Goal: Task Accomplishment & Management: Use online tool/utility

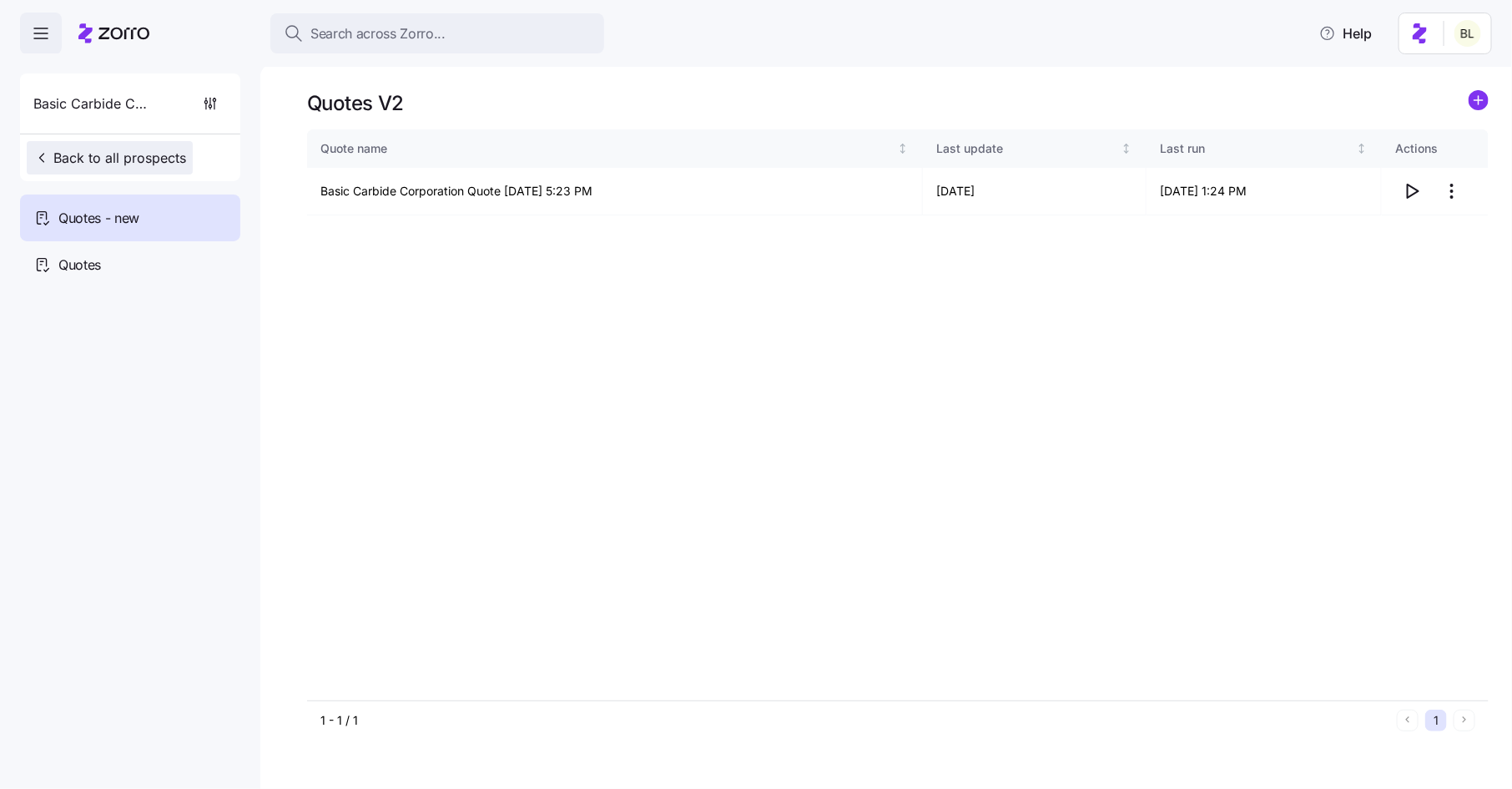
click at [151, 158] on span "Back to all prospects" at bounding box center [109, 157] width 153 height 20
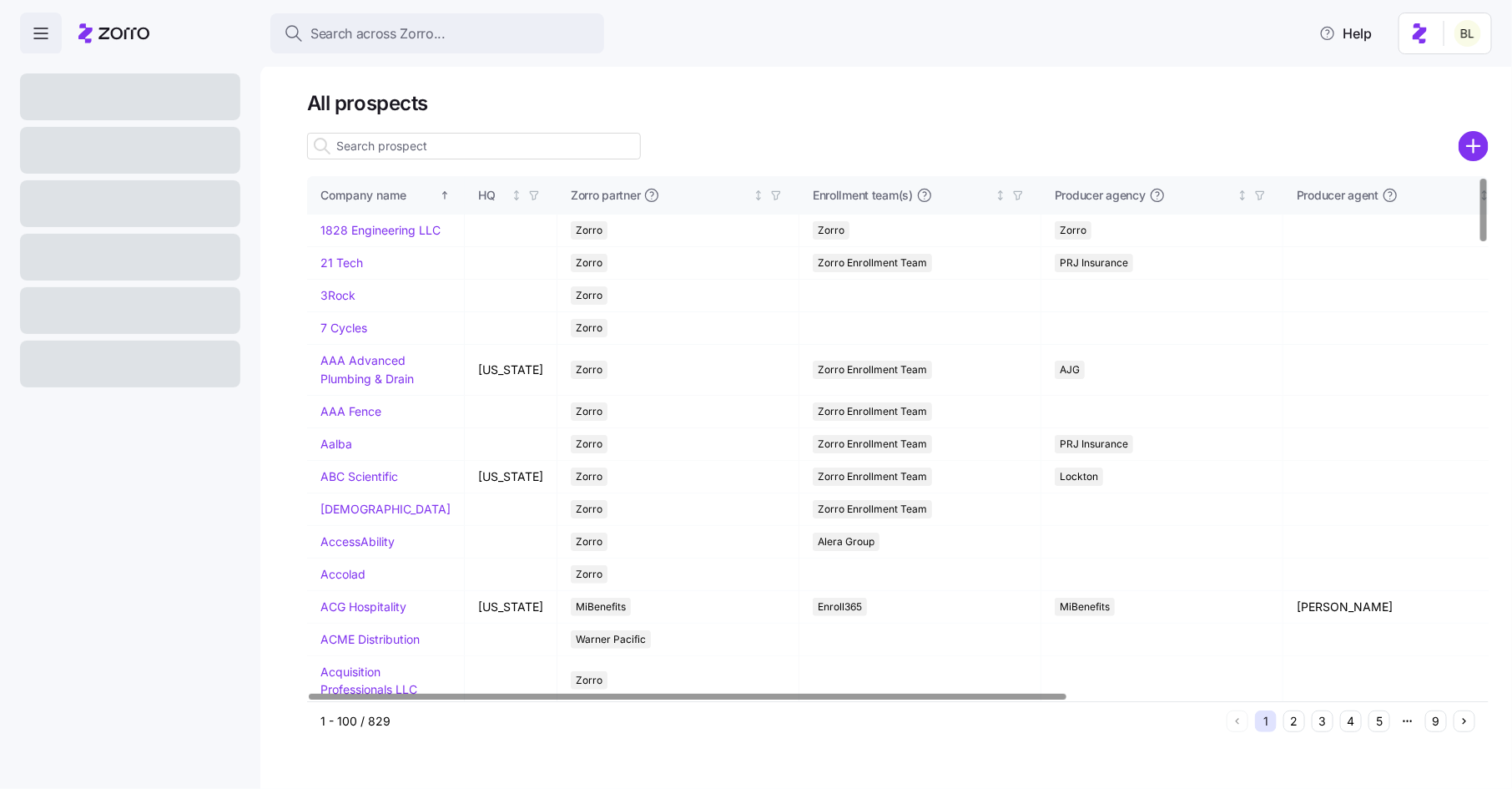
click at [505, 155] on input at bounding box center [474, 145] width 334 height 26
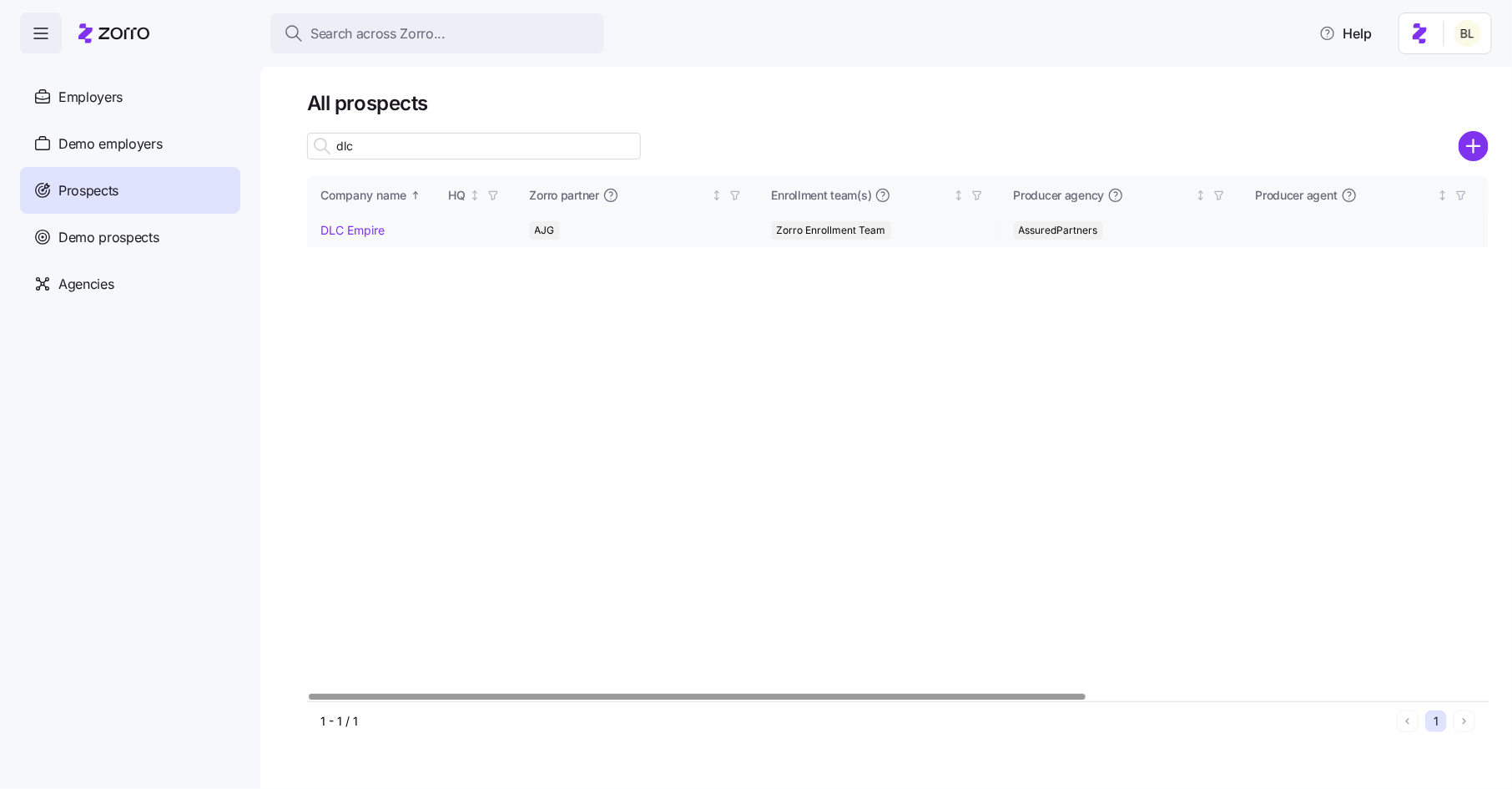
type input "dlc"
click at [365, 227] on link "DLC Empire" at bounding box center [352, 230] width 64 height 15
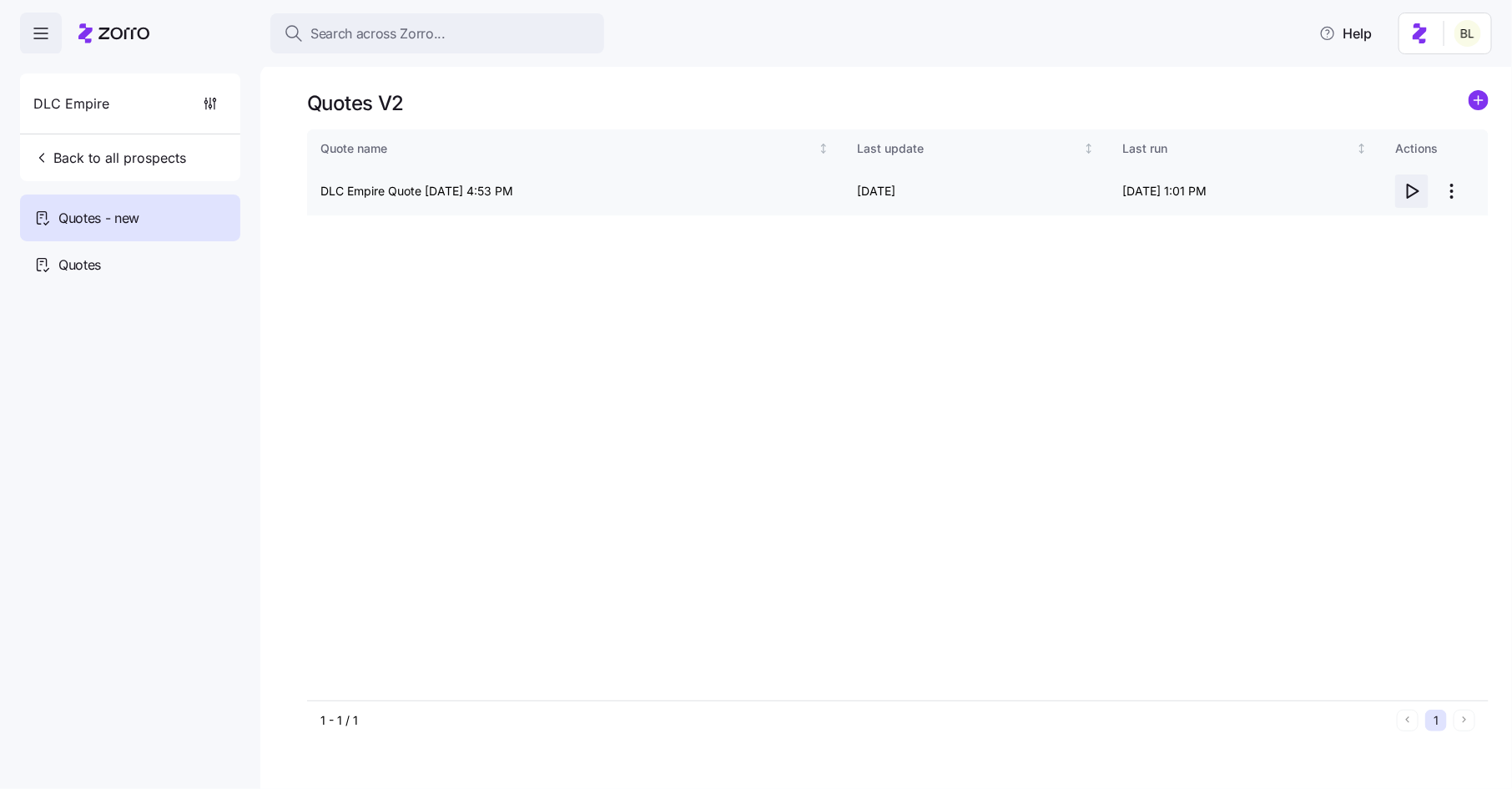
click at [1409, 185] on icon "button" at bounding box center [1413, 191] width 11 height 14
click at [156, 159] on span "Back to all prospects" at bounding box center [109, 157] width 153 height 20
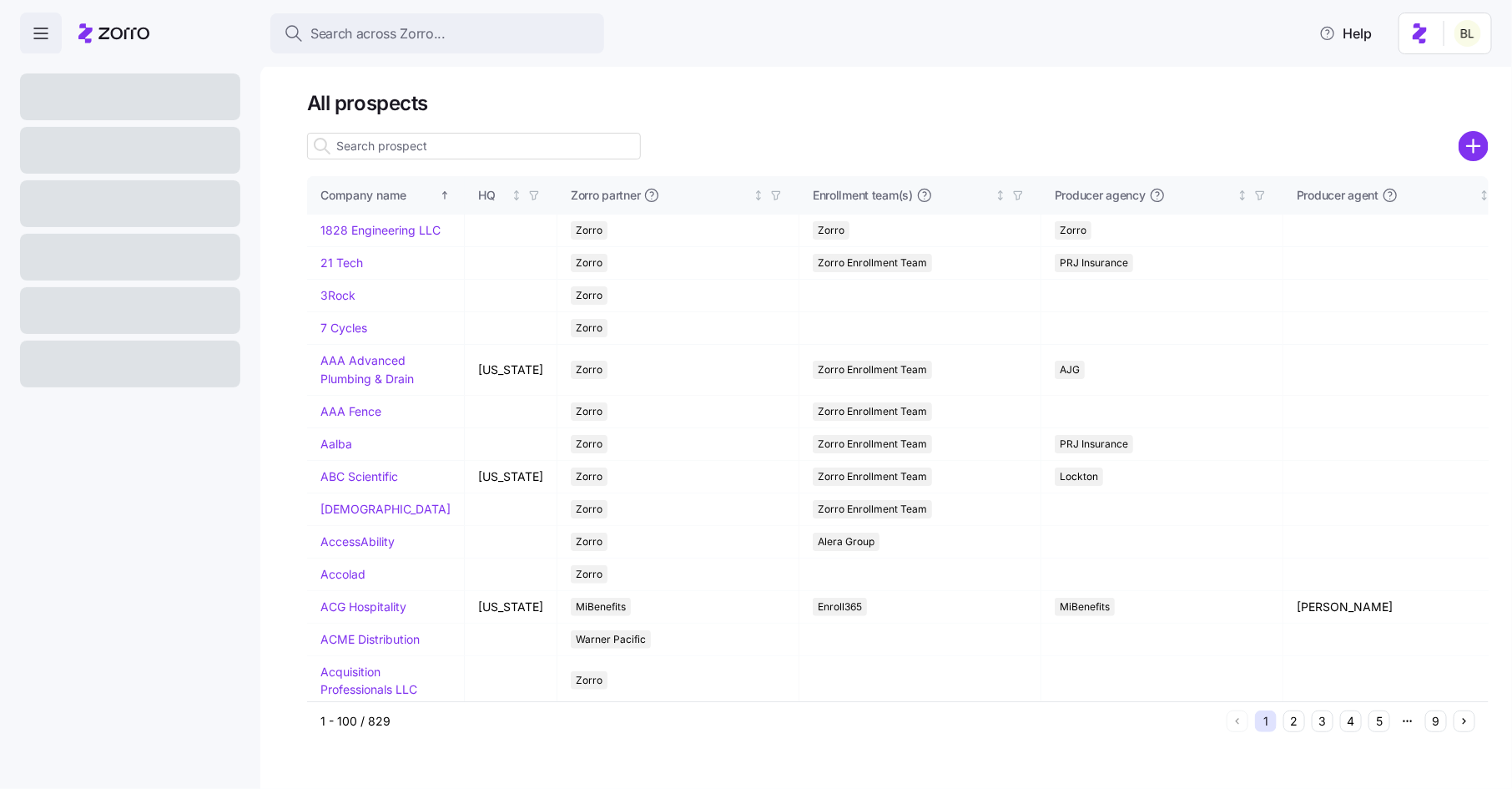
click at [476, 162] on div at bounding box center [474, 145] width 334 height 33
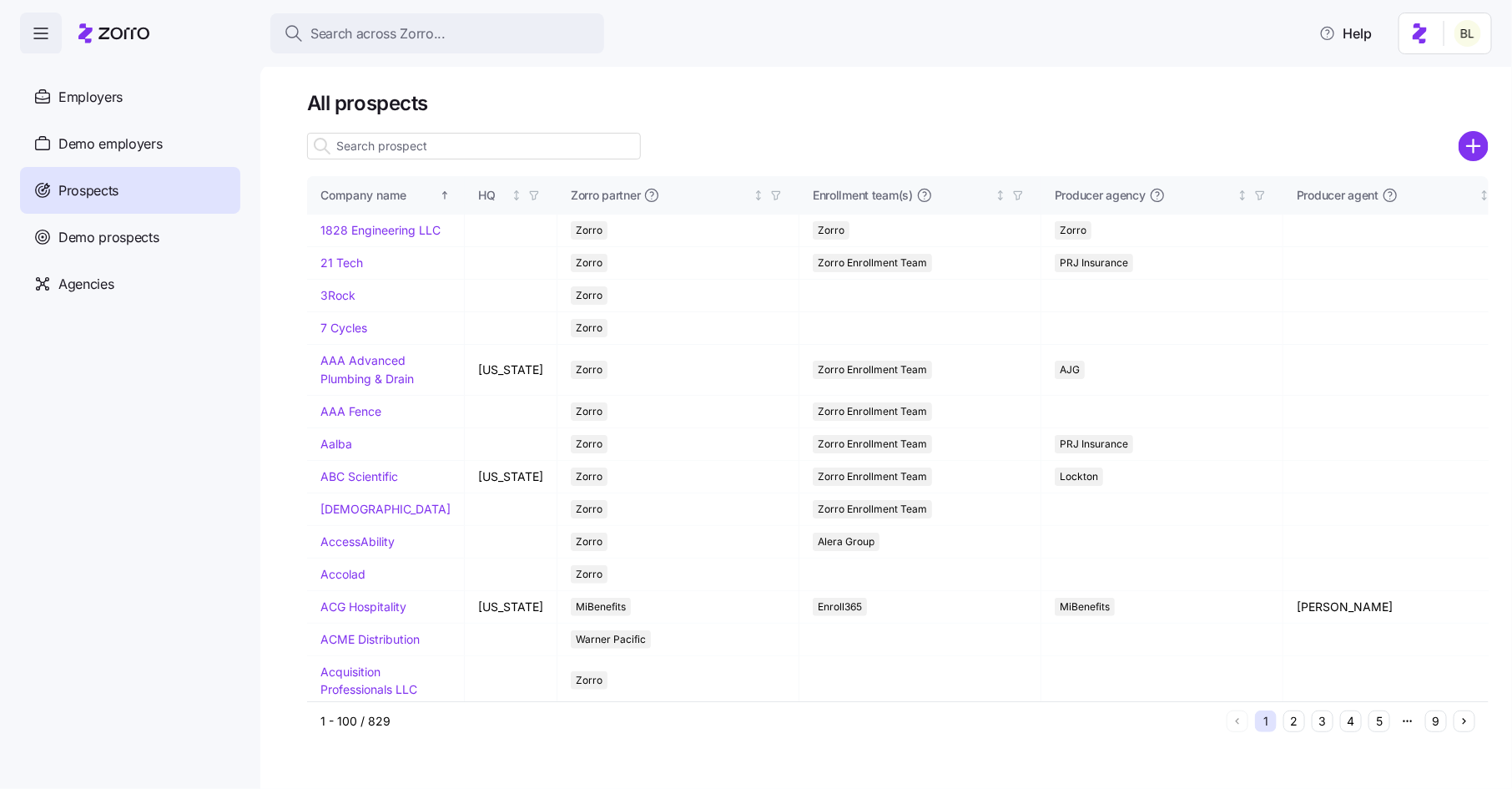
click at [474, 152] on input at bounding box center [474, 145] width 334 height 26
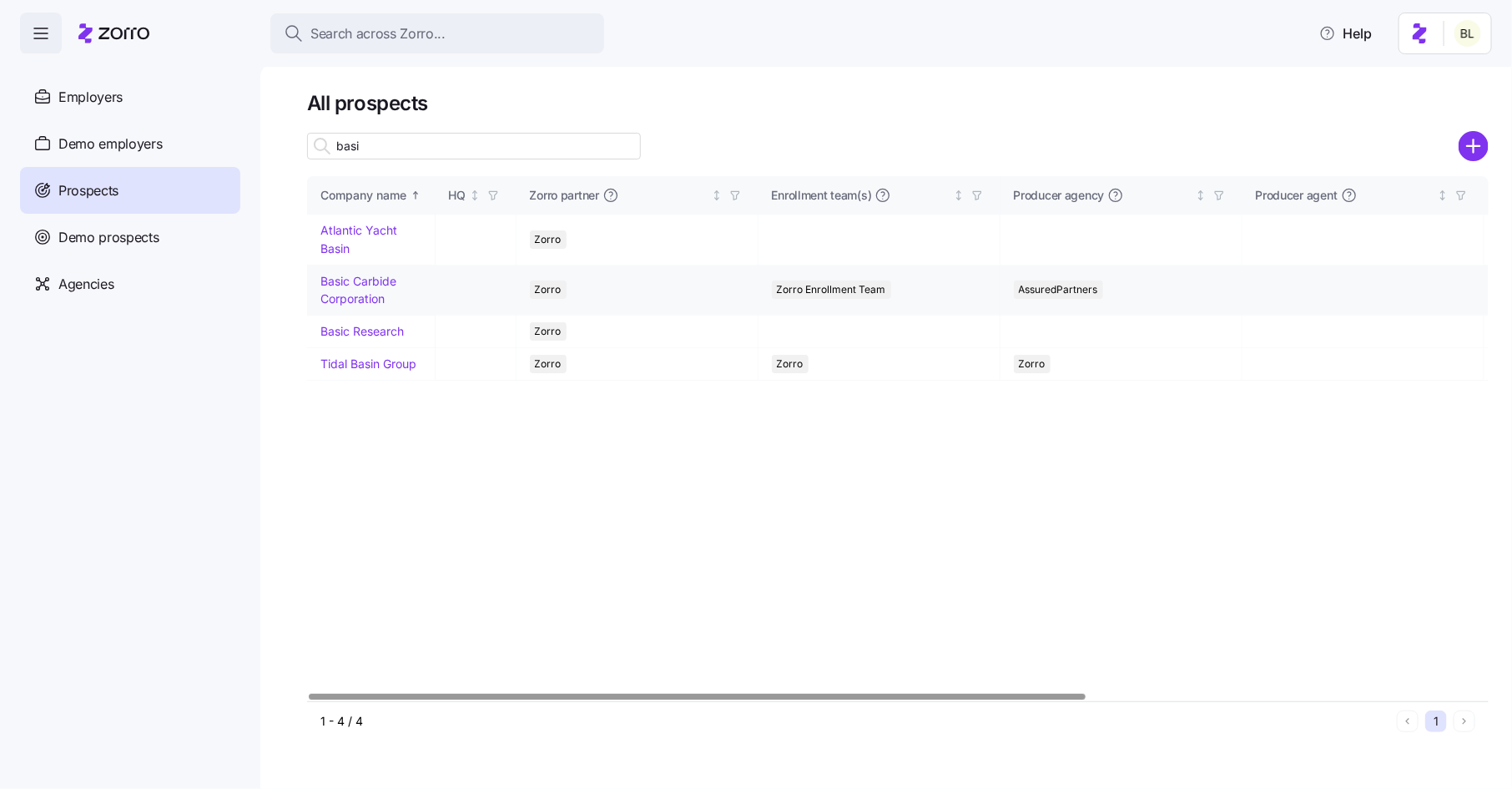
type input "basi"
click at [371, 275] on link "Basic Carbide Corporation" at bounding box center [358, 290] width 76 height 32
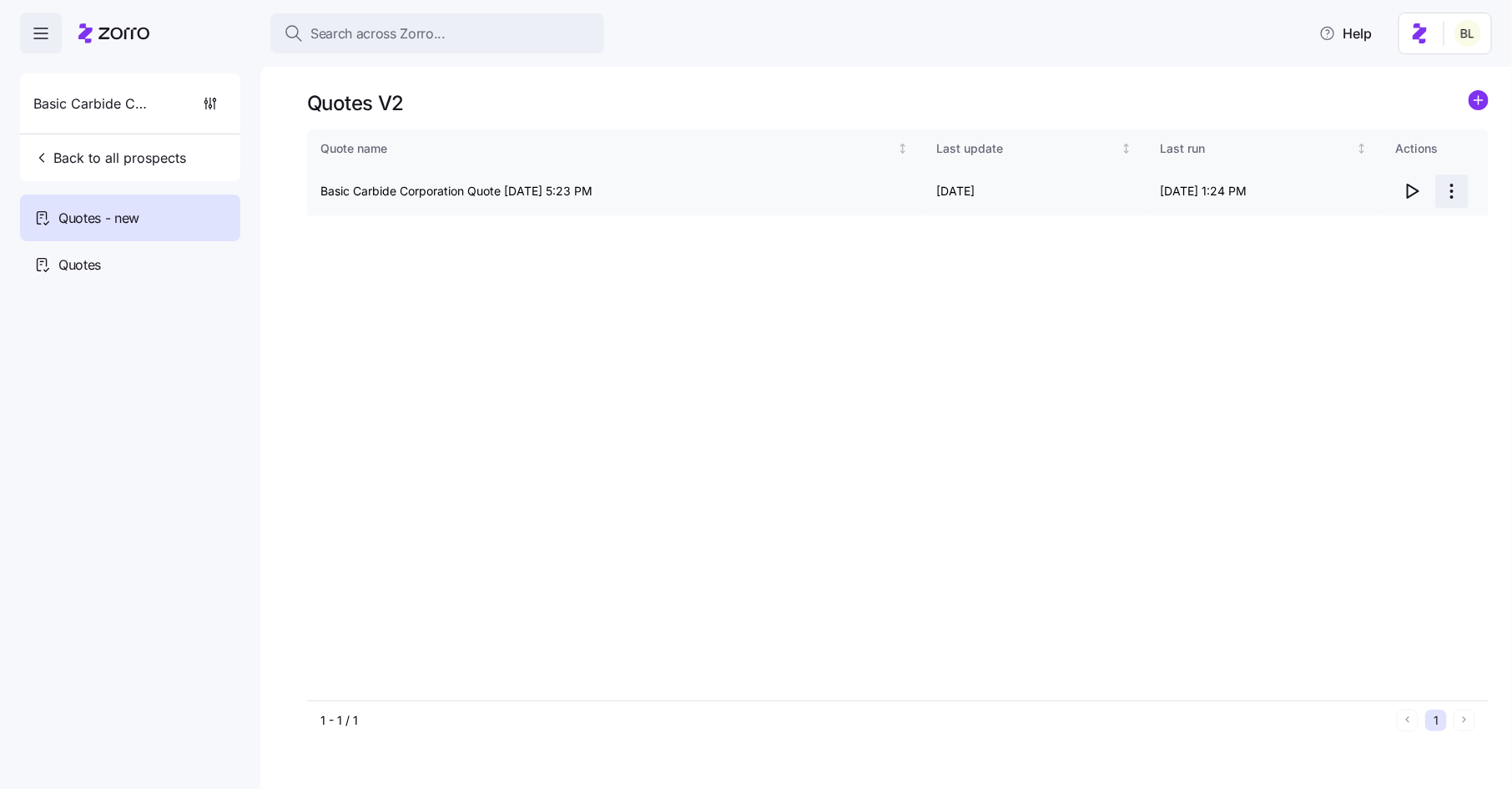
click at [1447, 180] on html "Search across Zorro... Help Basic Carbide Corporation Back to all prospects Quo…" at bounding box center [756, 389] width 1512 height 779
click at [1432, 228] on div "Edit quote" at bounding box center [1386, 232] width 154 height 26
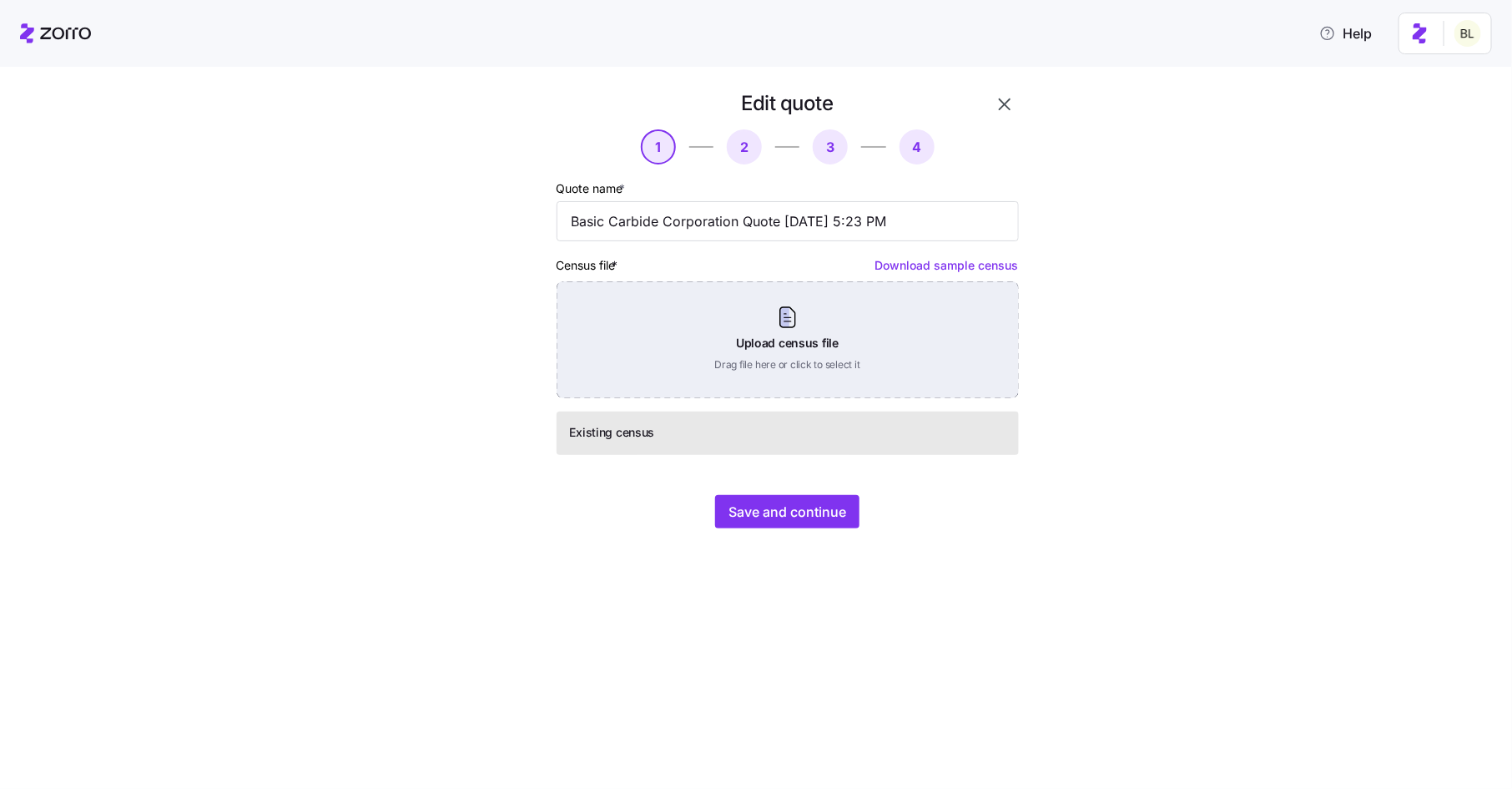
click at [837, 362] on div "Upload census file Drag file here or click to select it" at bounding box center [787, 339] width 462 height 117
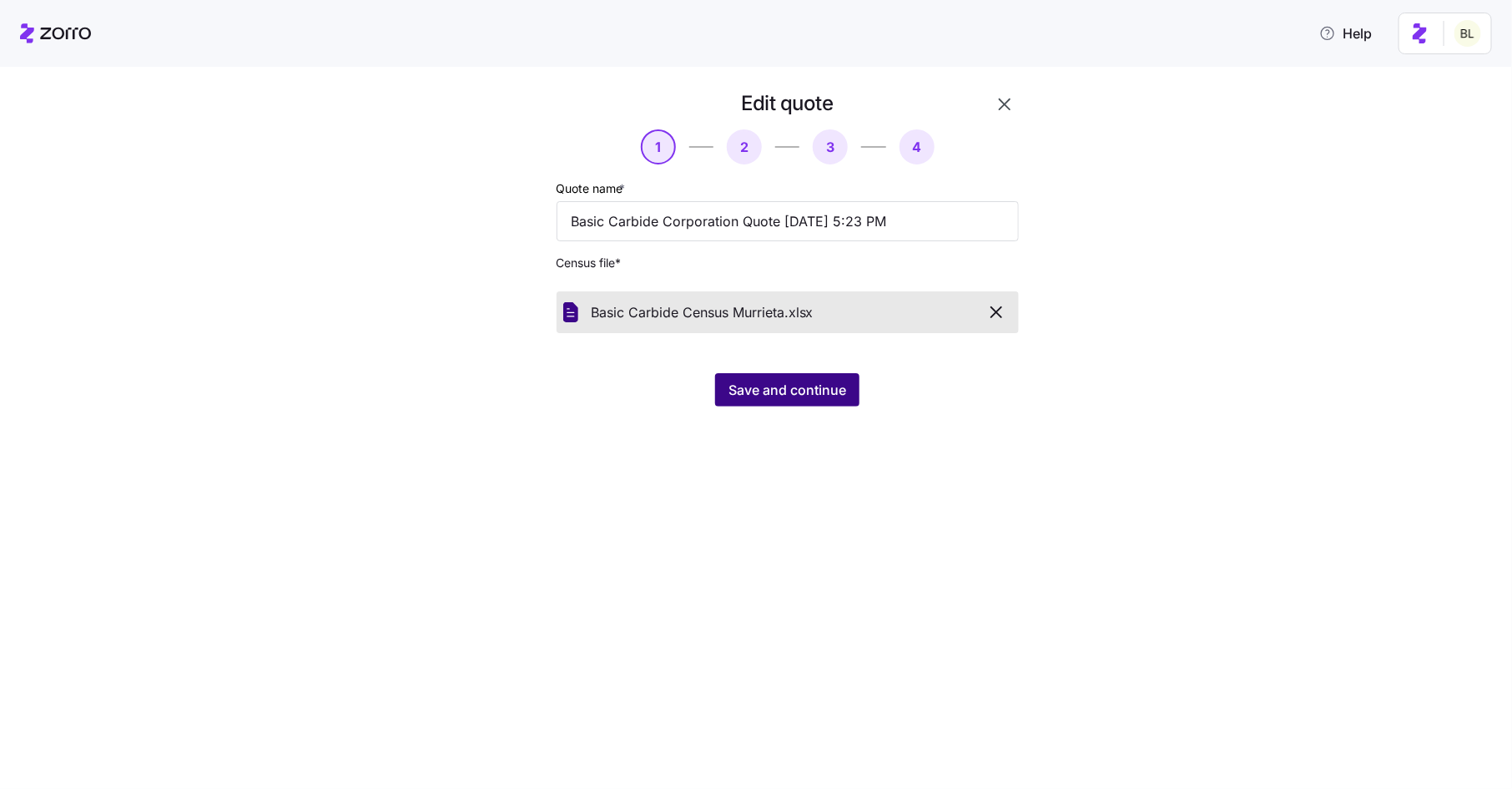
click at [759, 392] on span "Save and continue" at bounding box center [787, 389] width 118 height 20
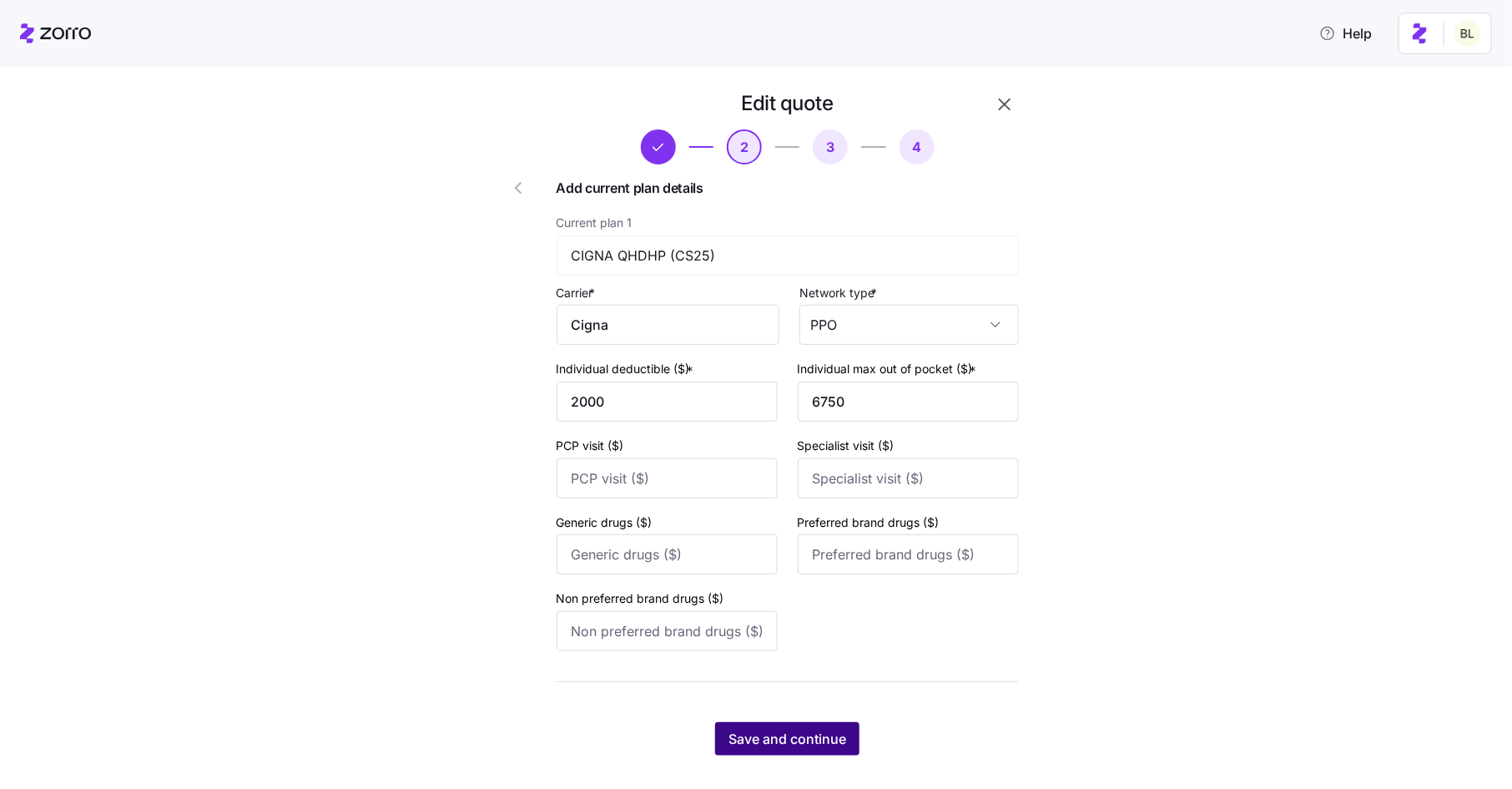
click at [771, 730] on button "Save and continue" at bounding box center [787, 739] width 144 height 33
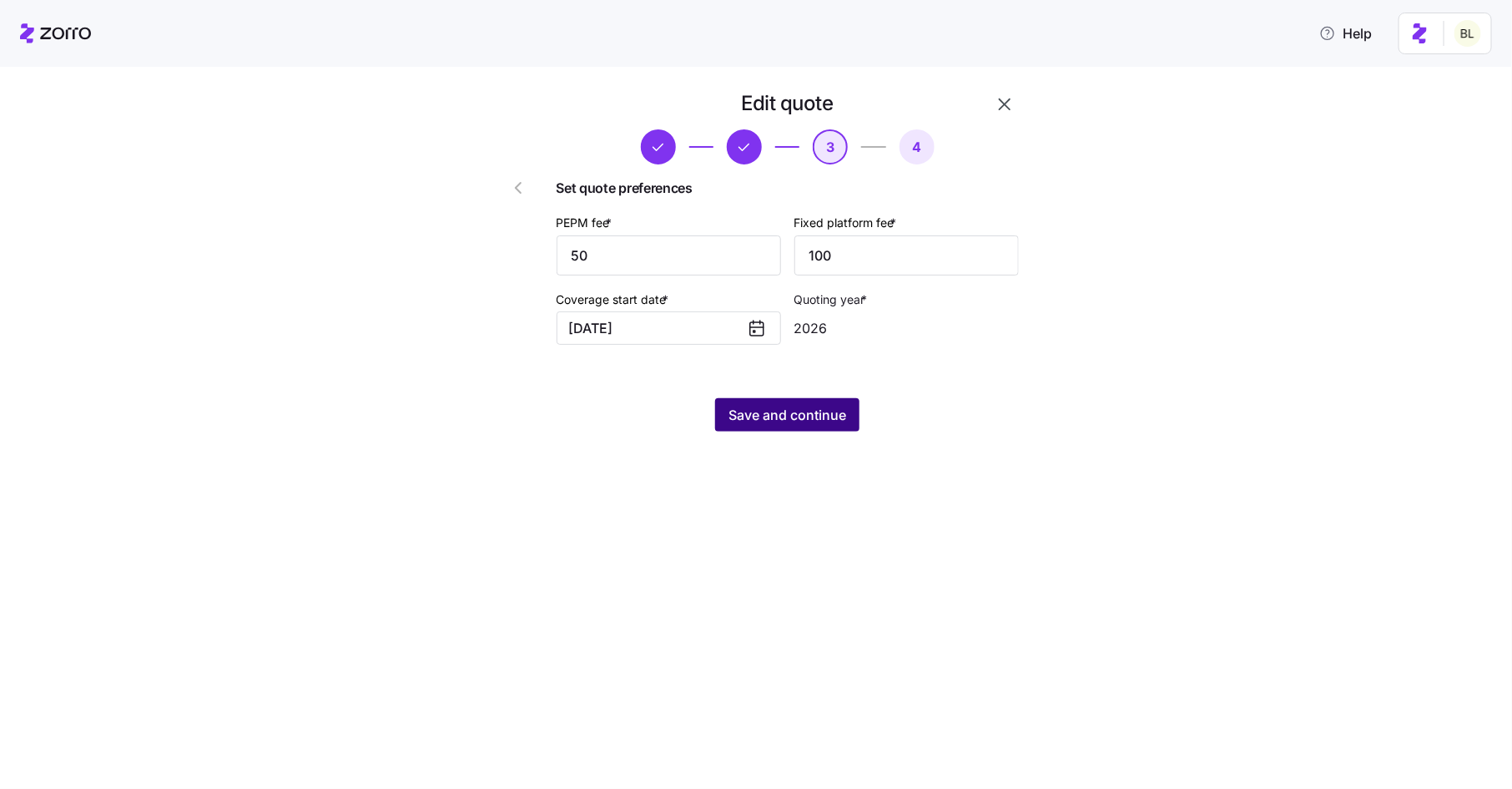
click at [780, 414] on span "Save and continue" at bounding box center [787, 415] width 118 height 20
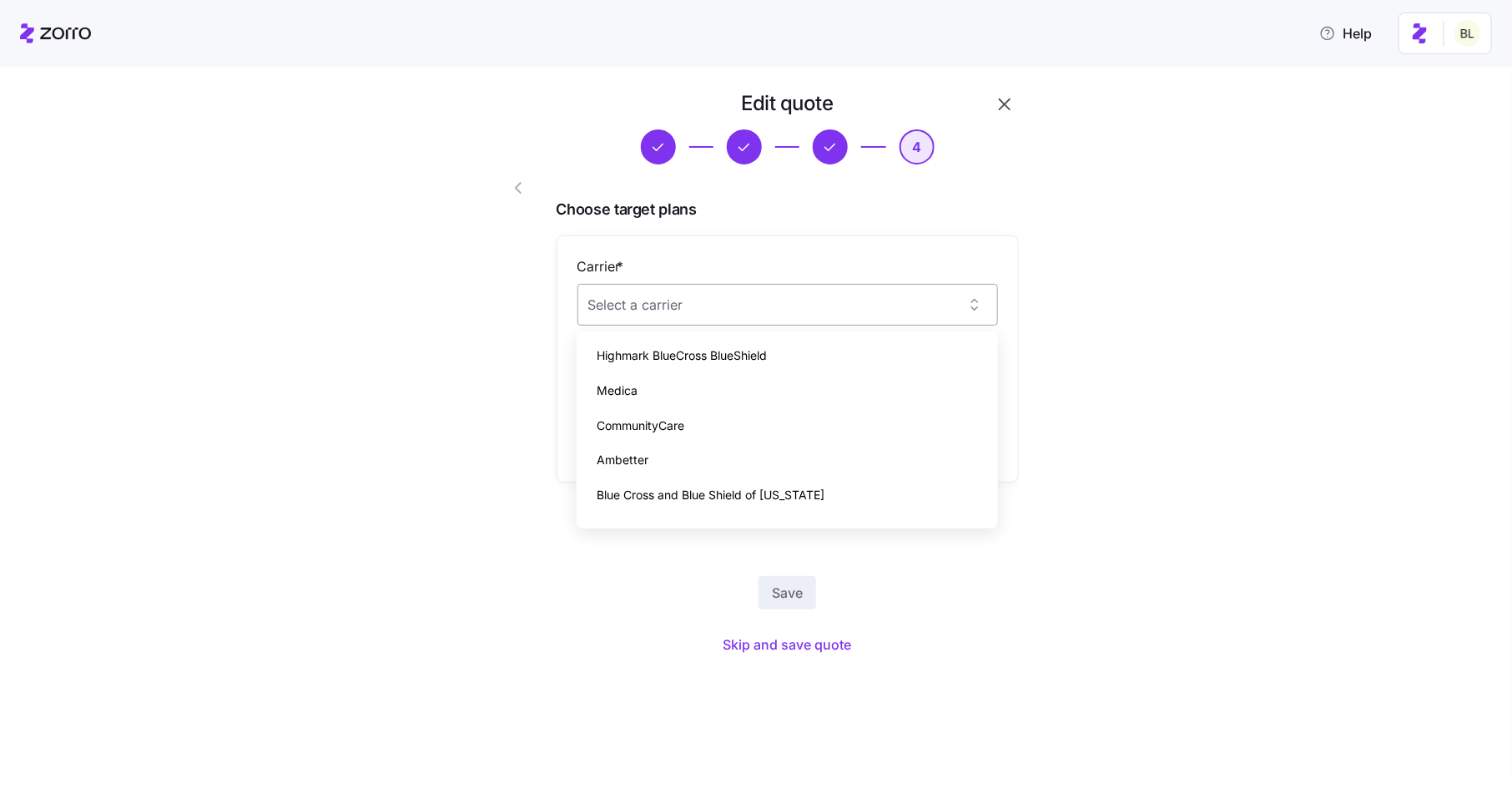
click at [791, 308] on input "Carrier *" at bounding box center [788, 304] width 421 height 42
click at [765, 350] on span "Highmark BlueCross BlueShield" at bounding box center [681, 355] width 170 height 18
type input "Highmark BlueCross BlueShield"
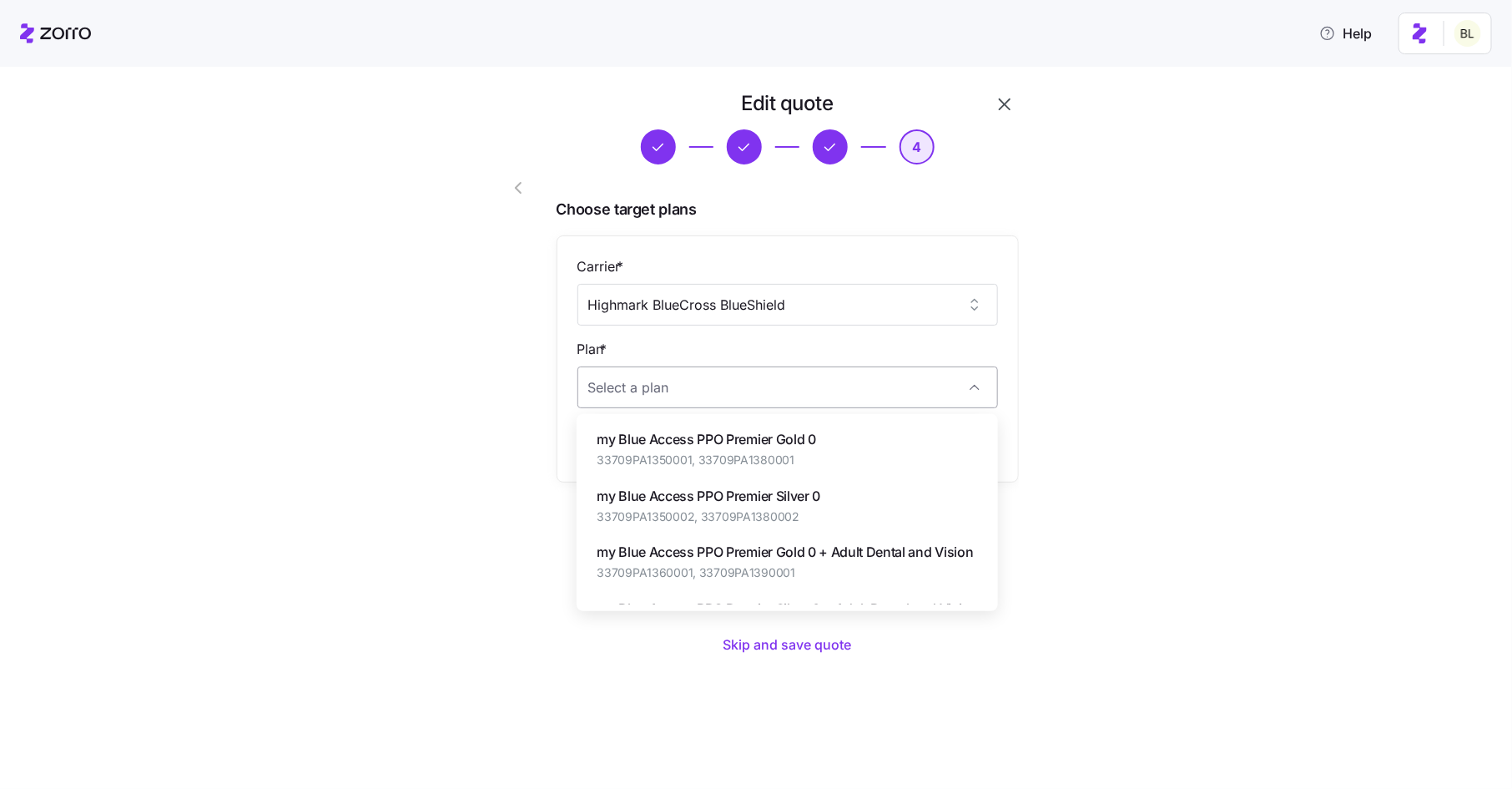
click at [754, 384] on input "Plan *" at bounding box center [788, 387] width 421 height 42
click at [742, 439] on span "my Blue Access PPO Gold 1700 HSA" at bounding box center [707, 439] width 221 height 21
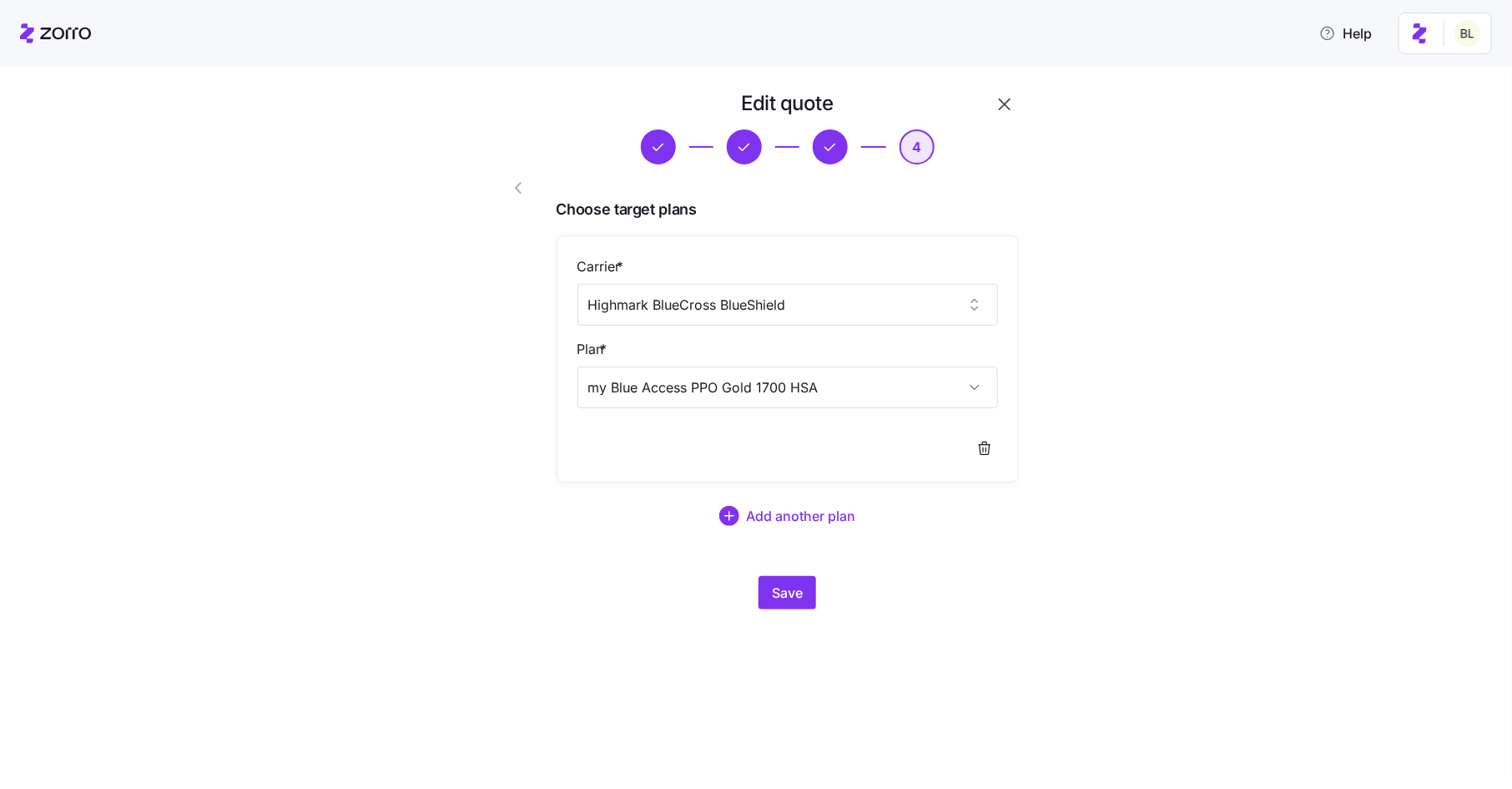
type input "my Blue Access PPO Gold 1700 HSA"
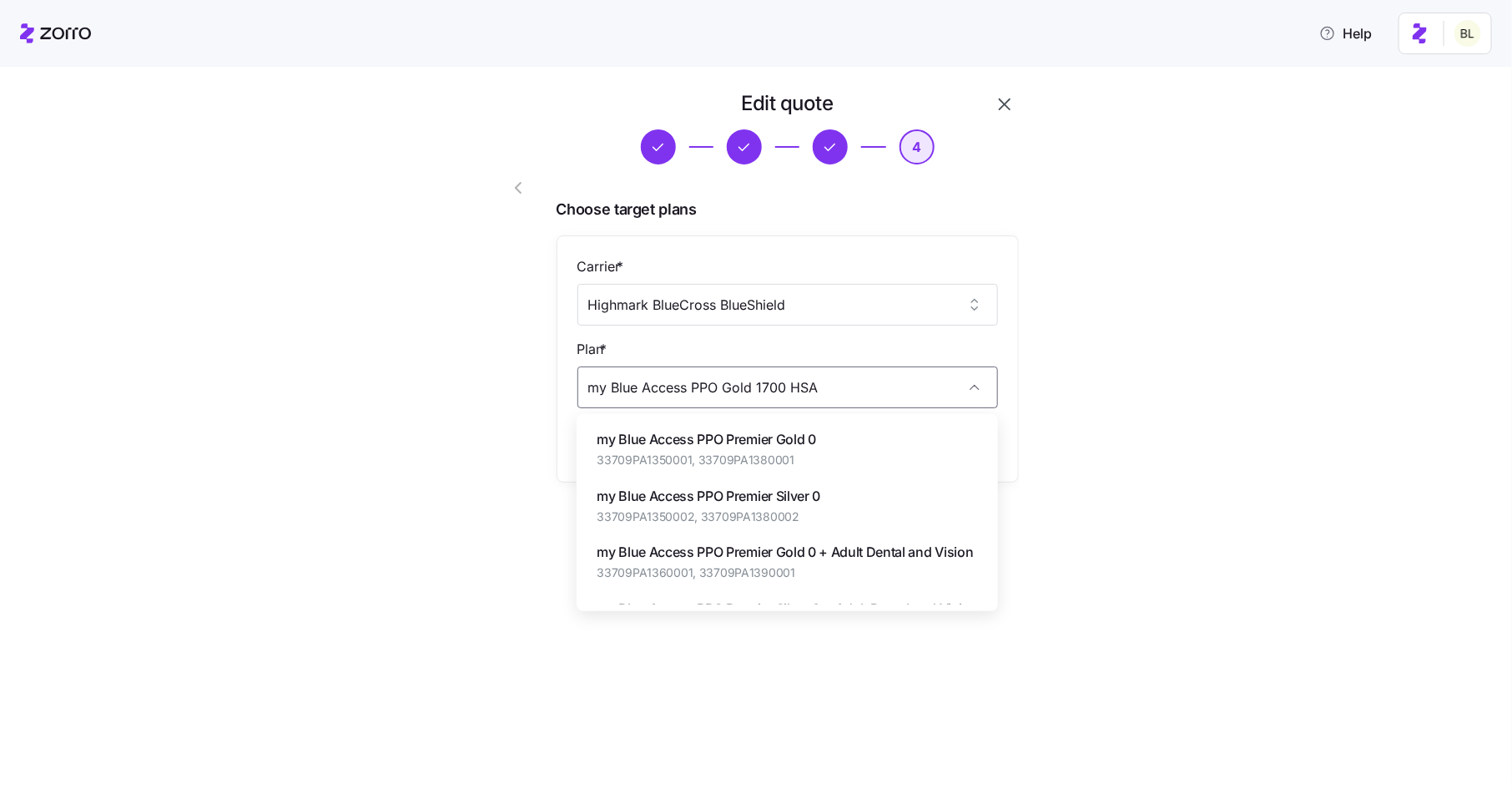
scroll to position [174, 0]
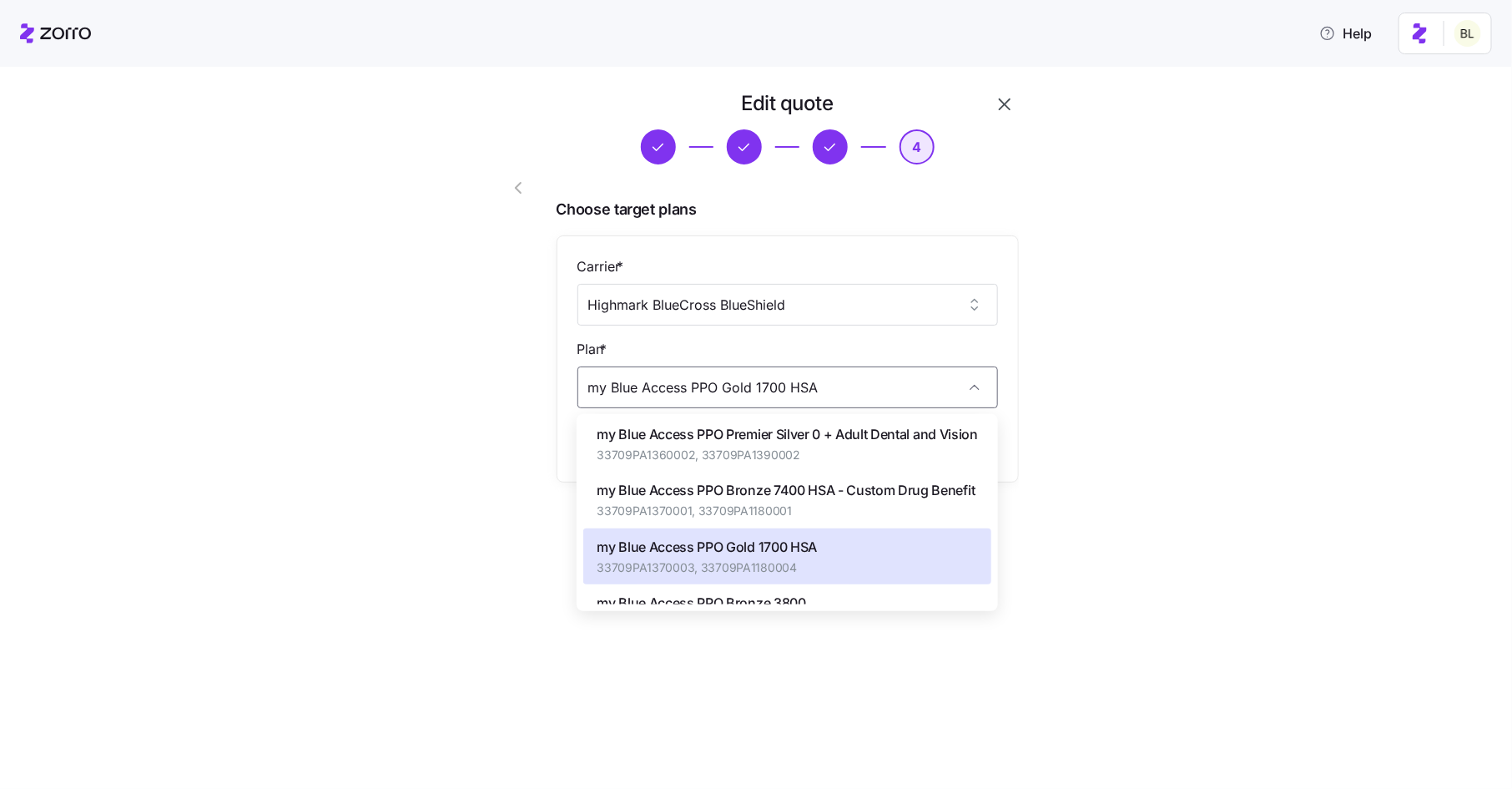
click at [1108, 403] on div "Edit quote 4 Choose target plans Carrier * Highmark BlueCross BlueShield Plan *…" at bounding box center [768, 359] width 1442 height 539
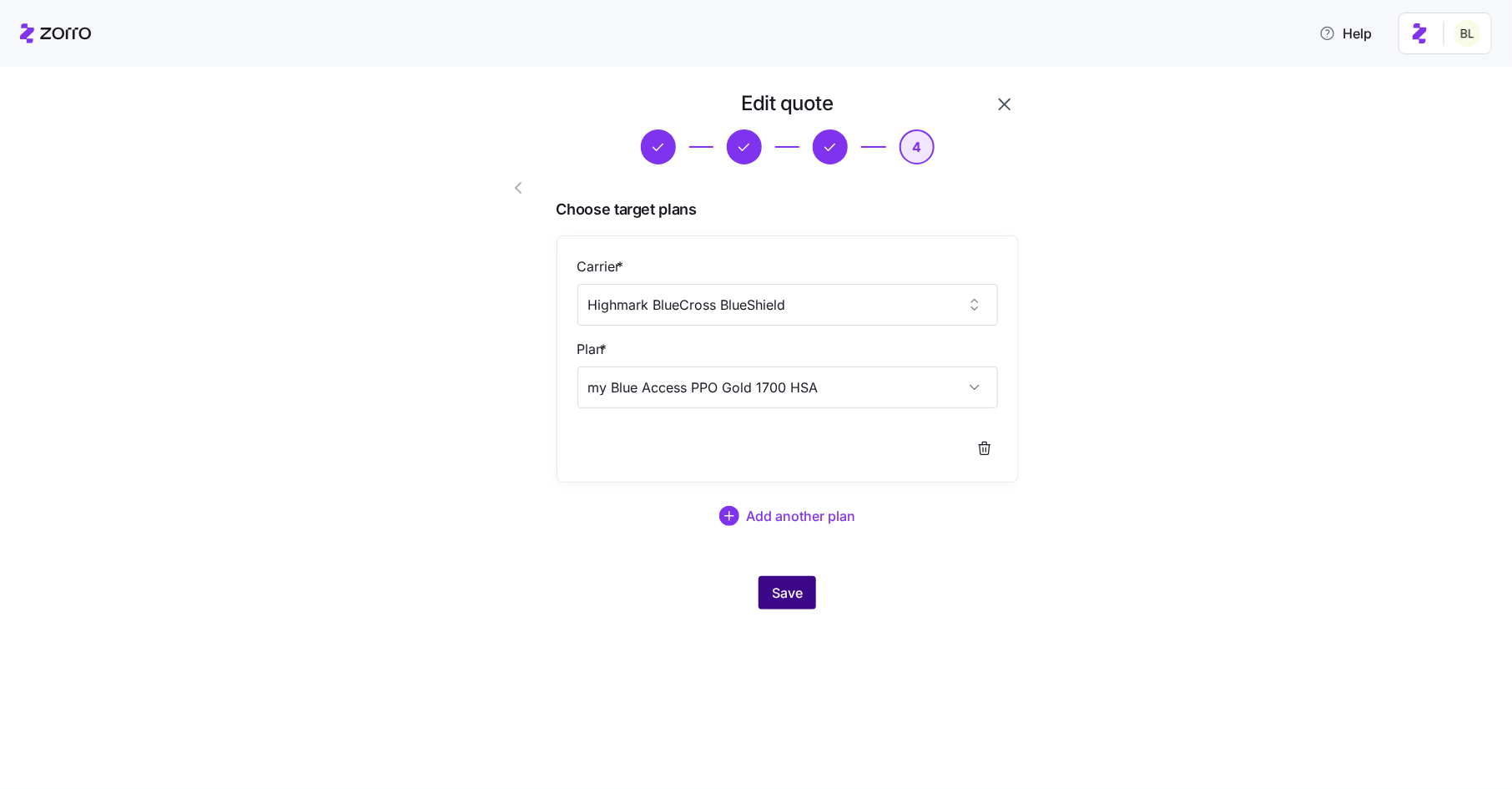
click at [803, 585] on button "Save" at bounding box center [787, 592] width 57 height 33
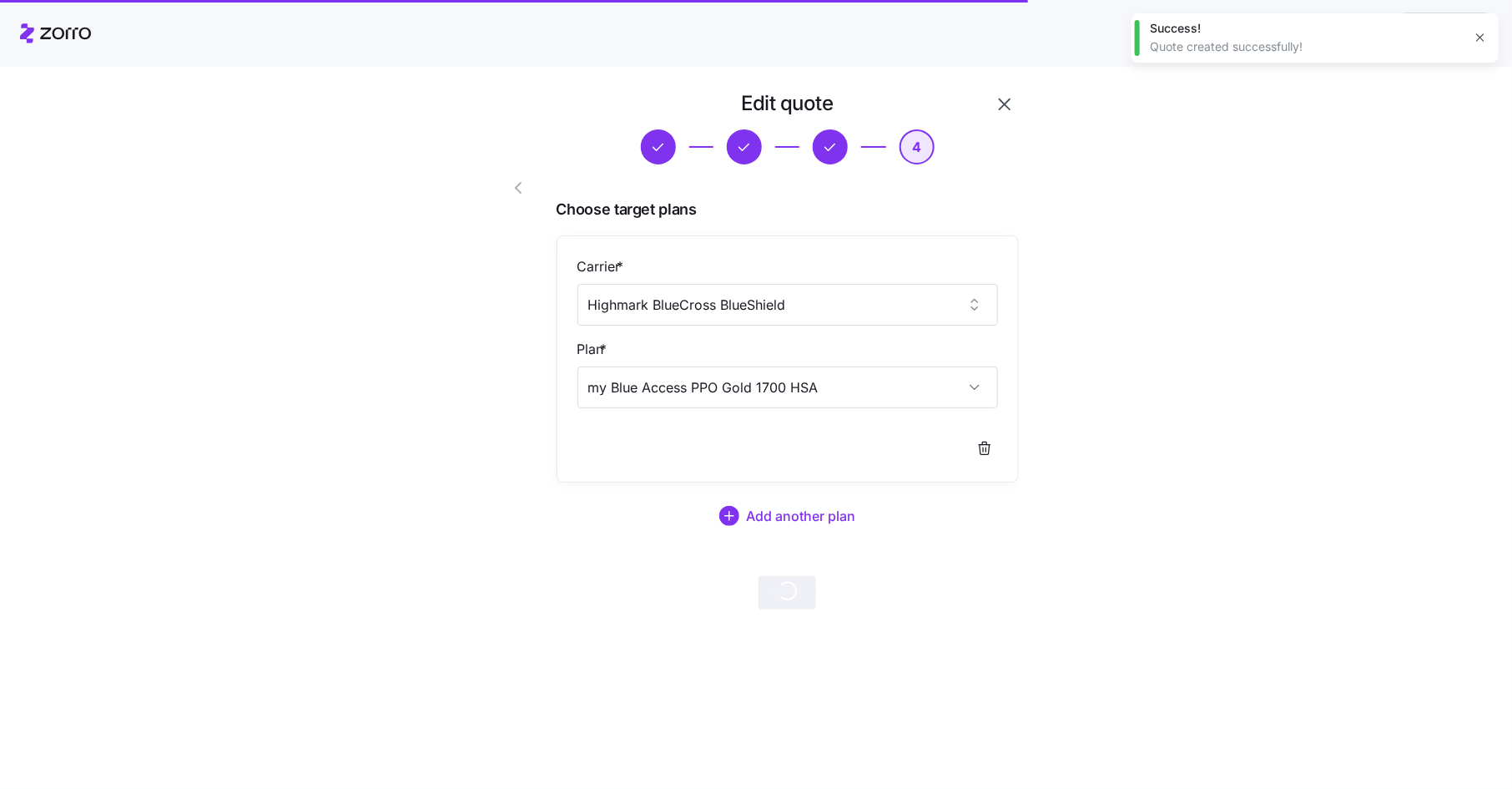
click at [1485, 36] on icon "button" at bounding box center [1480, 38] width 14 height 14
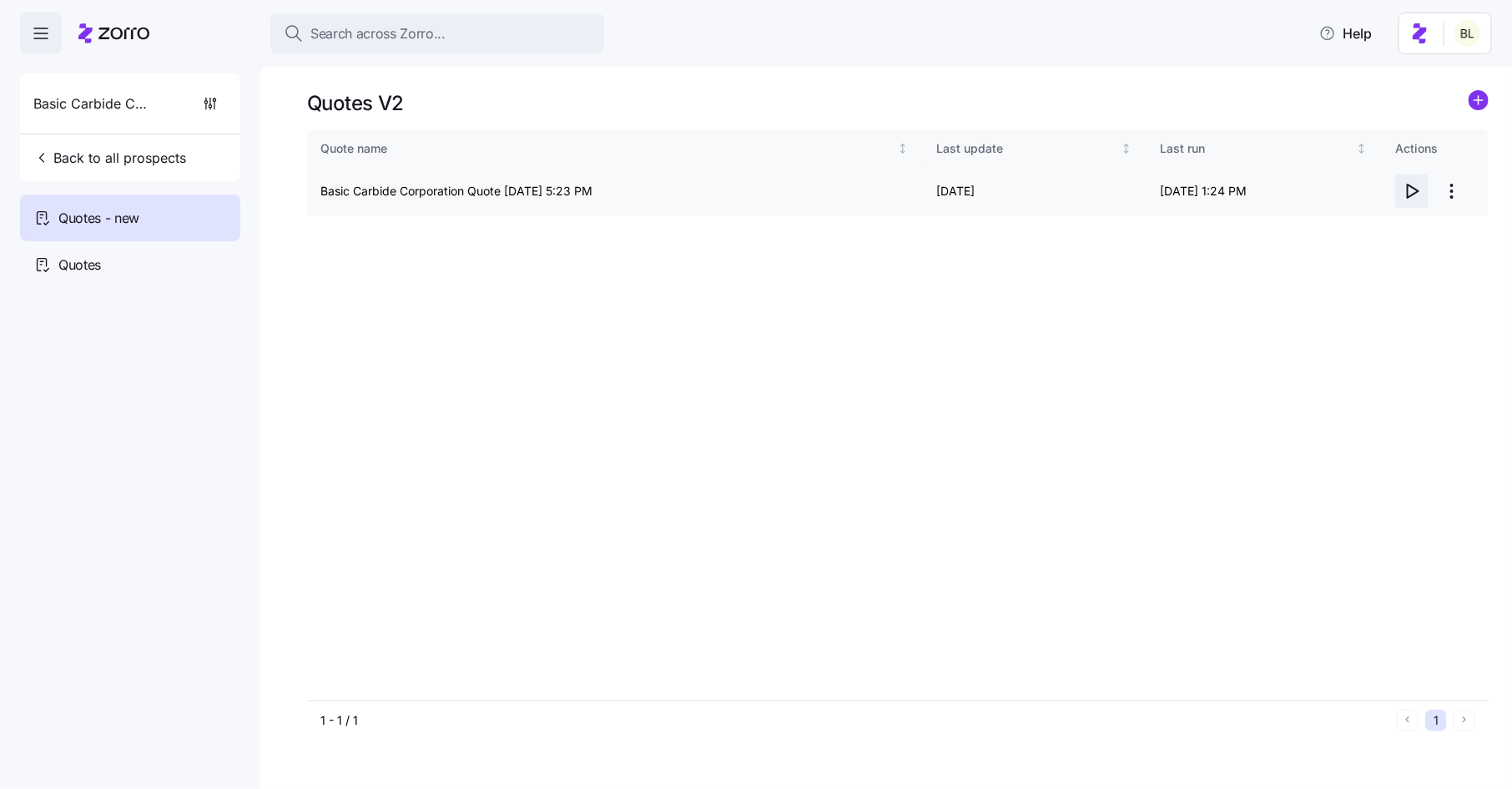
click at [1413, 184] on icon "button" at bounding box center [1411, 191] width 20 height 20
click at [134, 159] on span "Back to all prospects" at bounding box center [109, 157] width 153 height 20
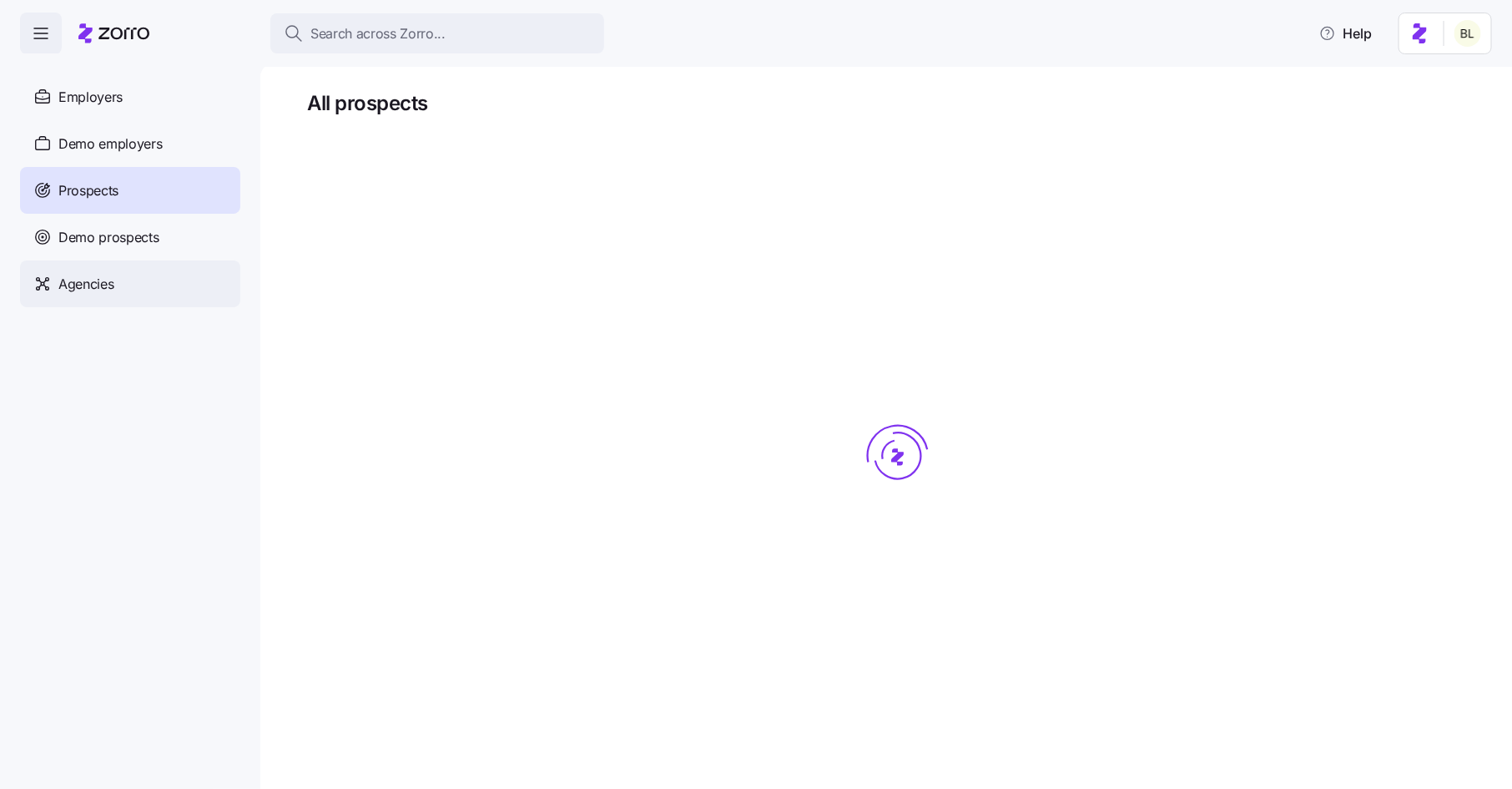
click at [92, 284] on span "Agencies" at bounding box center [85, 284] width 55 height 21
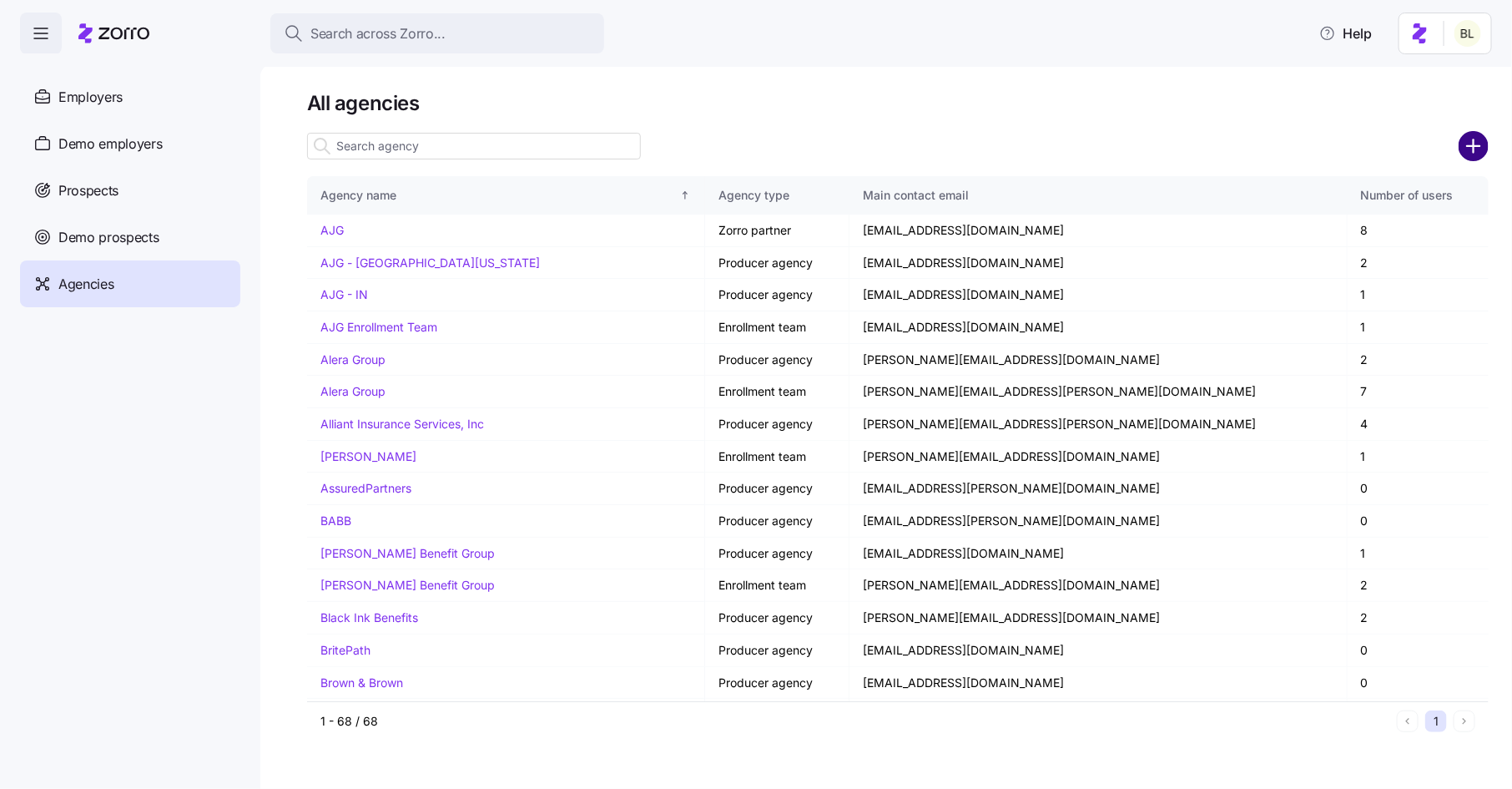
click at [1485, 151] on circle "add icon" at bounding box center [1474, 146] width 27 height 27
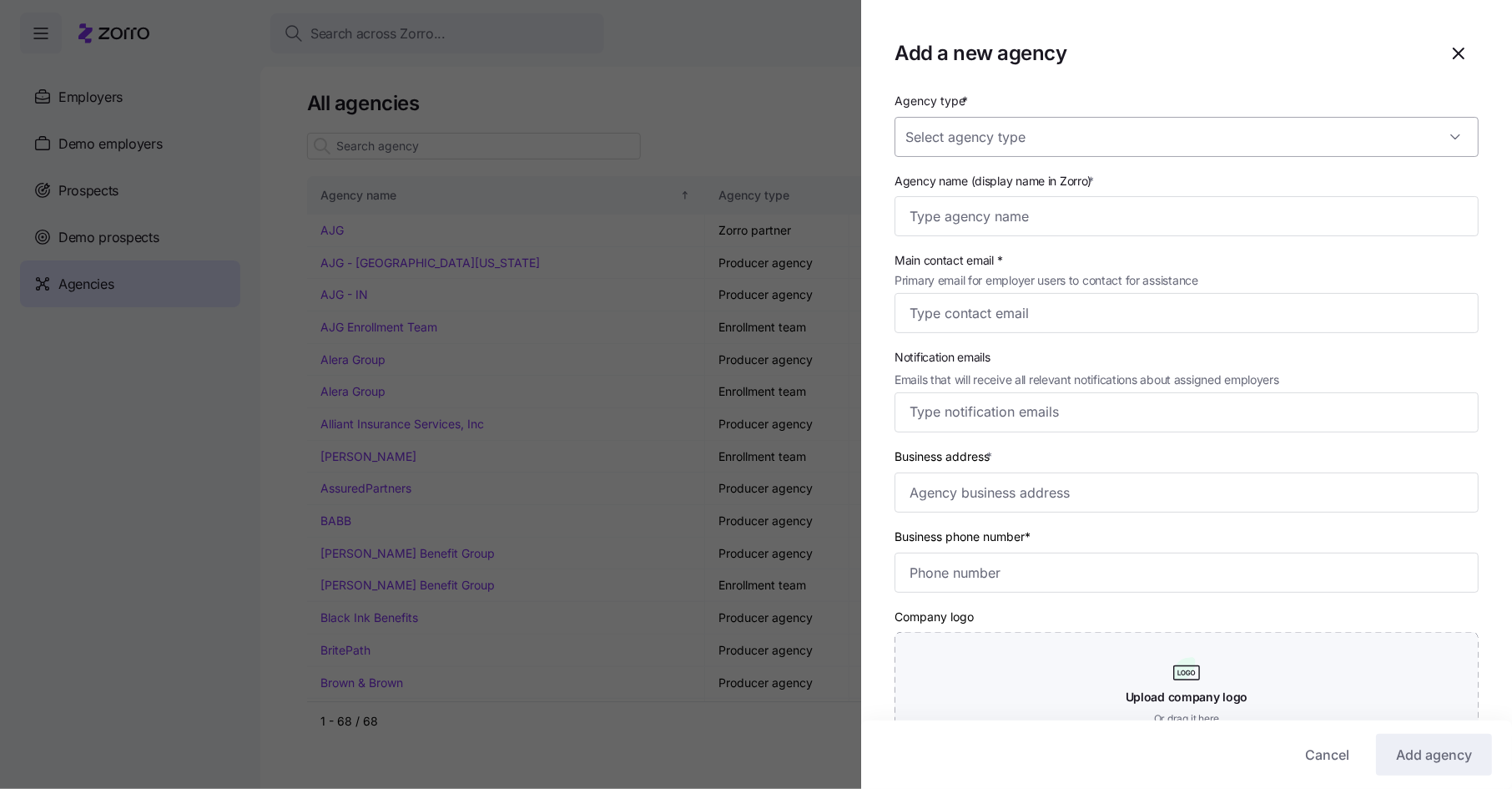
click at [1105, 139] on input "Agency type *" at bounding box center [1187, 137] width 585 height 40
click at [1033, 222] on div "Producer" at bounding box center [1188, 222] width 571 height 35
type input "Producer"
click at [1026, 224] on input "Agency name (display name in Zorro) *" at bounding box center [1187, 215] width 585 height 40
type input "Altiqe"
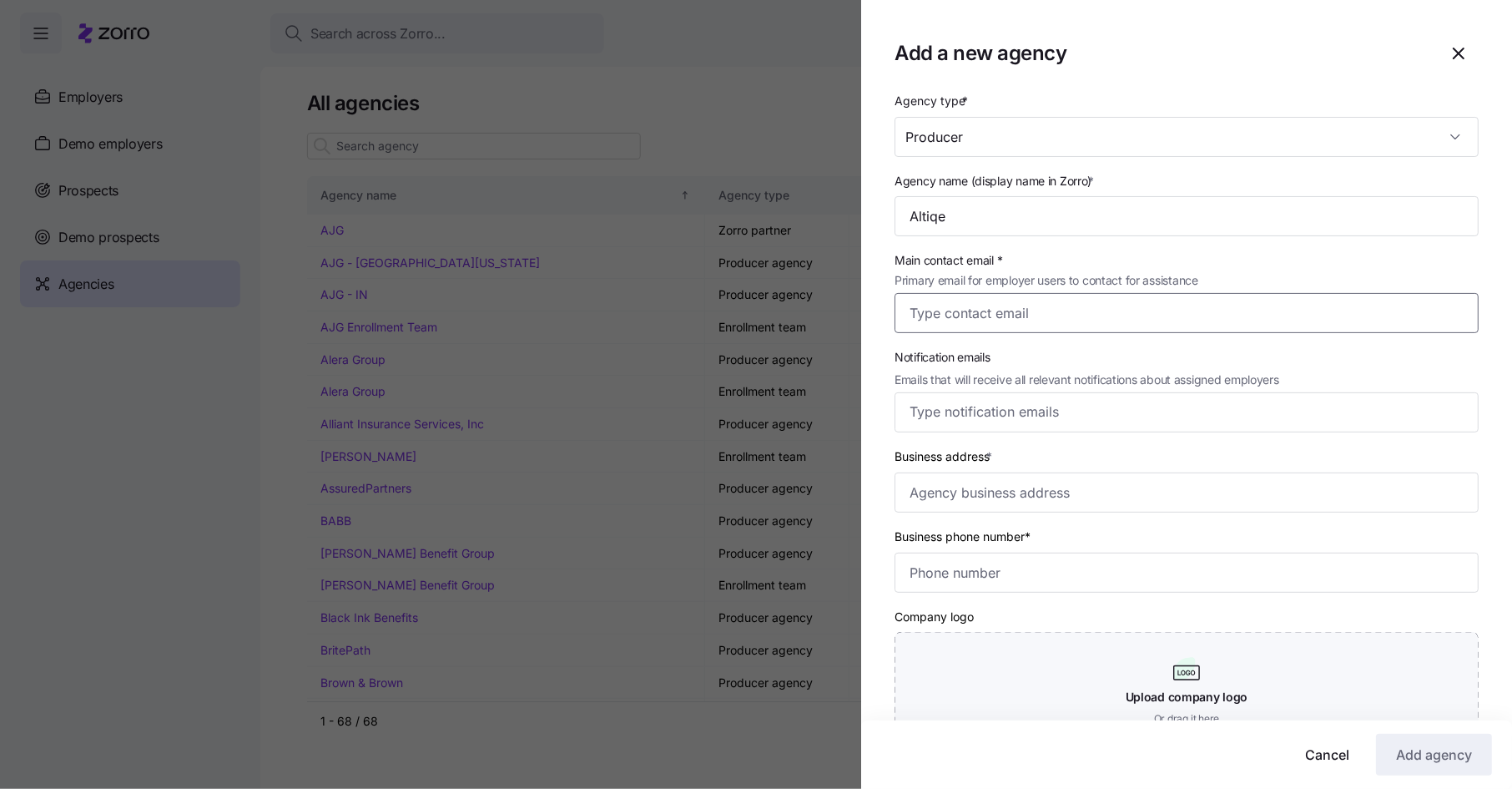
click at [1024, 326] on input "Main contact email * Primary email for employer users to contact for assistance" at bounding box center [1187, 313] width 585 height 40
click at [1142, 244] on div "Main contact email * Primary email for employer users to contact for assistance" at bounding box center [1186, 291] width 597 height 96
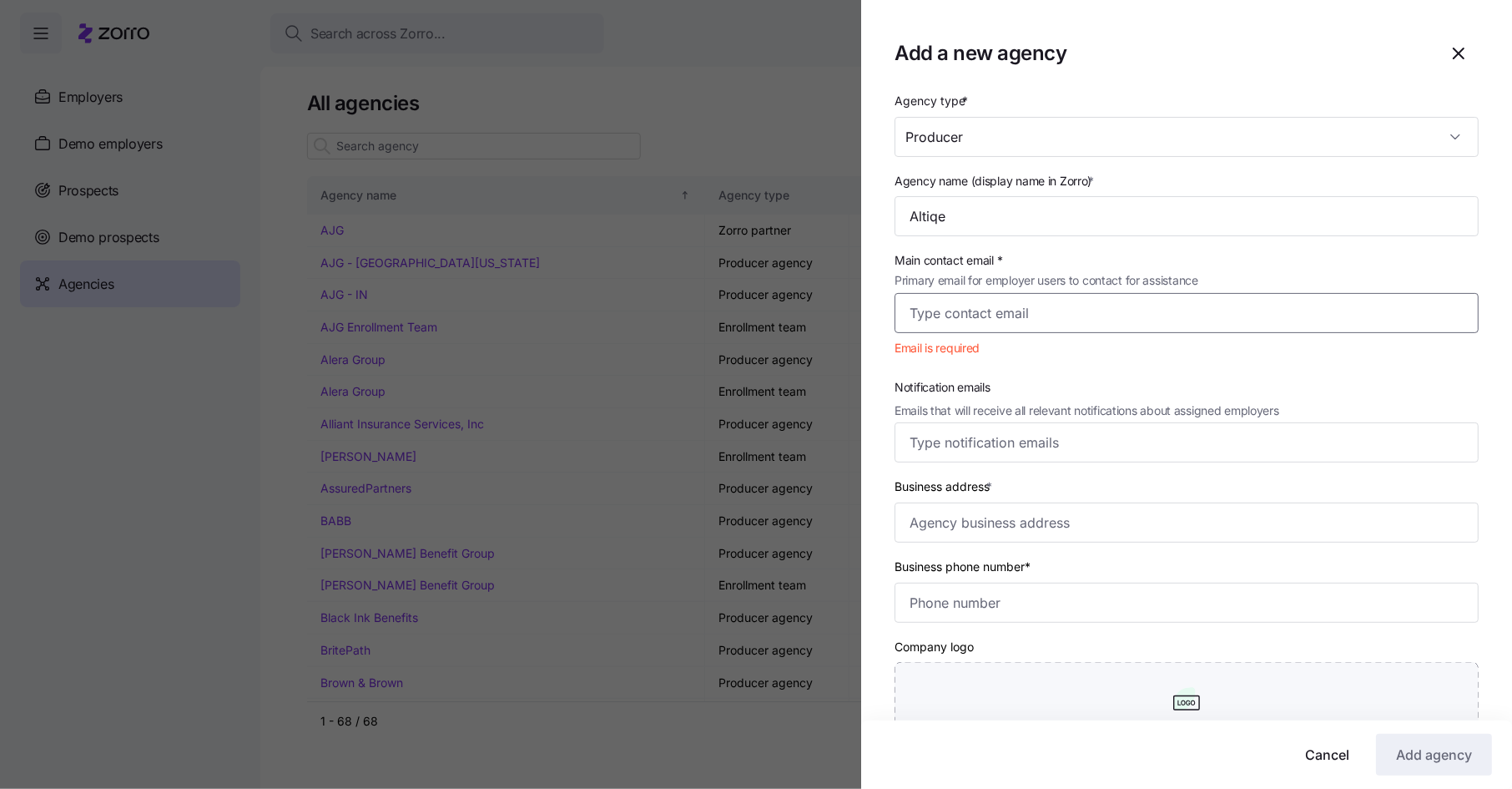
click at [985, 314] on input "Main contact email * Primary email for employer users to contact for assistance" at bounding box center [1187, 313] width 585 height 40
paste input "acdepaoli@altiqe.com"
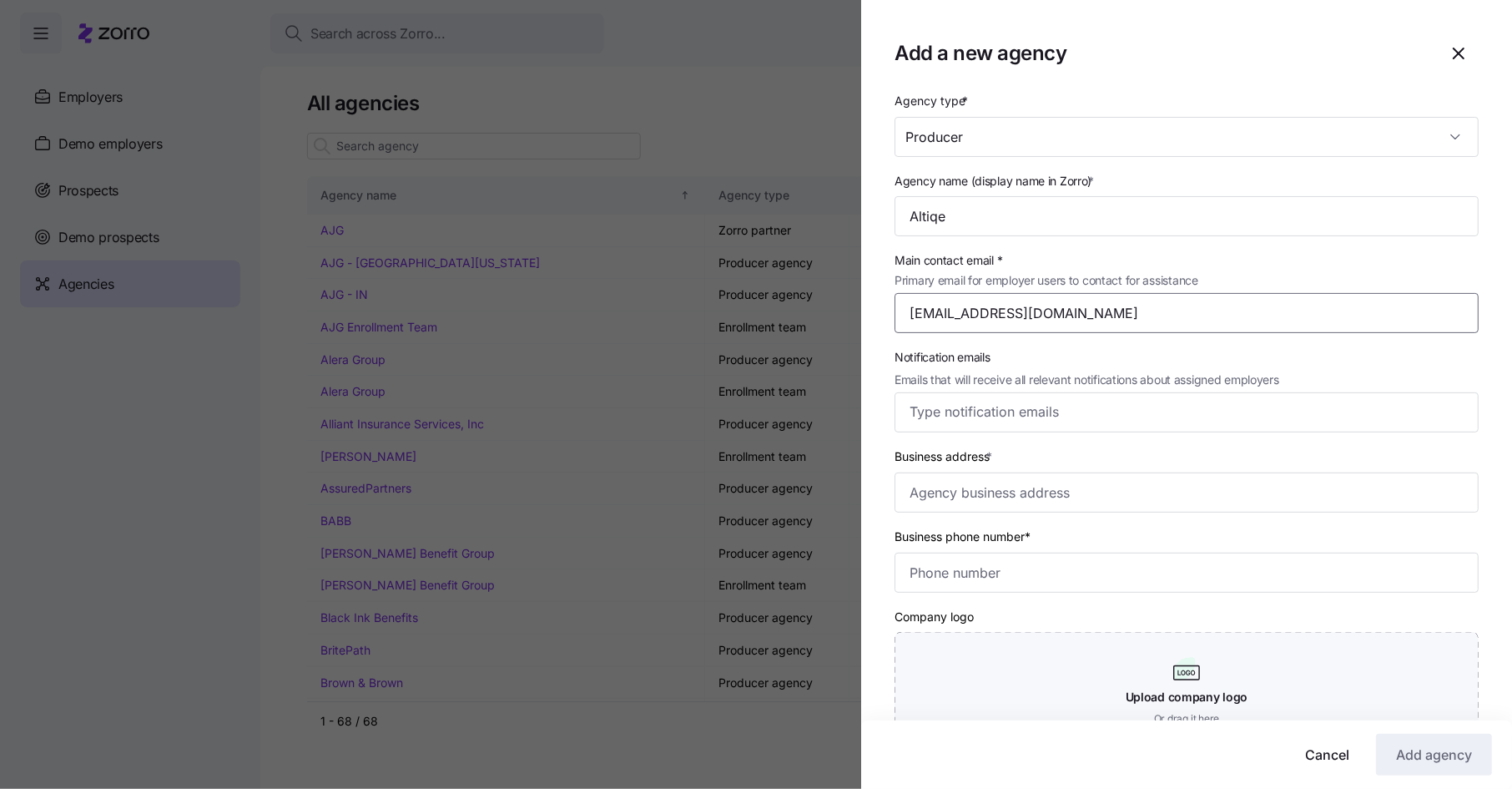
type input "acdepaoli@altiqe.com"
click at [1244, 344] on div "Notification emails Emails that will receive all relevant notifications about a…" at bounding box center [1186, 389] width 597 height 99
click at [983, 514] on div "Business address *" at bounding box center [1186, 480] width 597 height 80
click at [982, 503] on input "Business address *" at bounding box center [1187, 492] width 585 height 40
paste input "300 E Ramsey Rd STE 305, San Antonio, TX 78216"
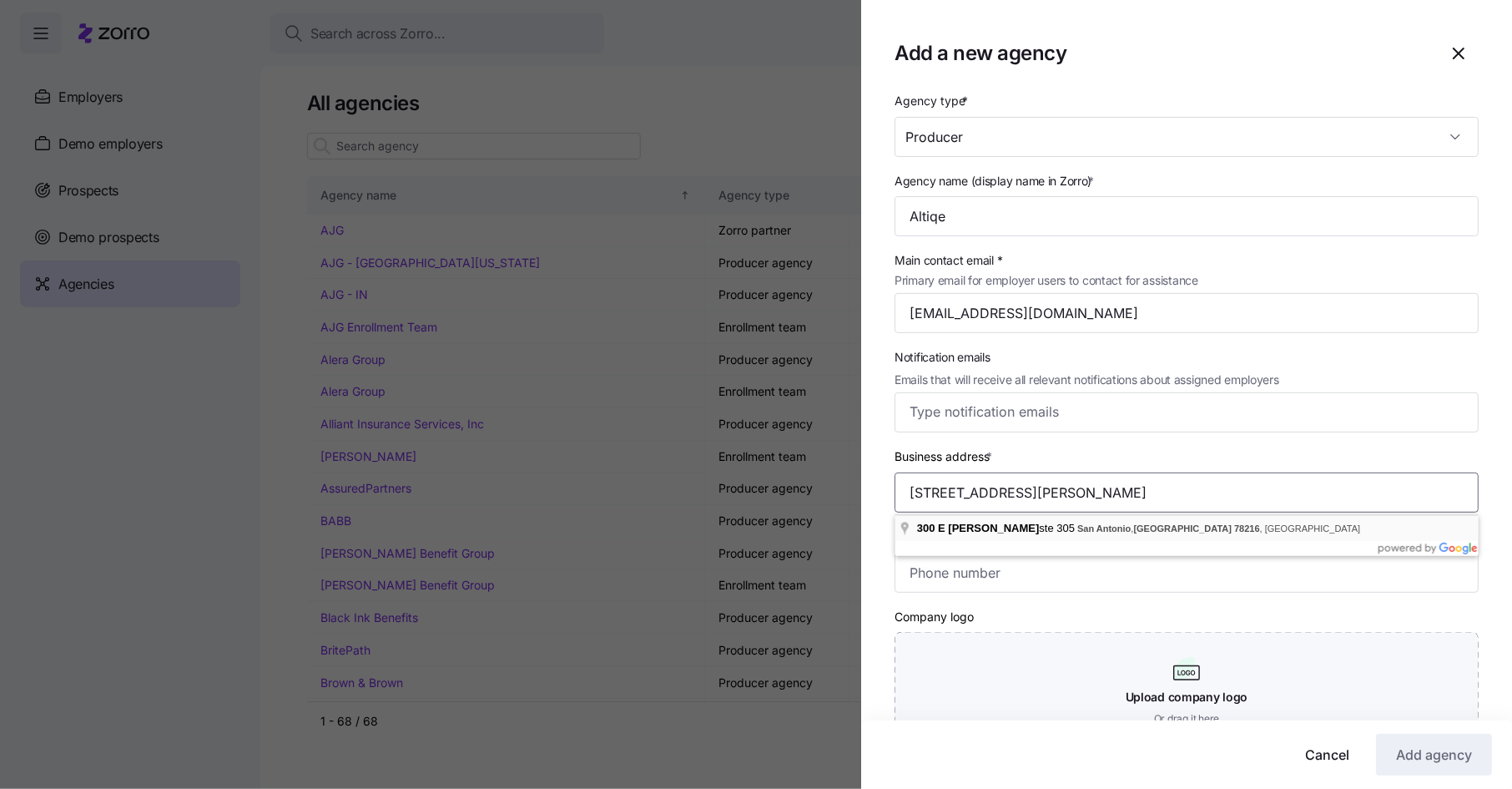
type input "300 E Ramsey Rd STE 305, San Antonio, TX 78216"
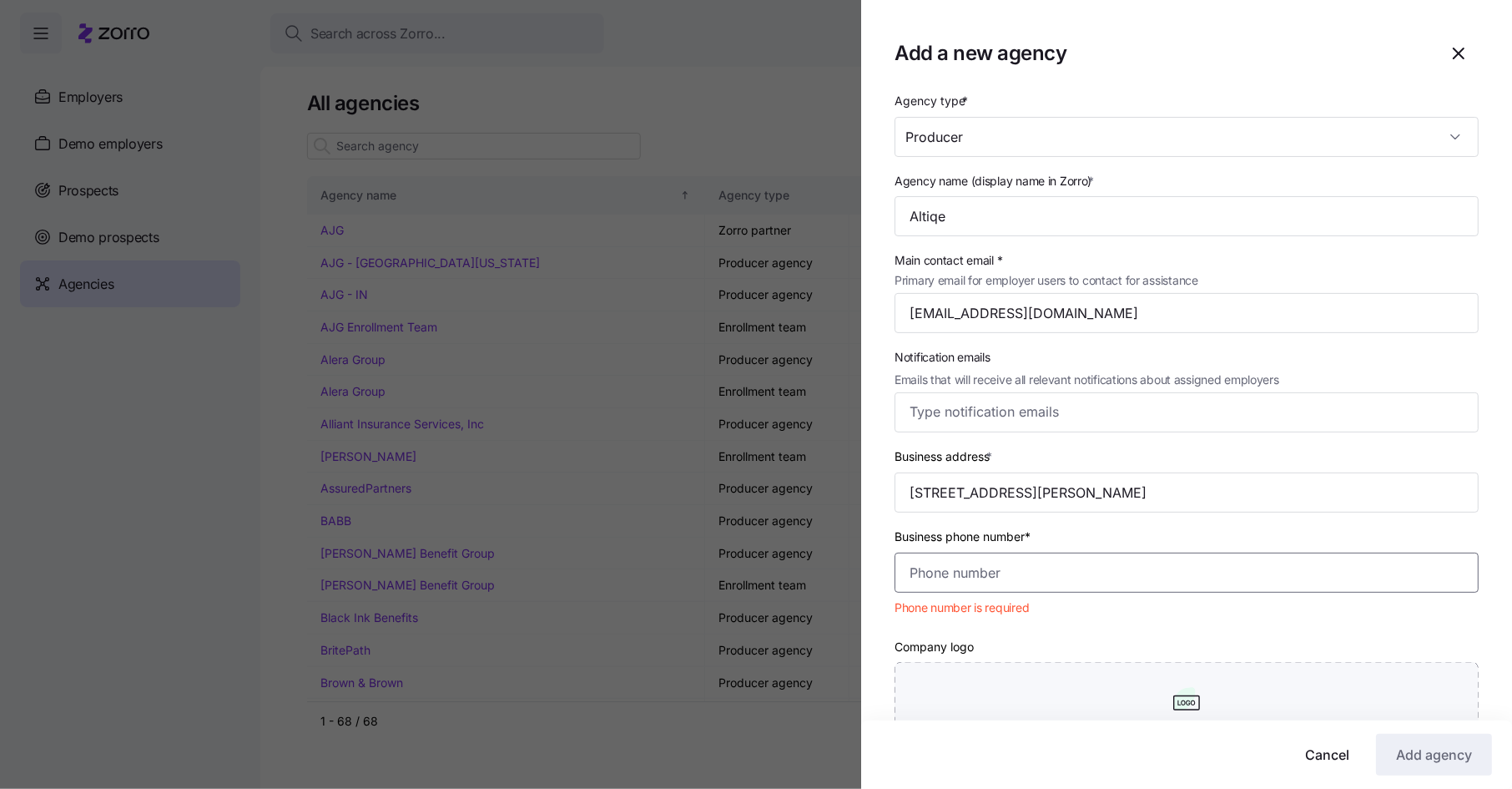
paste input "(210) 617-3086"
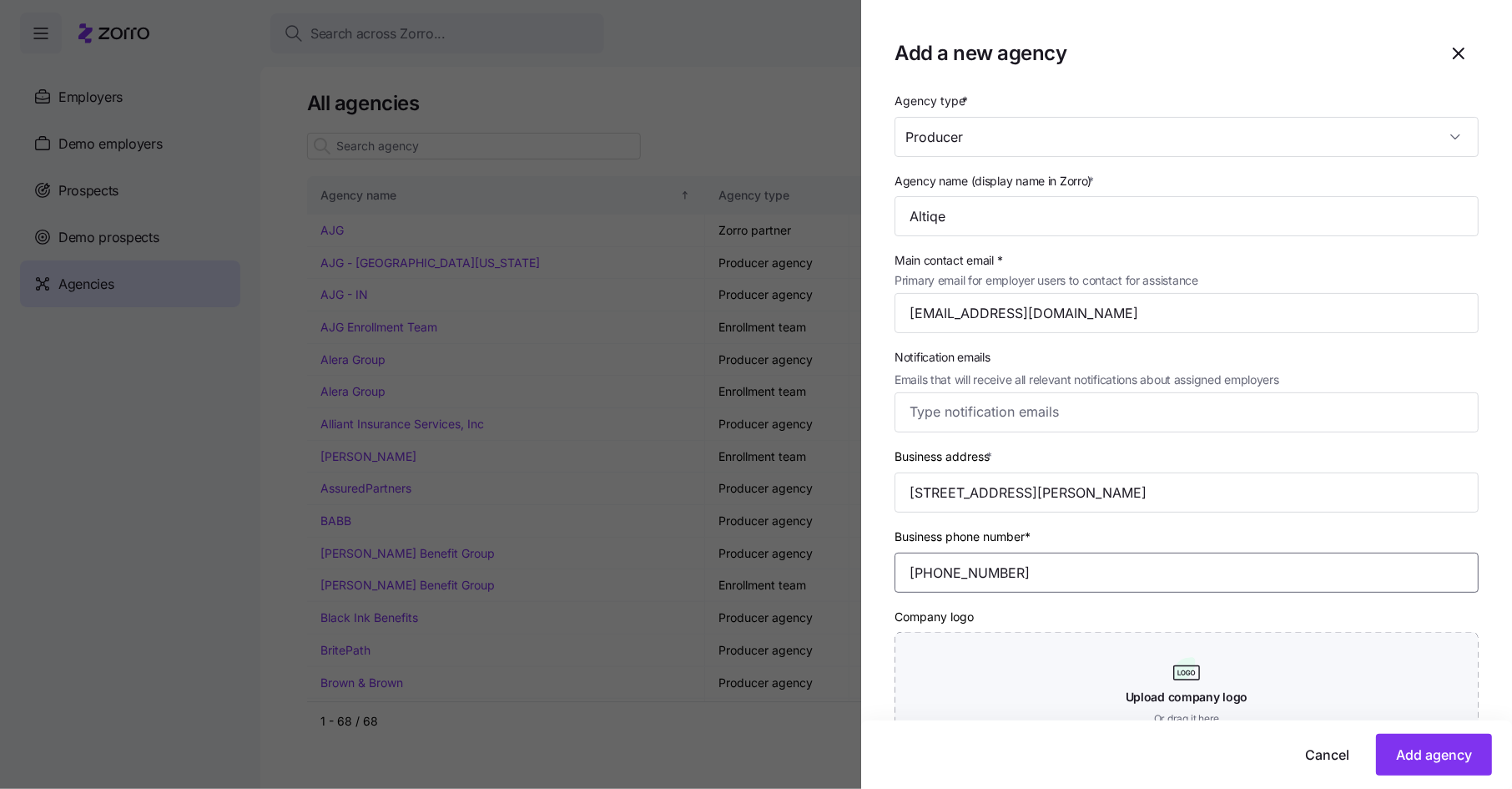
type input "(210) 617-3086"
click at [1263, 620] on div "Company logo Upload company logo Or drag it here" at bounding box center [1187, 678] width 585 height 144
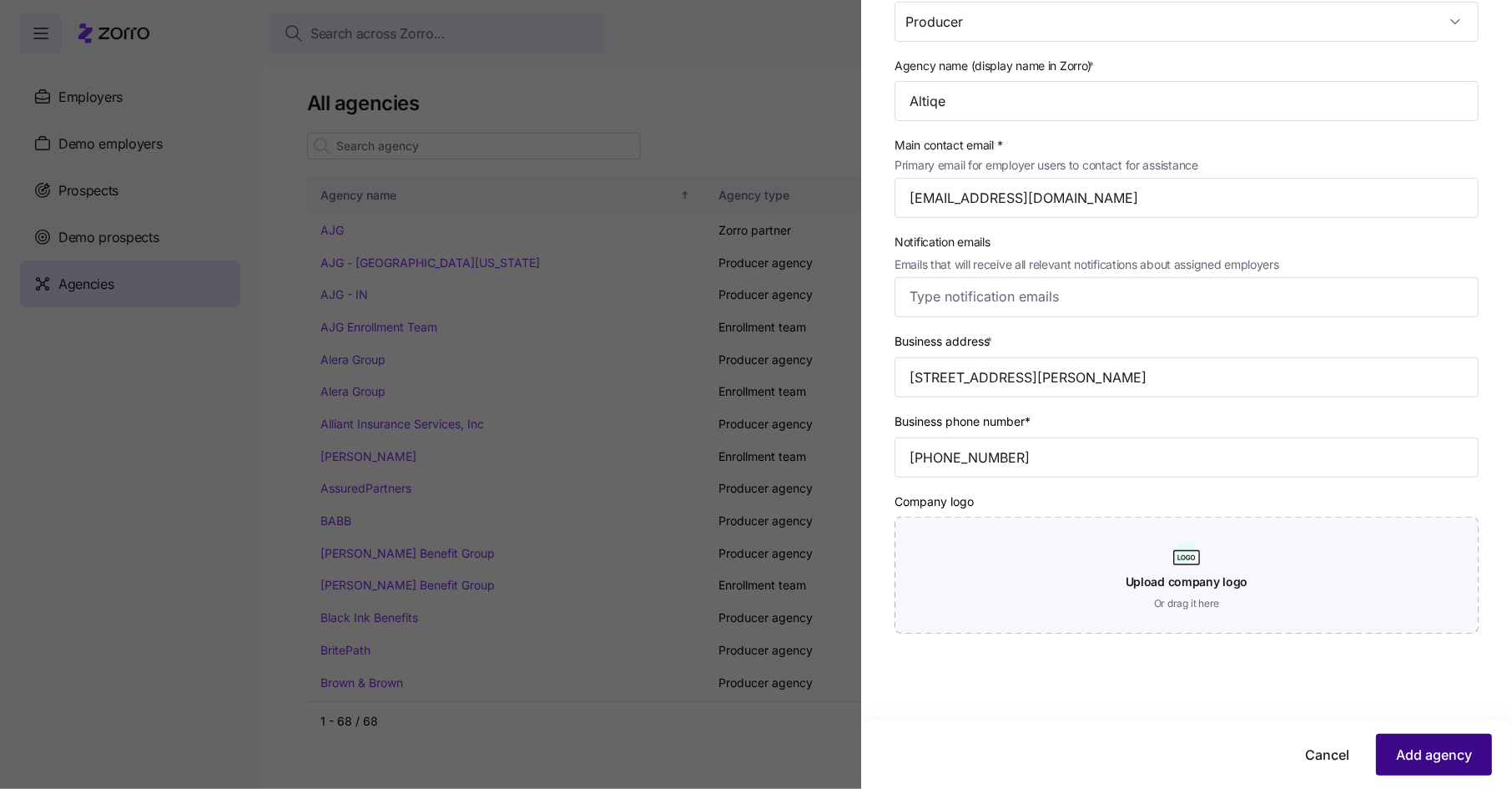
click at [1415, 750] on span "Add agency" at bounding box center [1434, 754] width 76 height 20
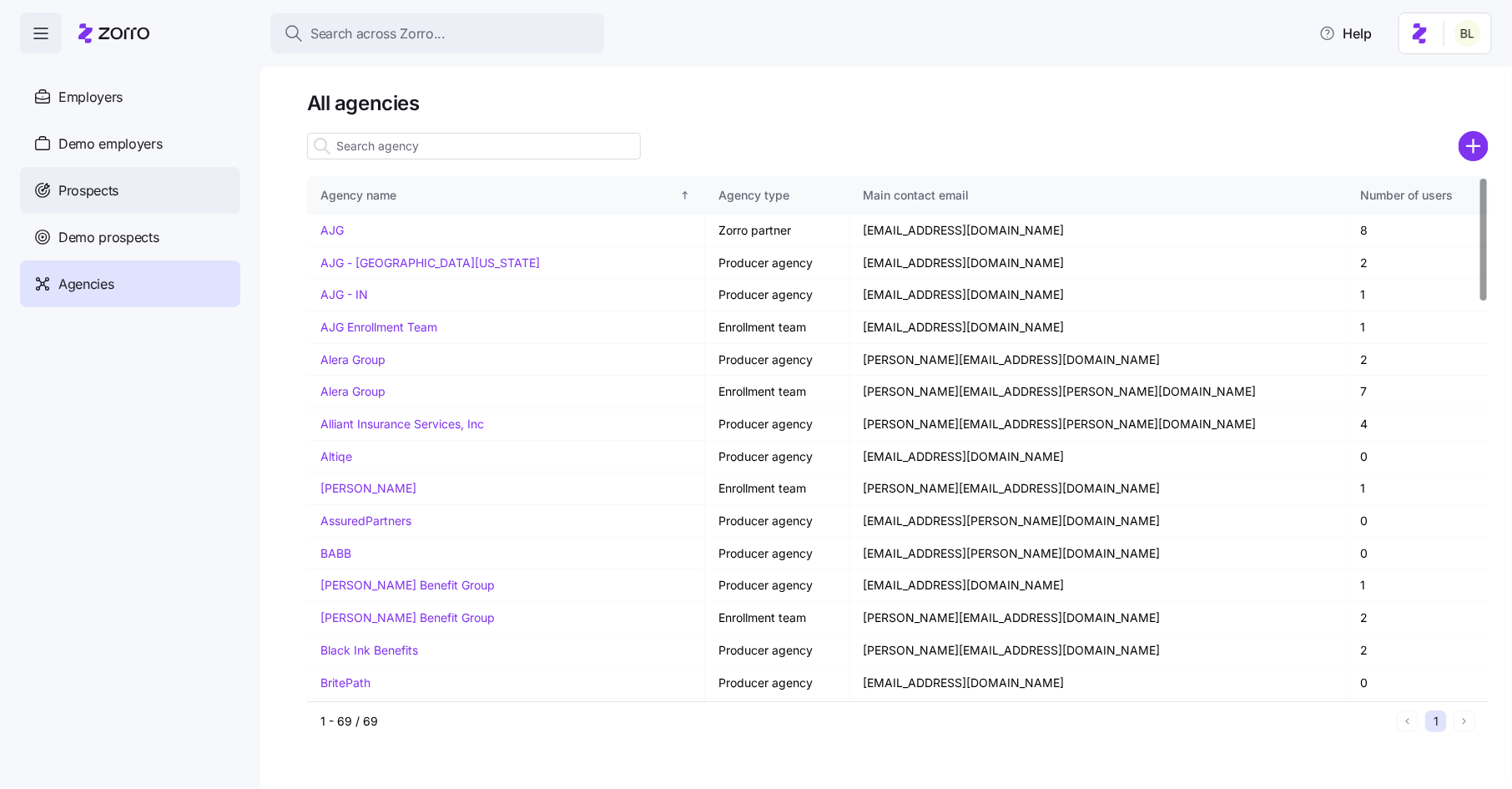
click at [96, 177] on div "Prospects" at bounding box center [130, 190] width 221 height 47
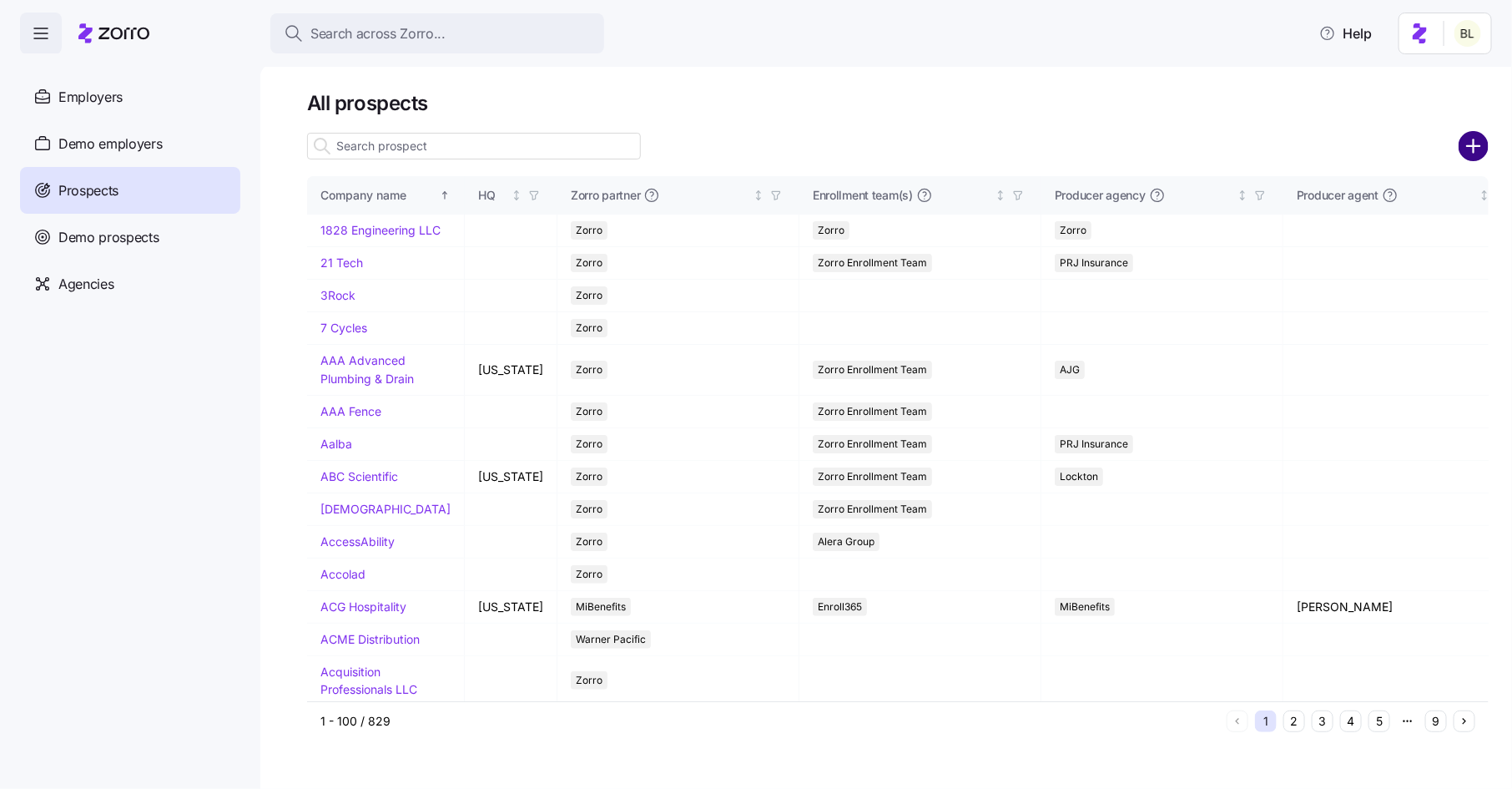
click at [1471, 137] on circle "add icon" at bounding box center [1474, 146] width 27 height 27
click at [1472, 140] on div at bounding box center [756, 394] width 1512 height 789
click at [1209, 103] on h1 "All prospects" at bounding box center [897, 103] width 1182 height 26
click at [1473, 149] on circle "add icon" at bounding box center [1474, 146] width 27 height 27
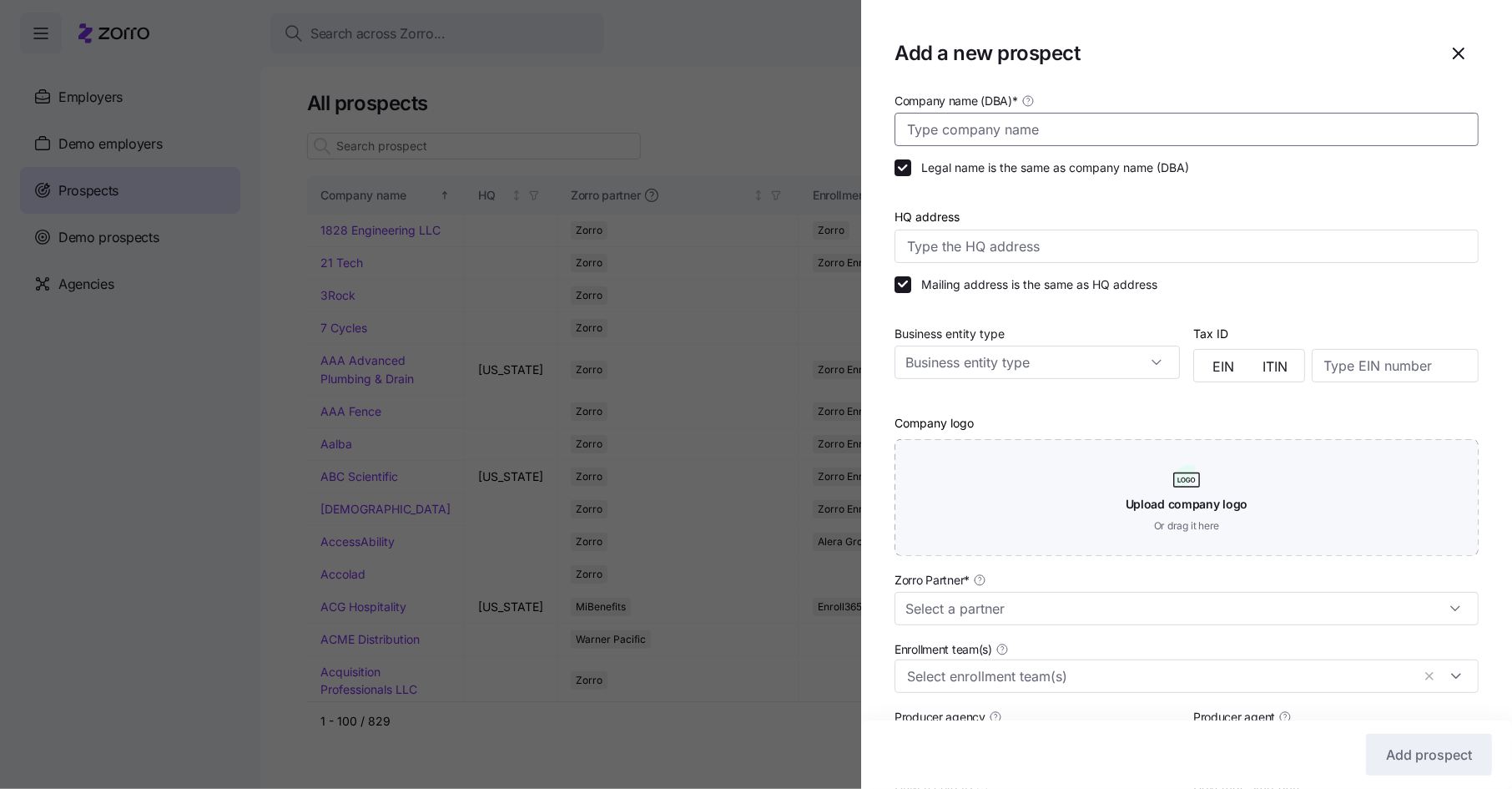
click at [1033, 134] on input "Company name (DBA) *" at bounding box center [1187, 129] width 585 height 33
type input "GCS Technologies"
click at [1074, 412] on div "Company logo Upload company logo Or drag it here" at bounding box center [1187, 484] width 585 height 144
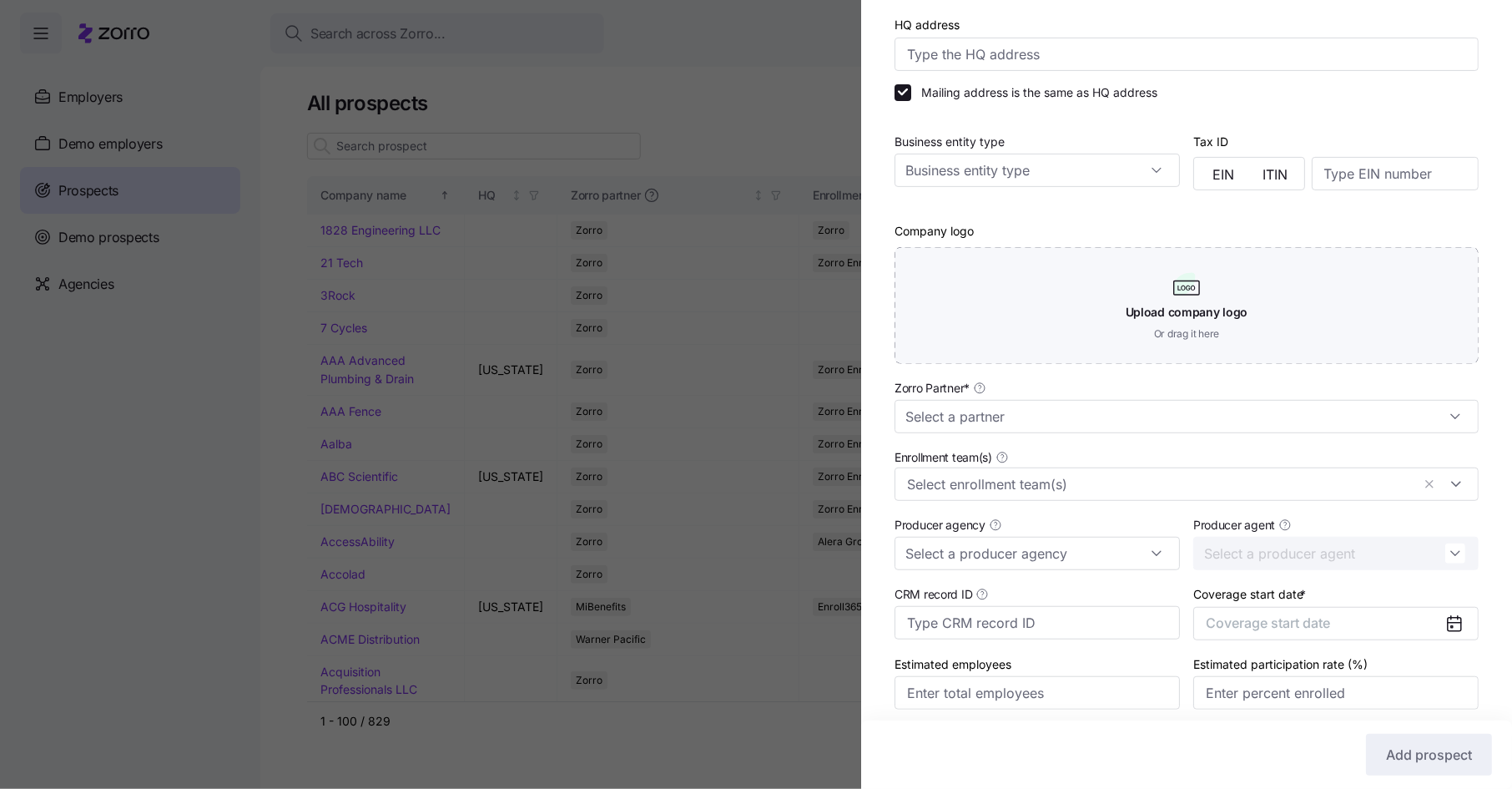
scroll to position [257, 0]
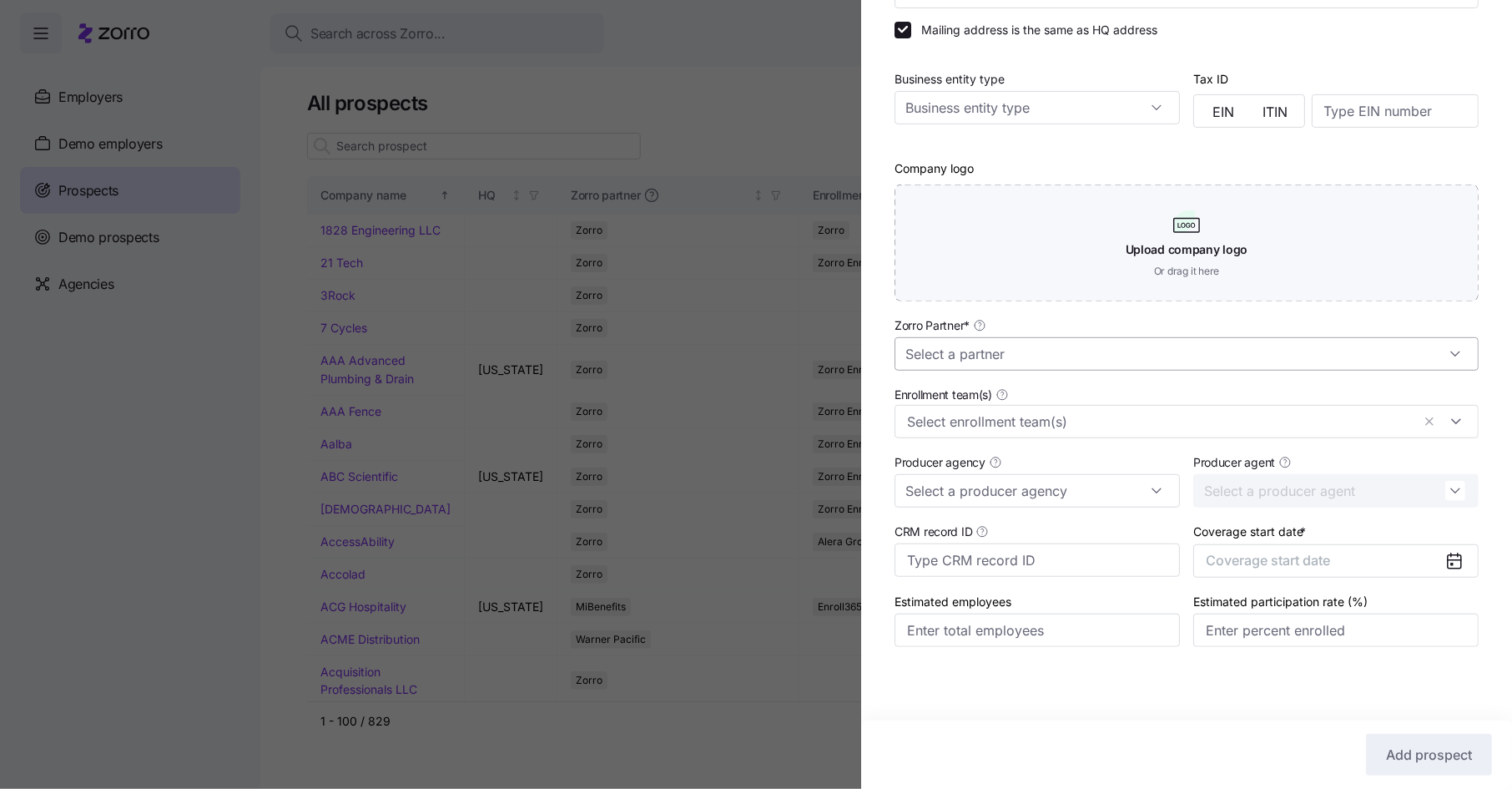
click at [1044, 355] on input "Zorro Partner *" at bounding box center [1187, 353] width 585 height 33
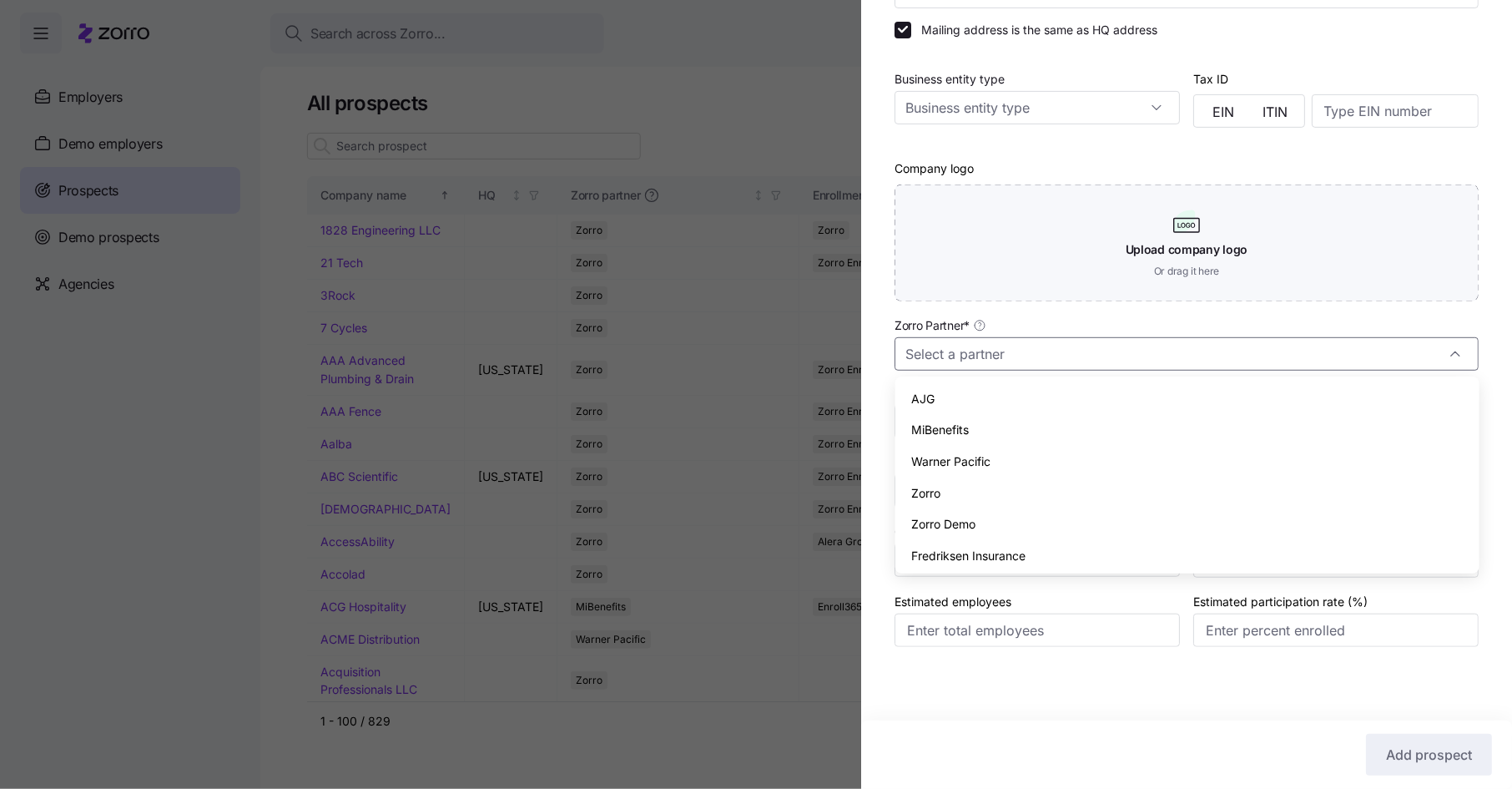
click at [966, 486] on div "Zorro" at bounding box center [1188, 493] width 571 height 32
type input "Zorro"
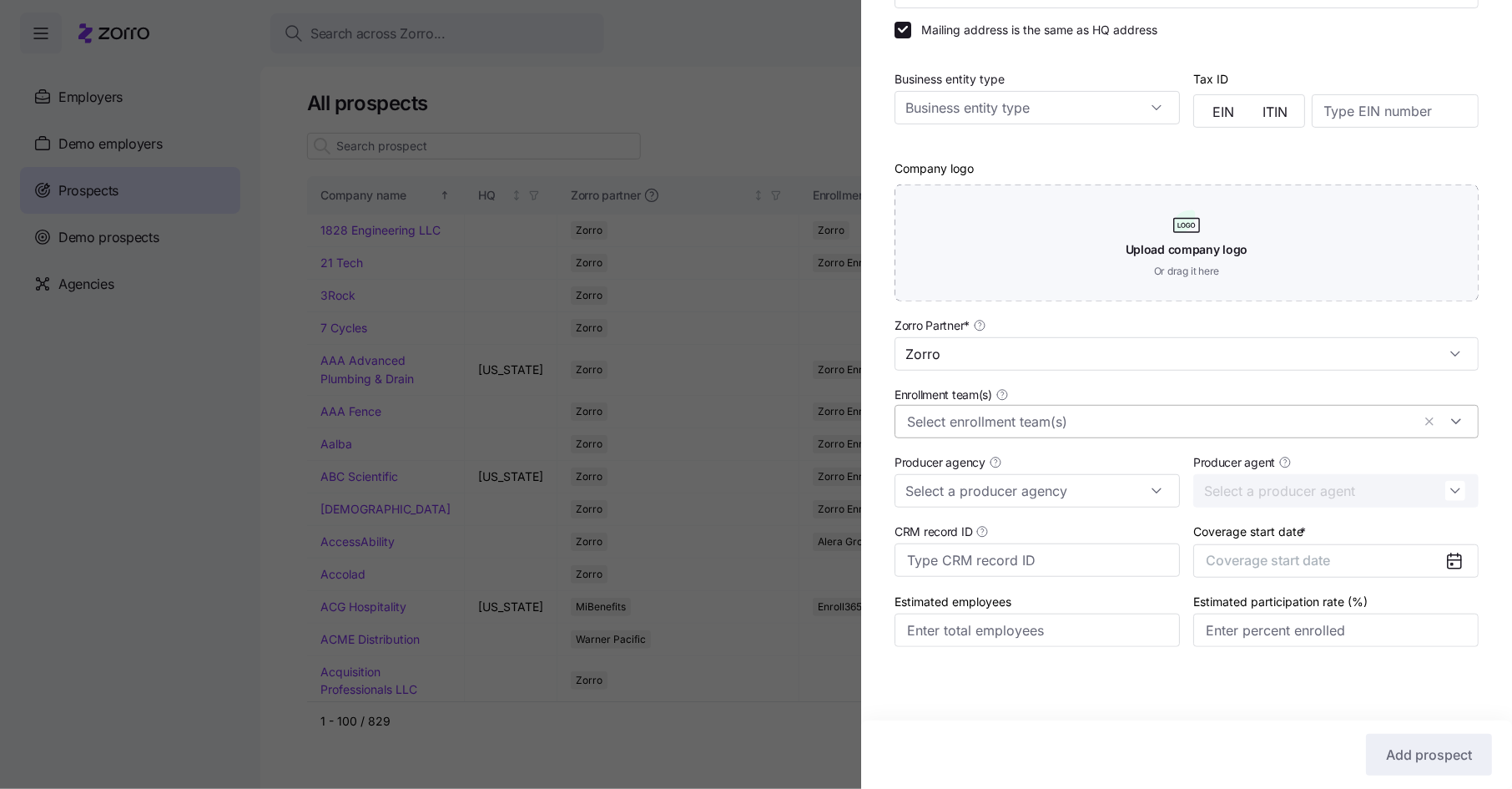
click at [997, 422] on input "Enrollment team(s)" at bounding box center [1159, 421] width 504 height 21
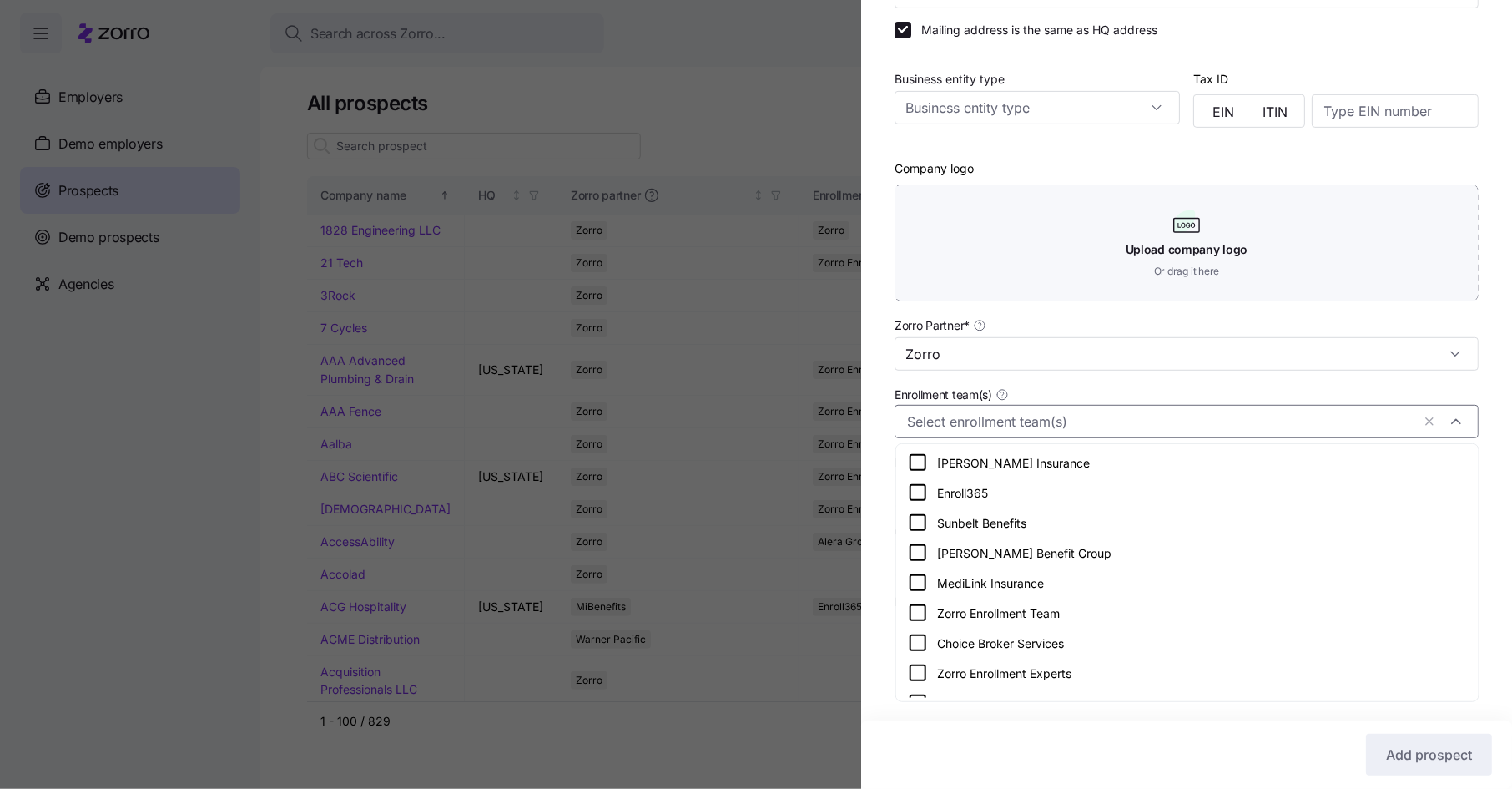
click at [916, 615] on icon at bounding box center [917, 612] width 20 height 20
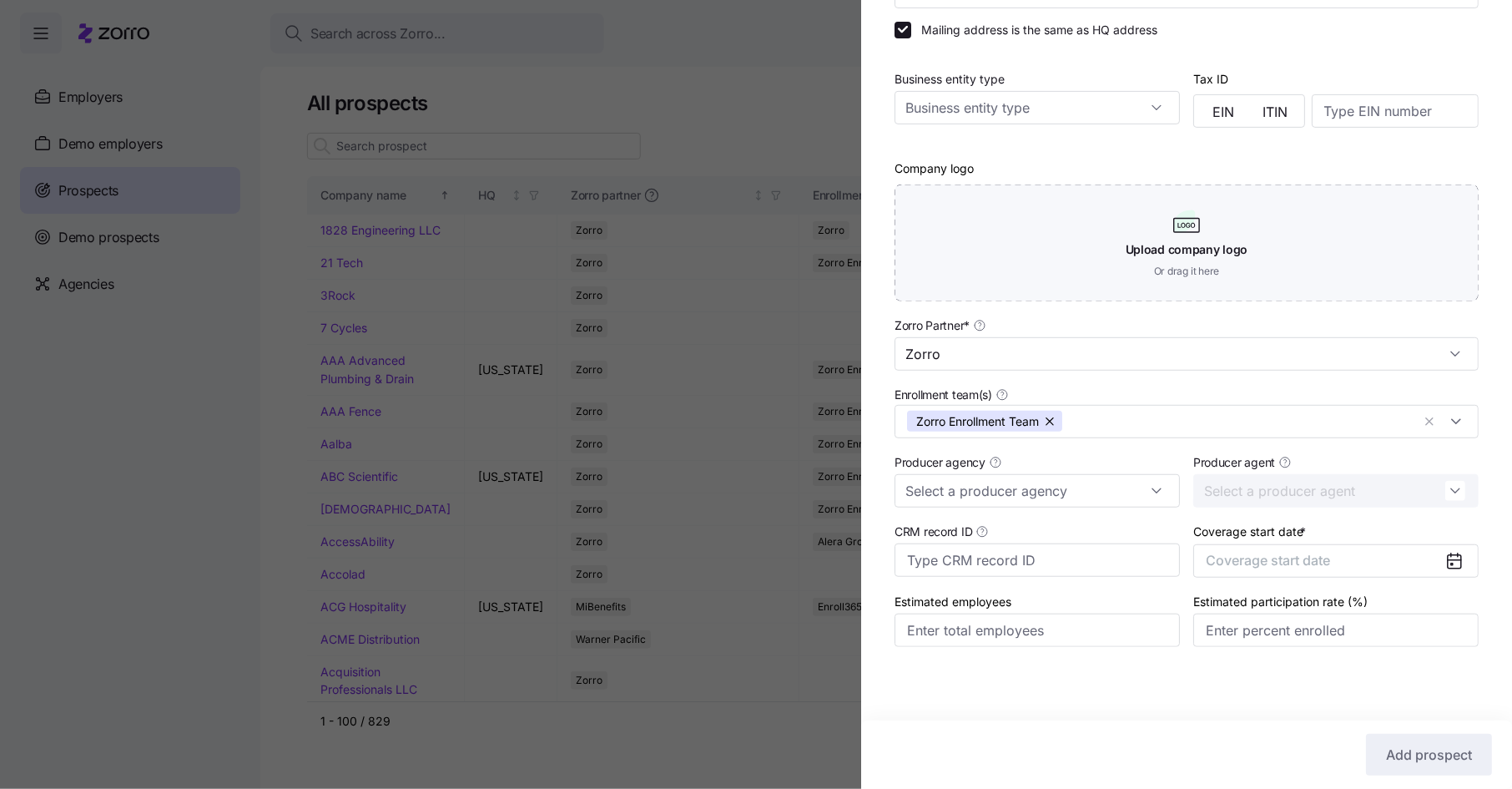
click at [879, 591] on div "Company name (DBA) * GCS Technologies Legal name is the same as company name (D…" at bounding box center [1187, 258] width 651 height 845
click at [1001, 485] on input "Producer agency" at bounding box center [1038, 491] width 285 height 33
click at [981, 544] on div "Altiqe" at bounding box center [1038, 535] width 272 height 32
type input "Altiqe"
click at [1330, 562] on span "Coverage start date" at bounding box center [1268, 560] width 124 height 17
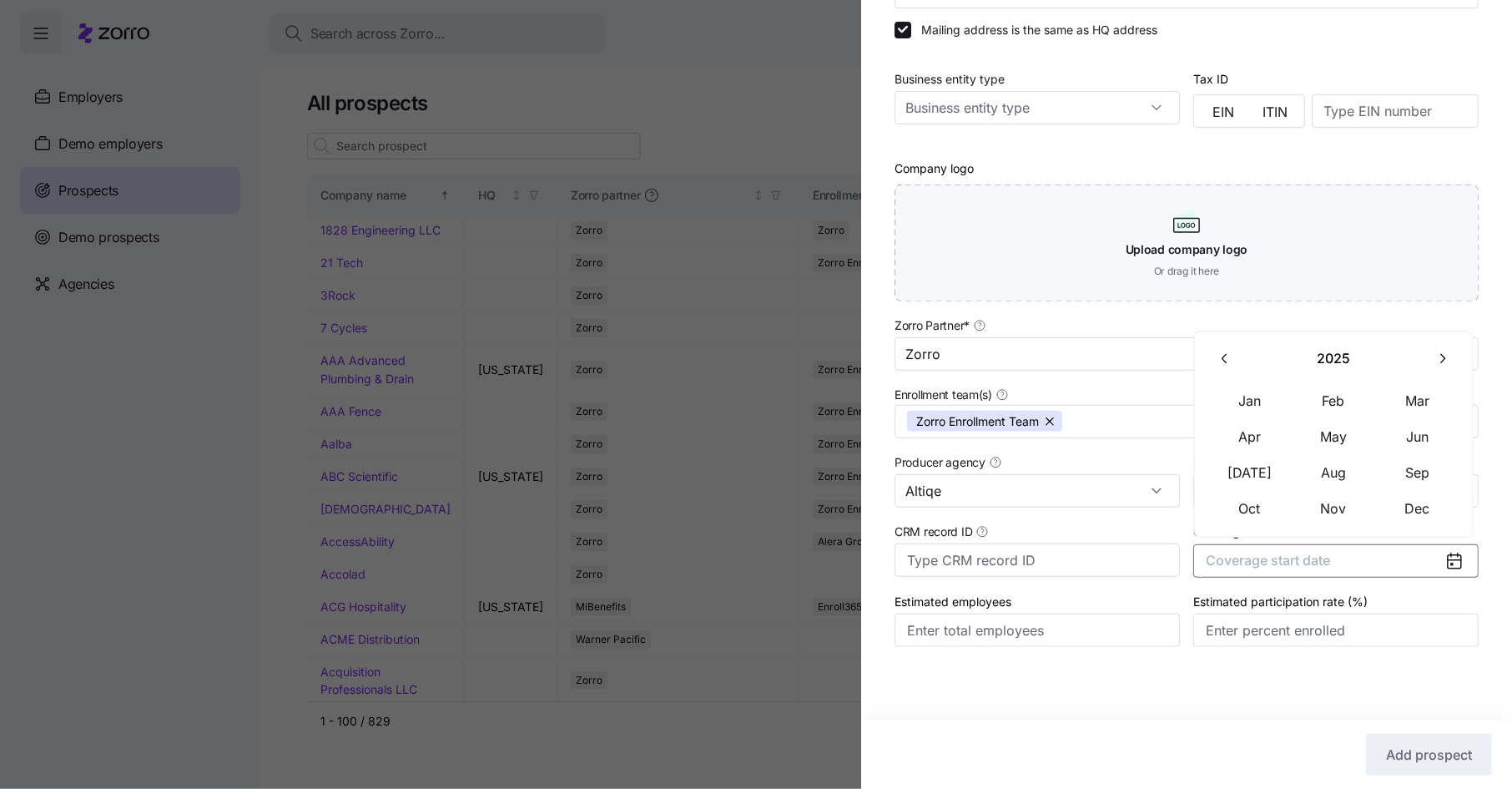
click at [1445, 356] on icon "button" at bounding box center [1442, 358] width 16 height 16
click at [1250, 396] on button "Jan" at bounding box center [1250, 400] width 84 height 35
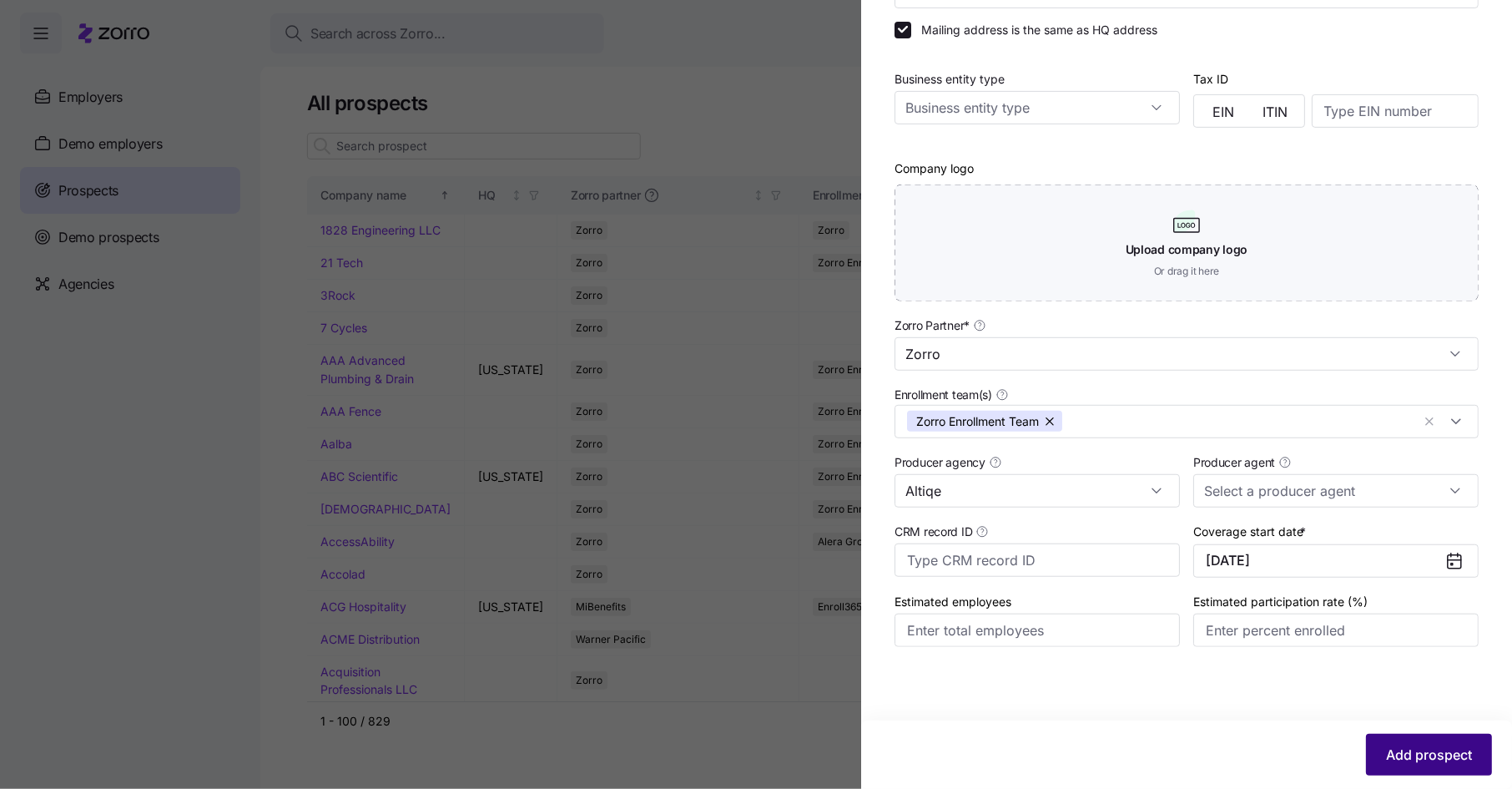
click at [1407, 754] on span "Add prospect" at bounding box center [1429, 754] width 86 height 20
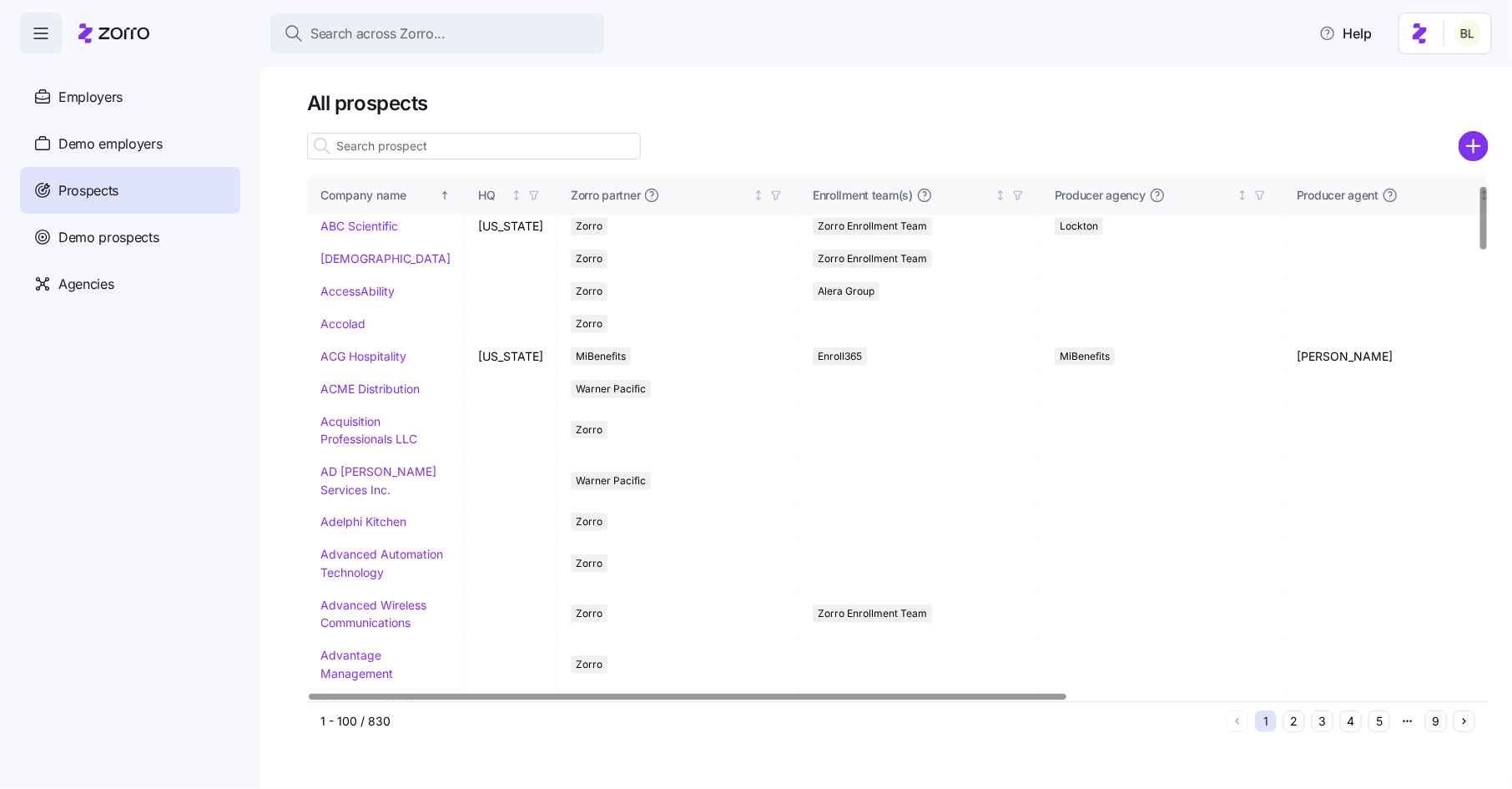
scroll to position [0, 0]
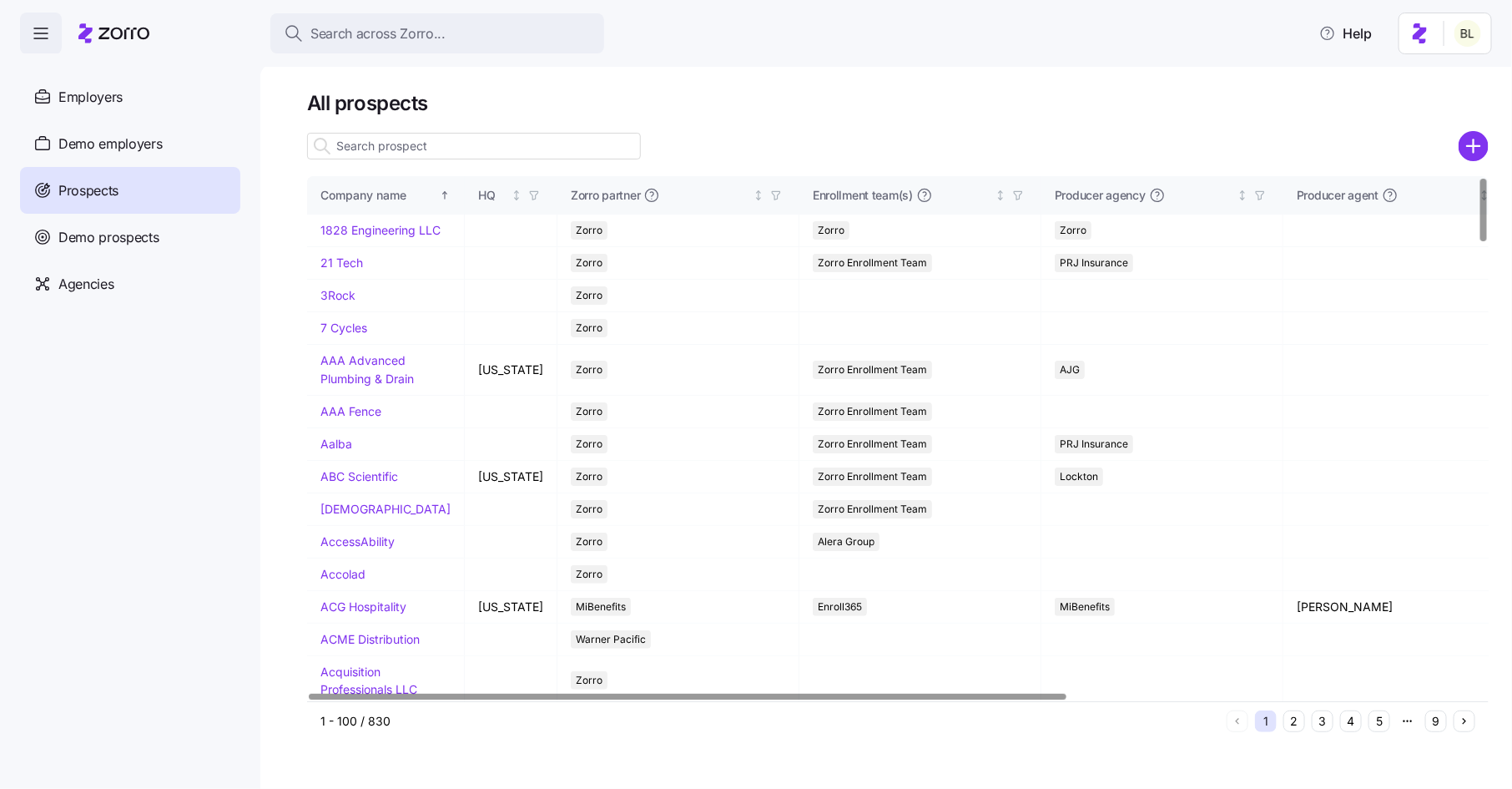
click at [377, 148] on input at bounding box center [474, 145] width 334 height 26
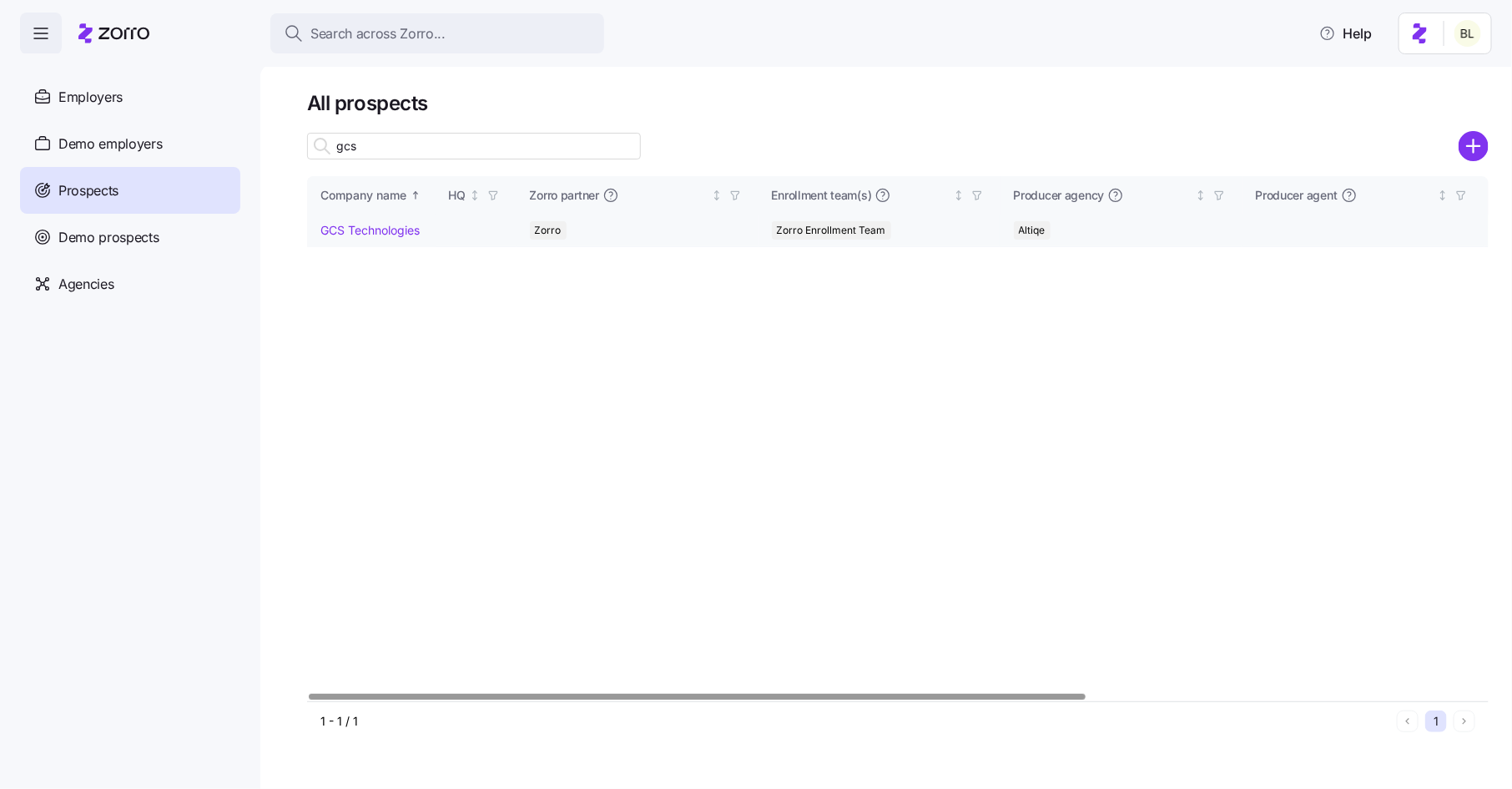
type input "gcs"
click at [360, 227] on link "GCS Technologies" at bounding box center [370, 230] width 99 height 15
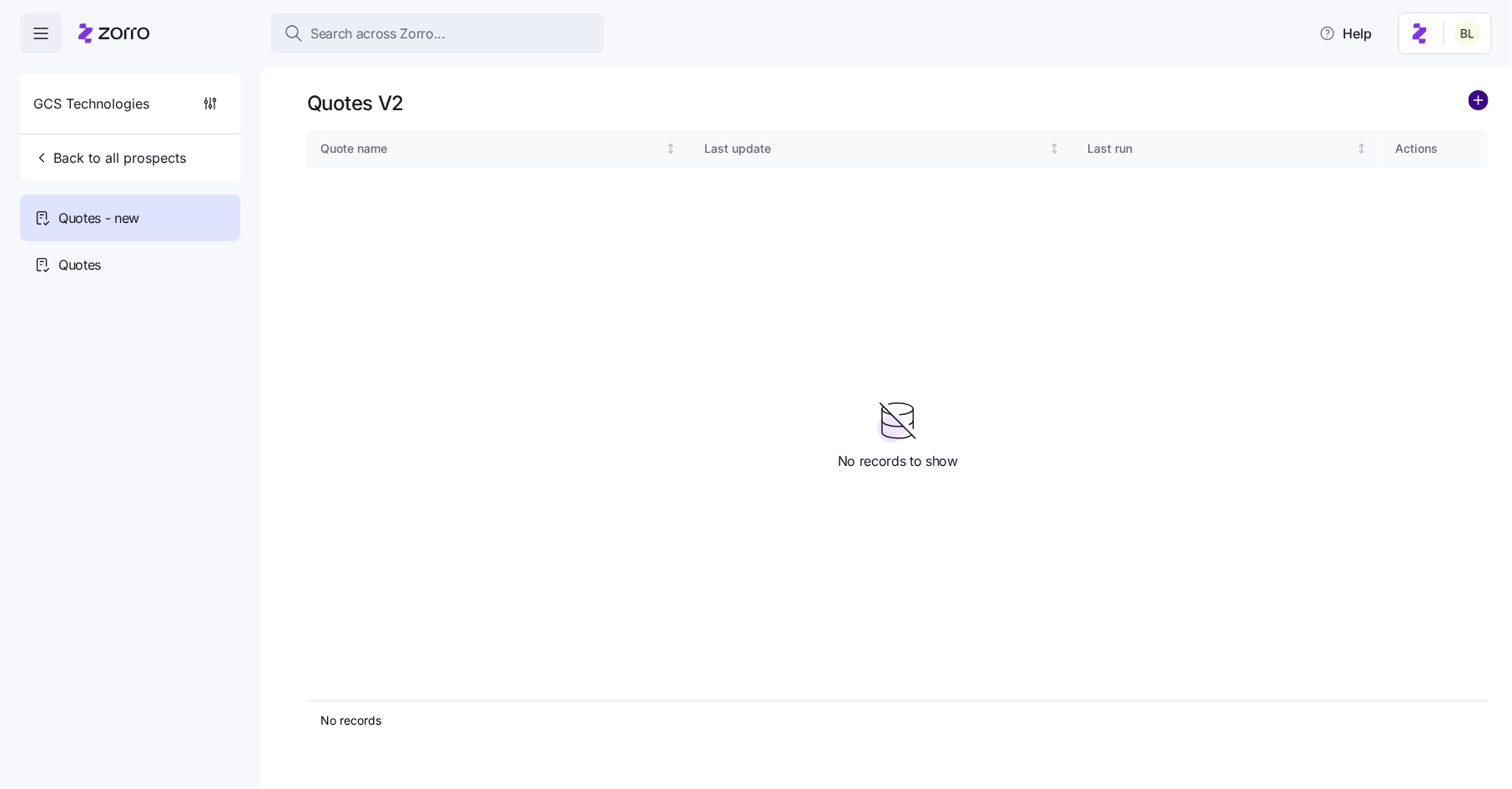
click at [1476, 91] on circle "add icon" at bounding box center [1479, 99] width 18 height 18
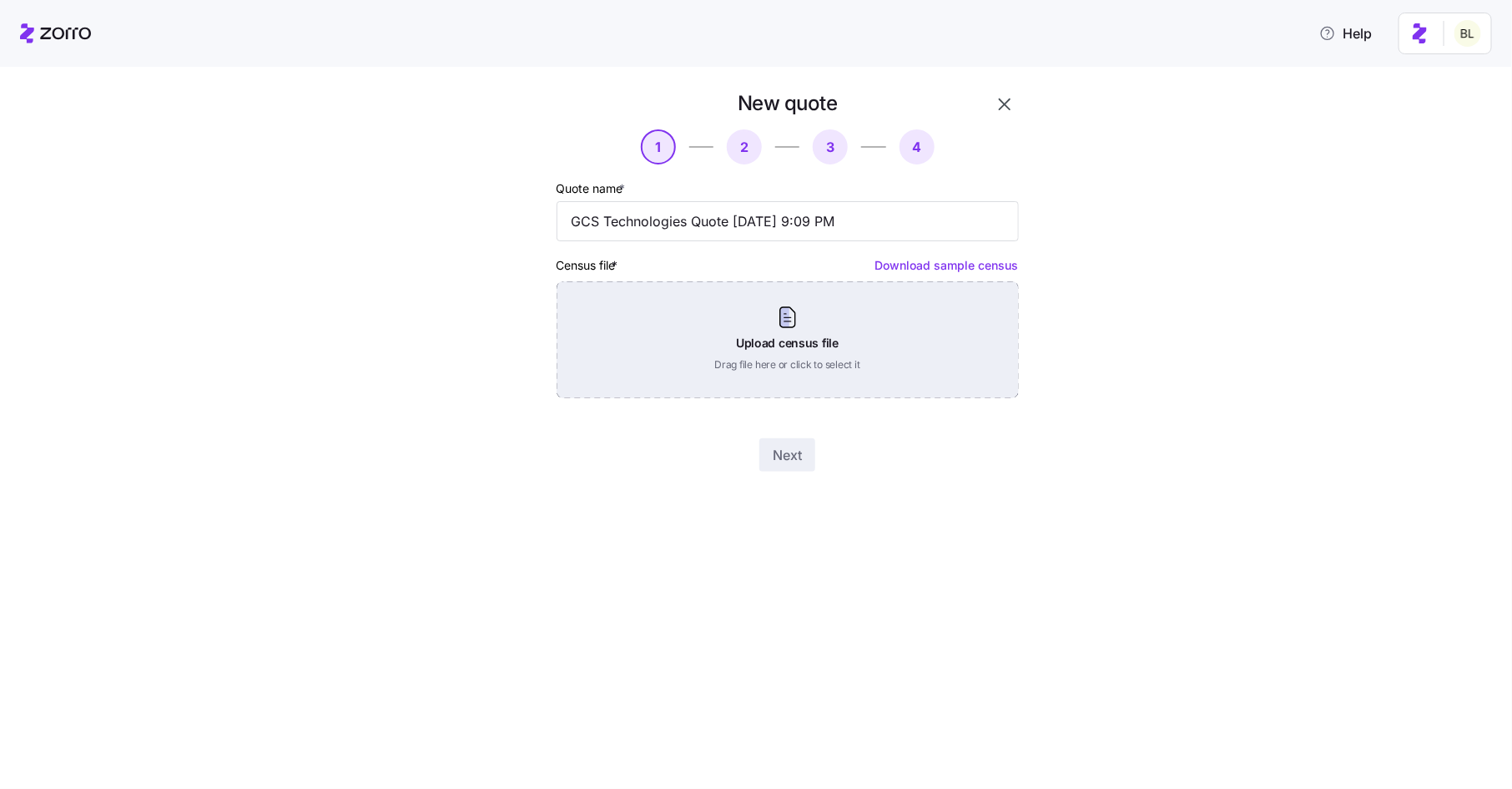
click at [793, 297] on div "Upload census file Drag file here or click to select it" at bounding box center [787, 339] width 462 height 117
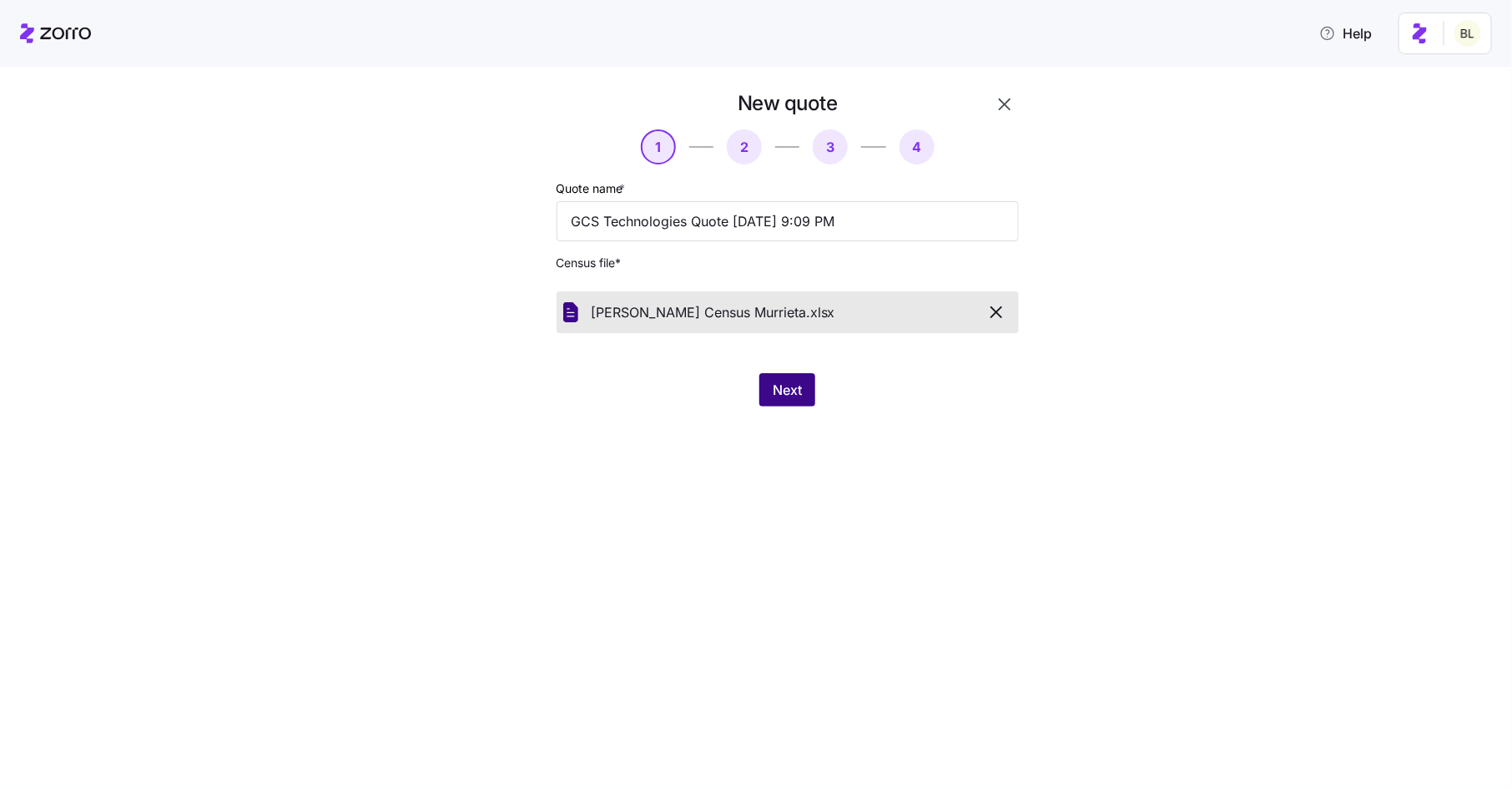
click at [786, 386] on span "Next" at bounding box center [787, 389] width 29 height 20
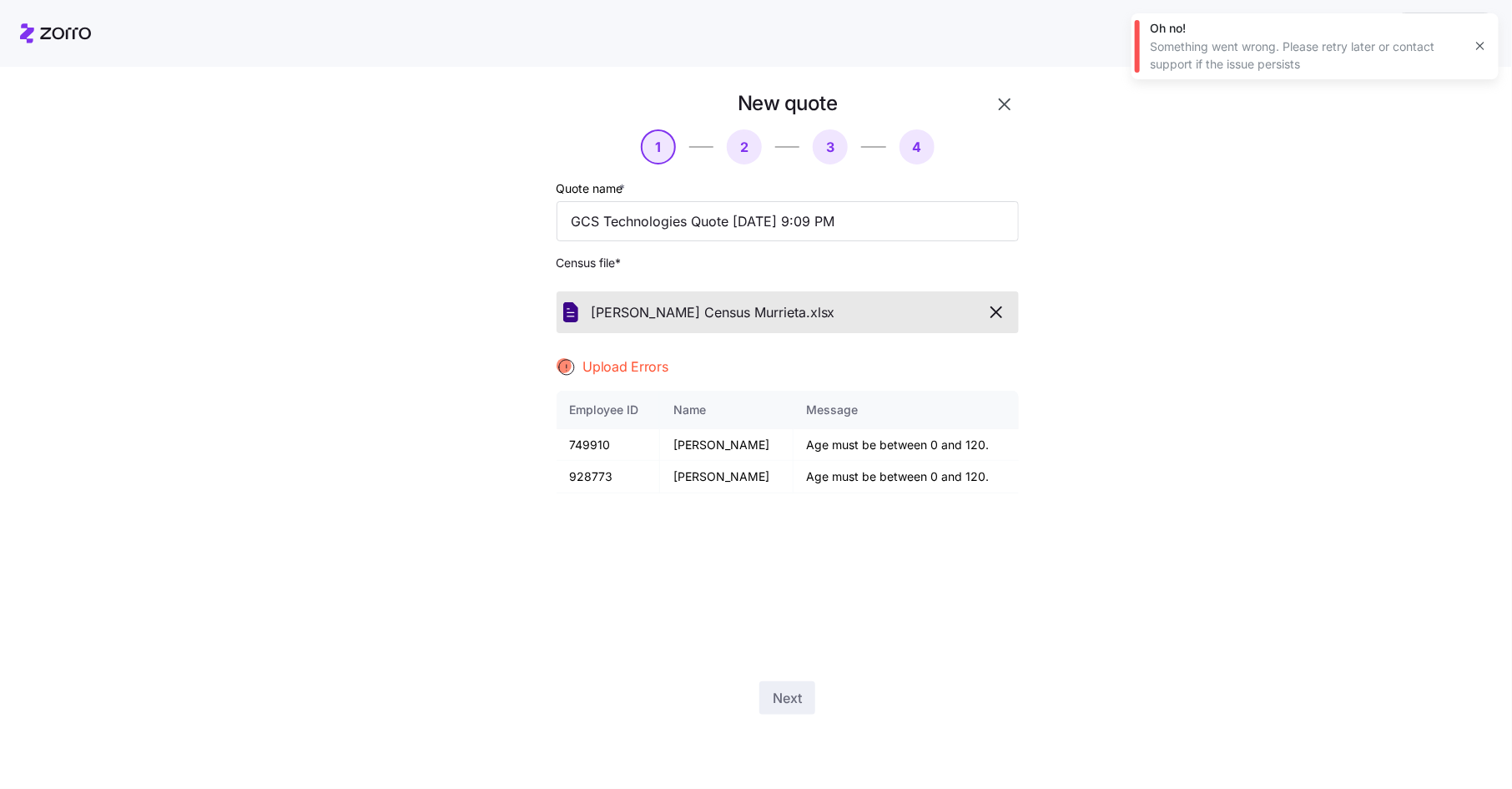
click at [1482, 50] on icon "button" at bounding box center [1480, 46] width 14 height 14
click at [997, 310] on icon "button" at bounding box center [996, 311] width 20 height 20
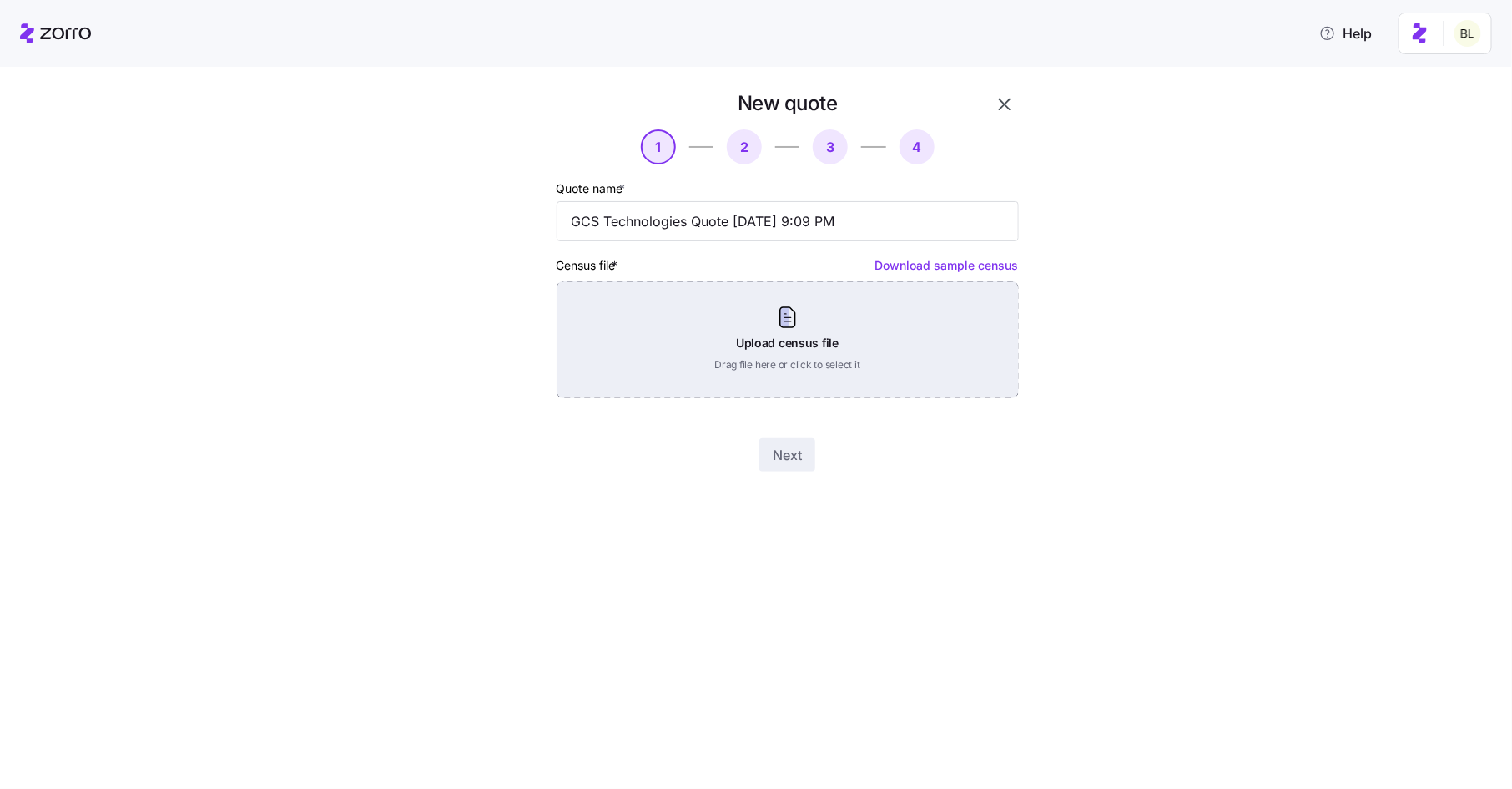
click at [952, 311] on div "Upload census file Drag file here or click to select it" at bounding box center [787, 339] width 462 height 117
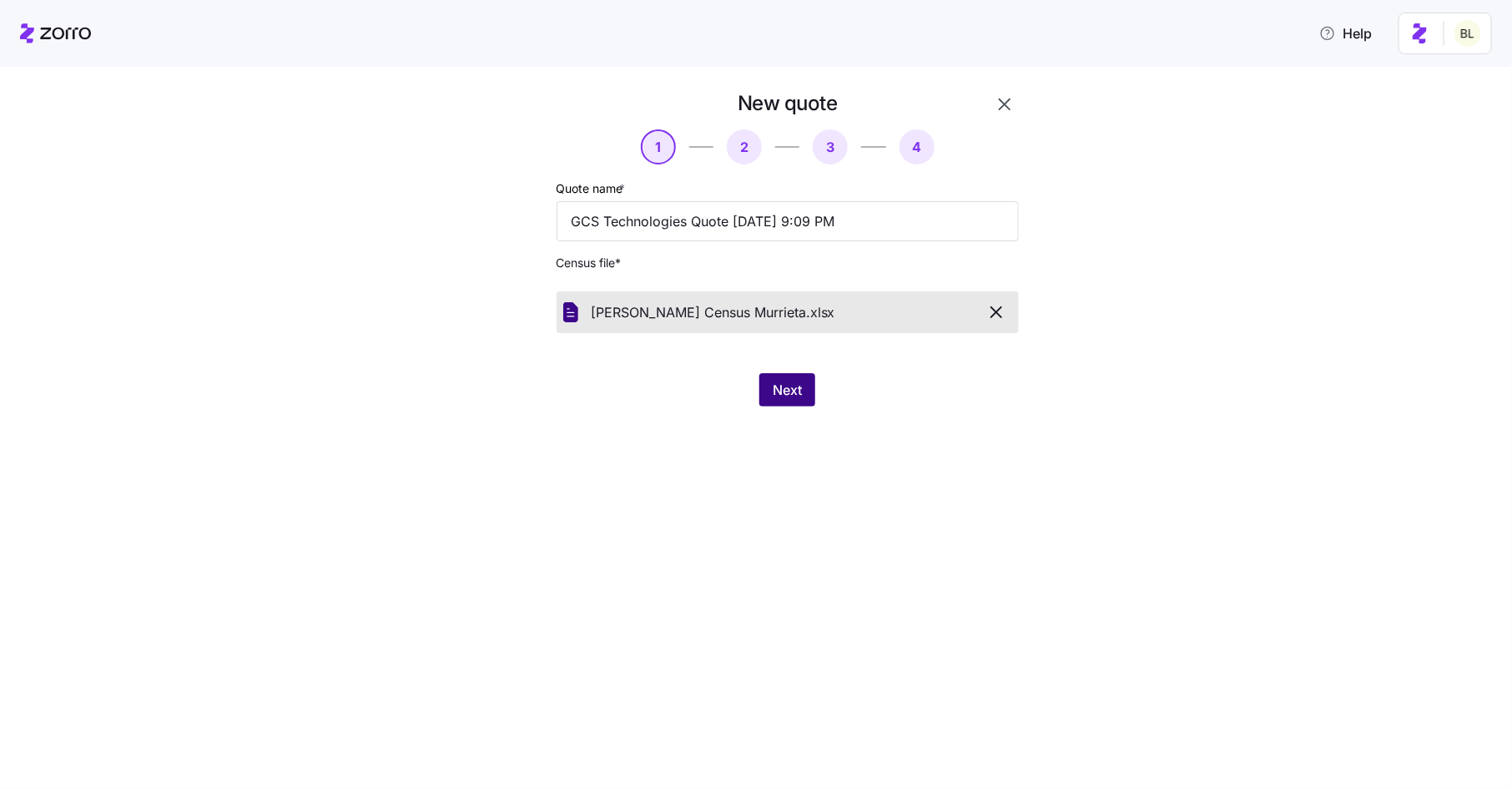
click at [788, 386] on span "Next" at bounding box center [787, 389] width 29 height 20
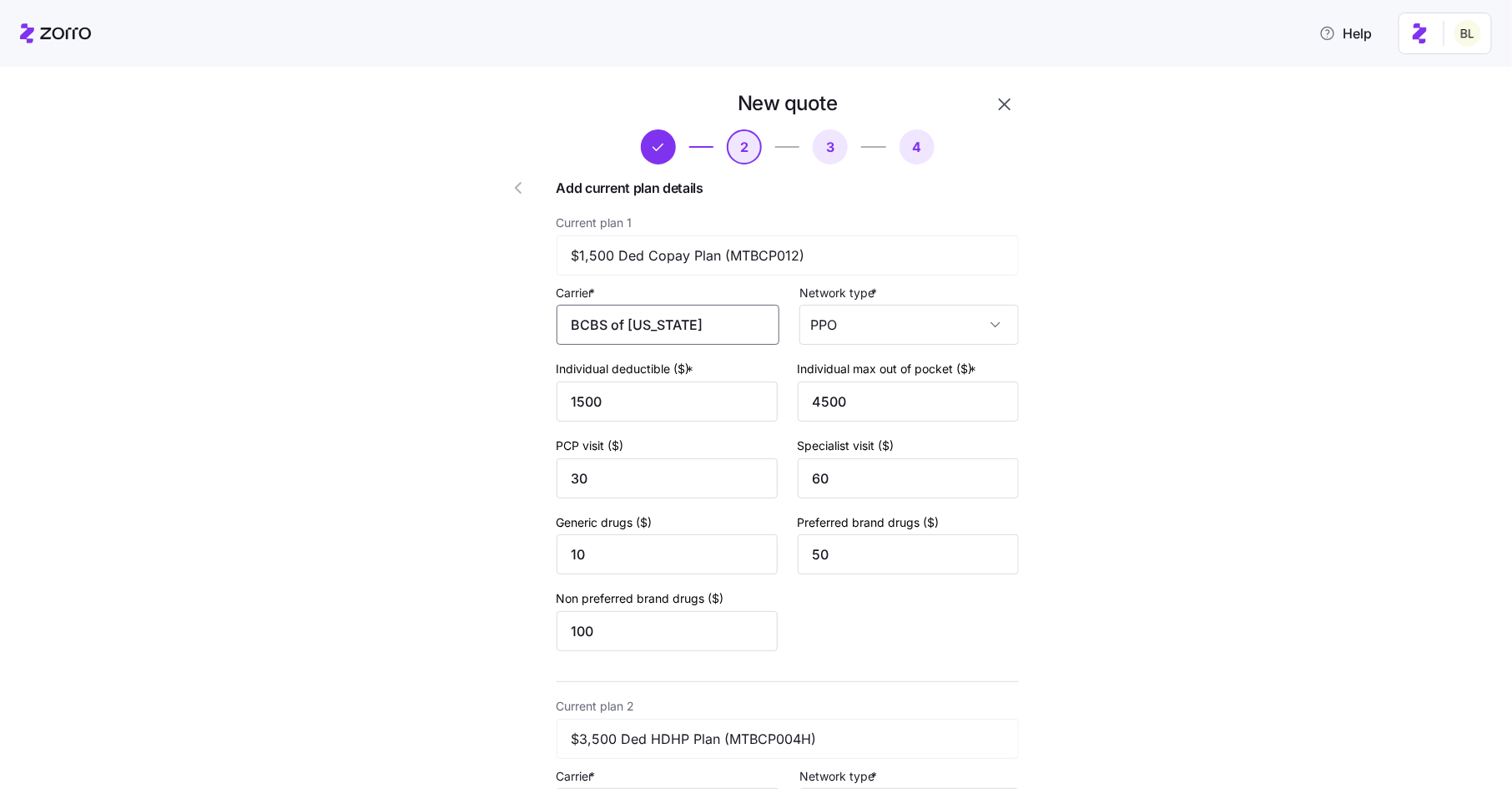
click at [690, 329] on input "BCBS of Texas" at bounding box center [668, 324] width 223 height 40
drag, startPoint x: 690, startPoint y: 329, endPoint x: 513, endPoint y: 325, distance: 177.0
click at [644, 392] on span "Blue Cross and Blue Shield of Texas" at bounding box center [674, 386] width 180 height 42
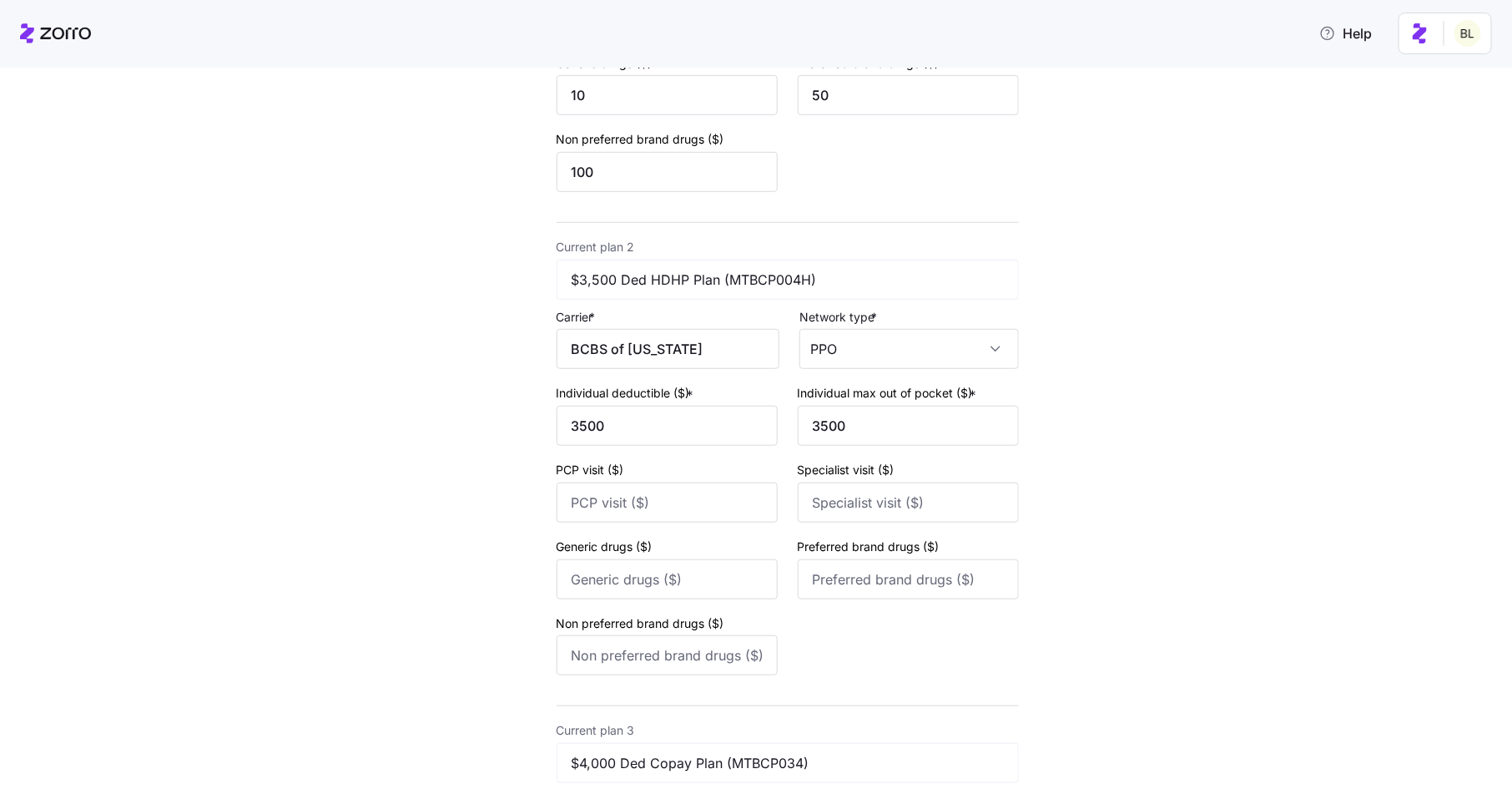
scroll to position [539, 0]
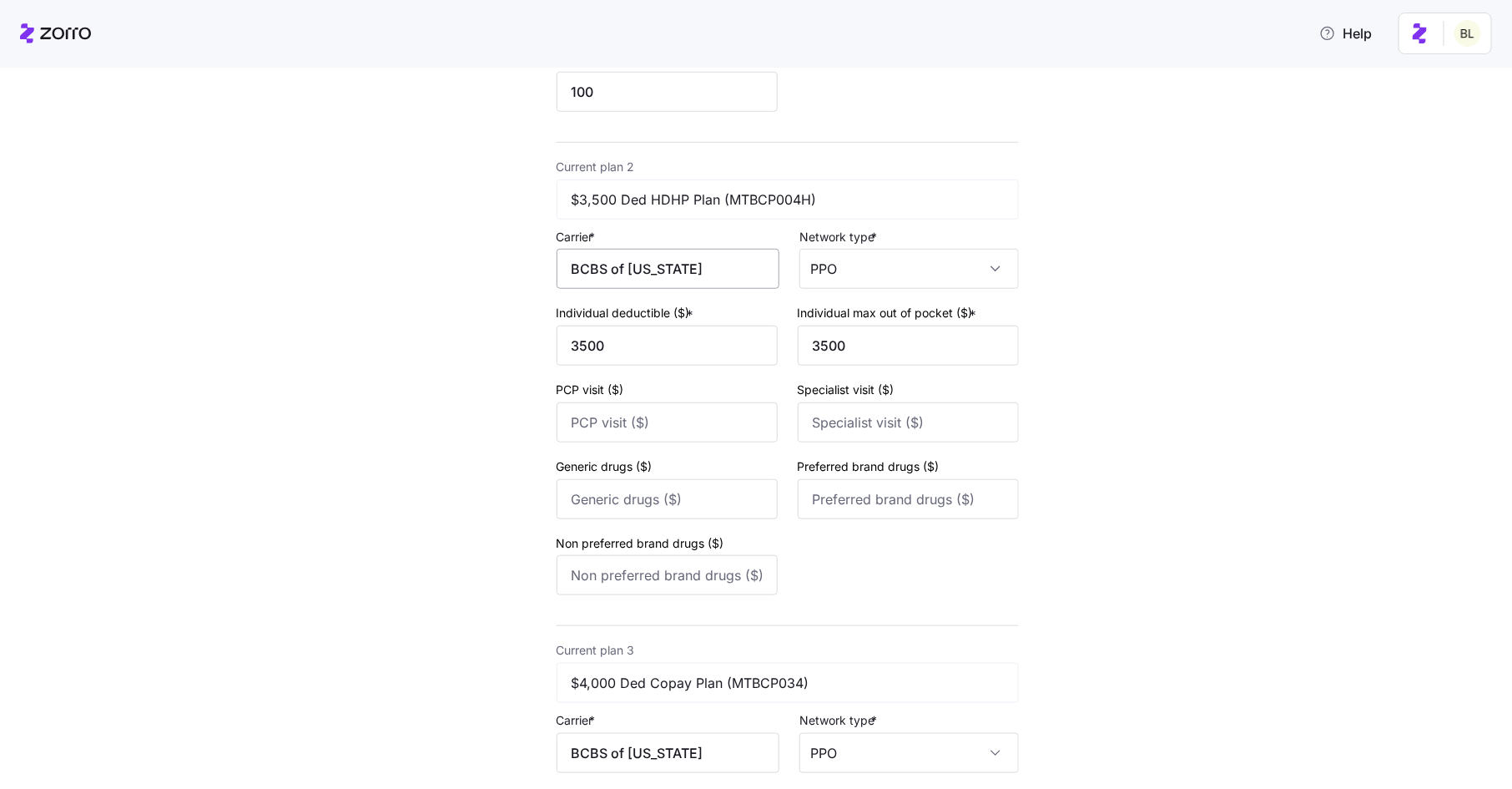
type input "Blue Cross and Blue Shield of Texas"
drag, startPoint x: 679, startPoint y: 275, endPoint x: 531, endPoint y: 248, distance: 150.4
click at [531, 248] on div "New quote 2 3 4 Add current plan details Current plan 1 $1,500 Ded Copay Plan (…" at bounding box center [740, 609] width 571 height 2129
click at [638, 330] on span "Blue Cross and Blue Shield of Texas" at bounding box center [674, 332] width 180 height 42
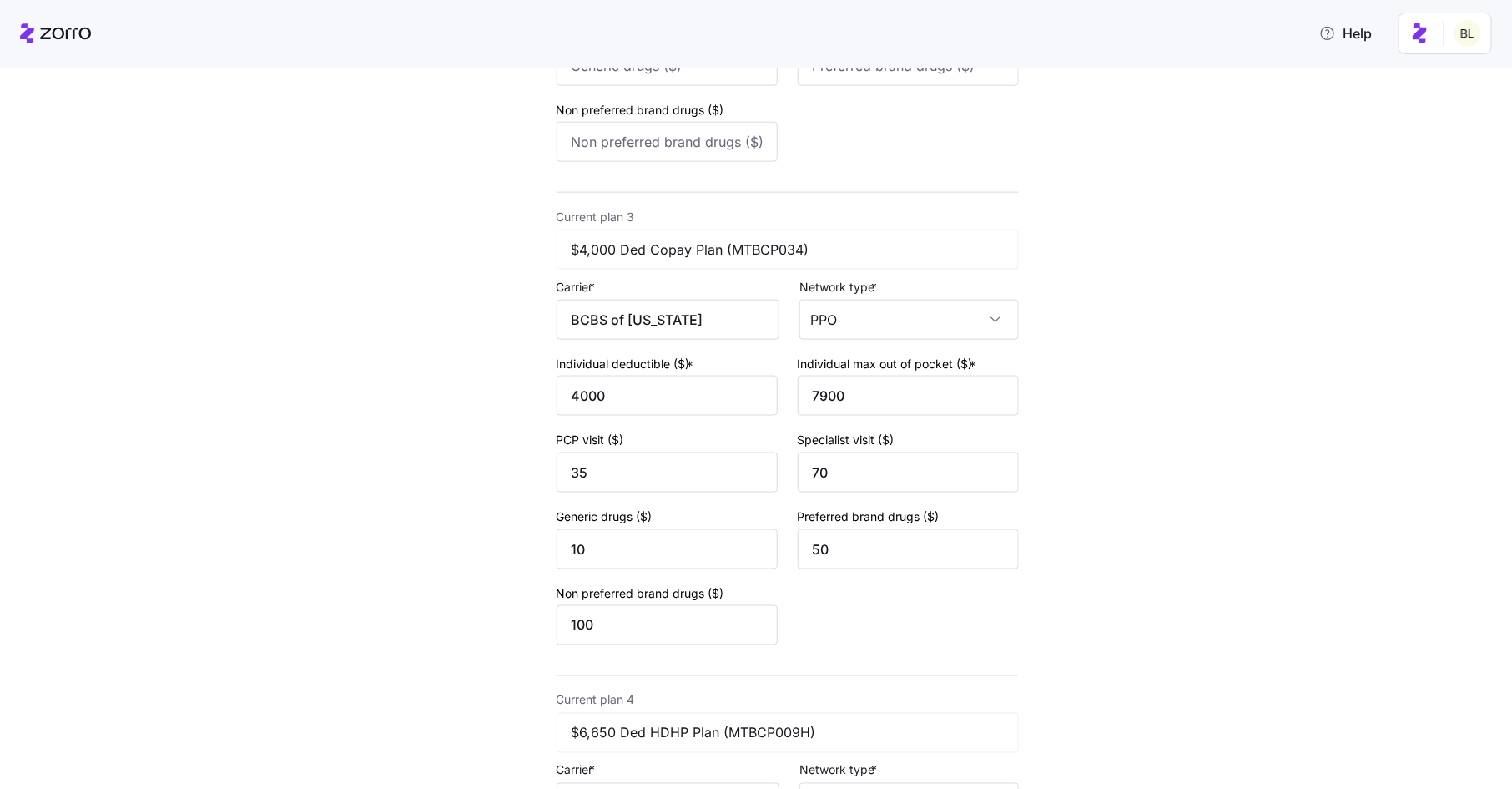
scroll to position [1010, 0]
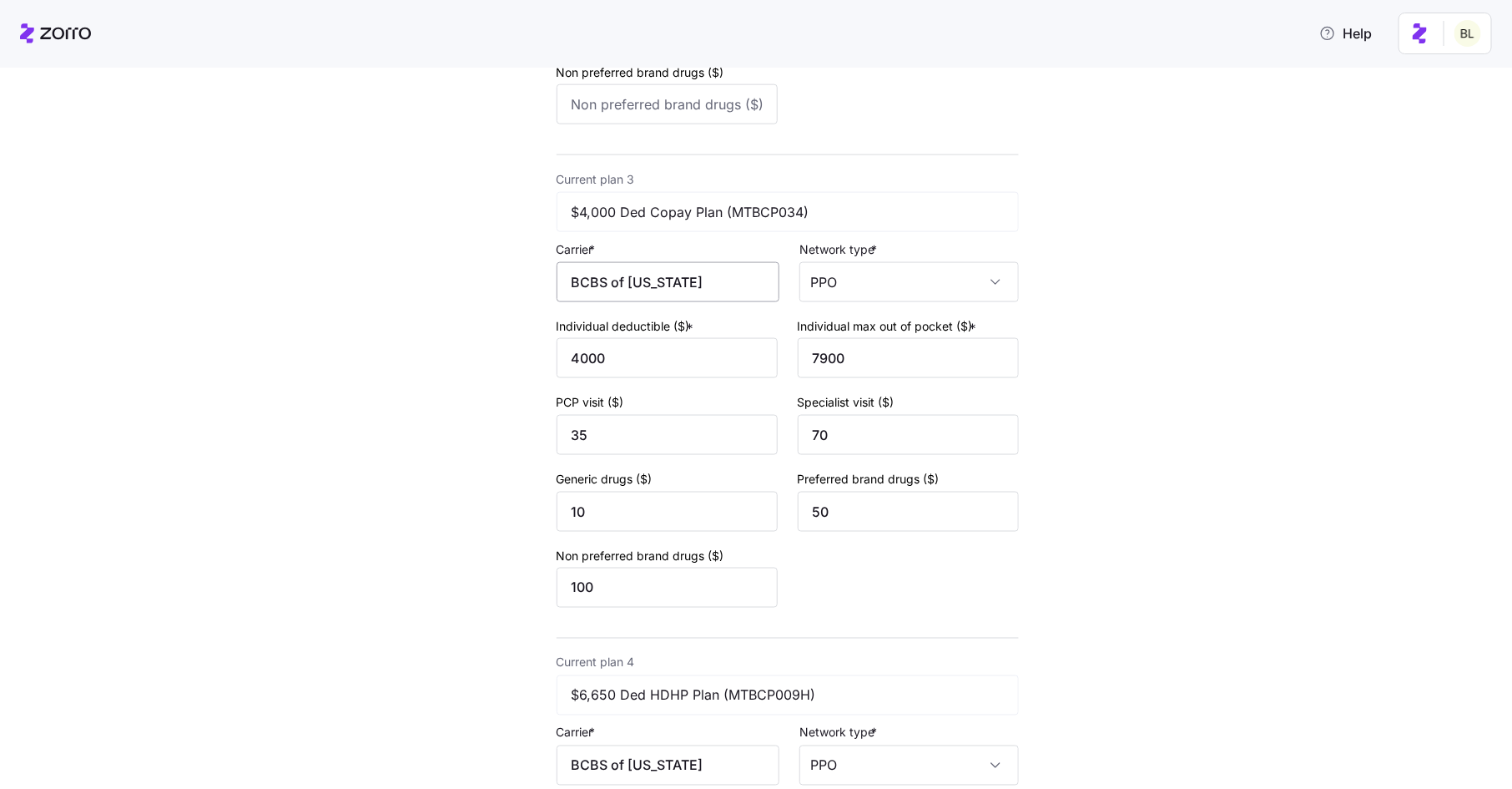
type input "Blue Cross and Blue Shield of Texas"
drag, startPoint x: 688, startPoint y: 287, endPoint x: 494, endPoint y: 271, distance: 194.7
click at [494, 271] on div "New quote 2 3 4 Add current plan details Current plan 1 $1,500 Ded Copay Plan (…" at bounding box center [740, 138] width 571 height 2129
click at [650, 337] on span "Blue Cross and Blue Shield of Texas" at bounding box center [674, 347] width 180 height 42
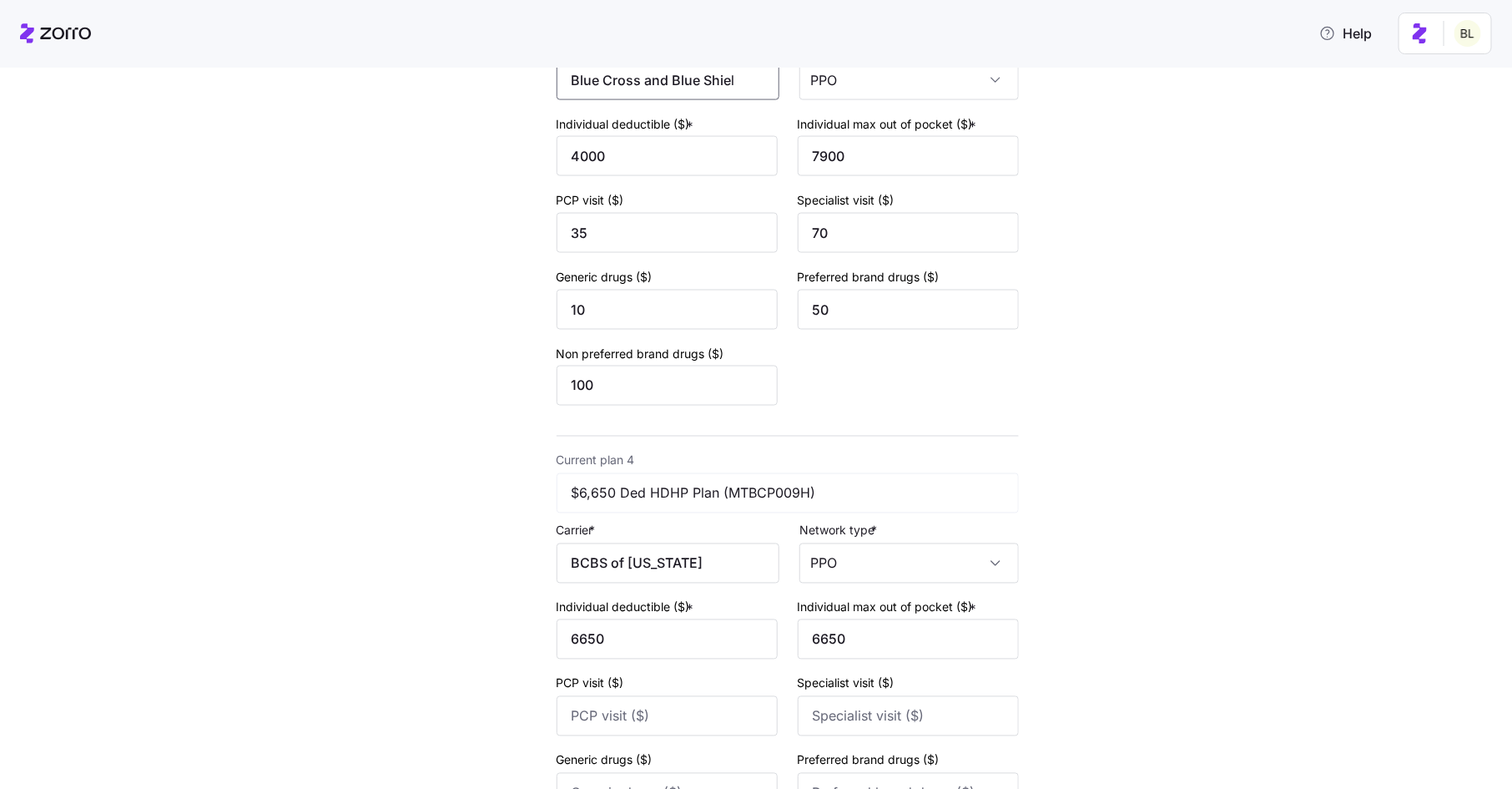
scroll to position [1384, 0]
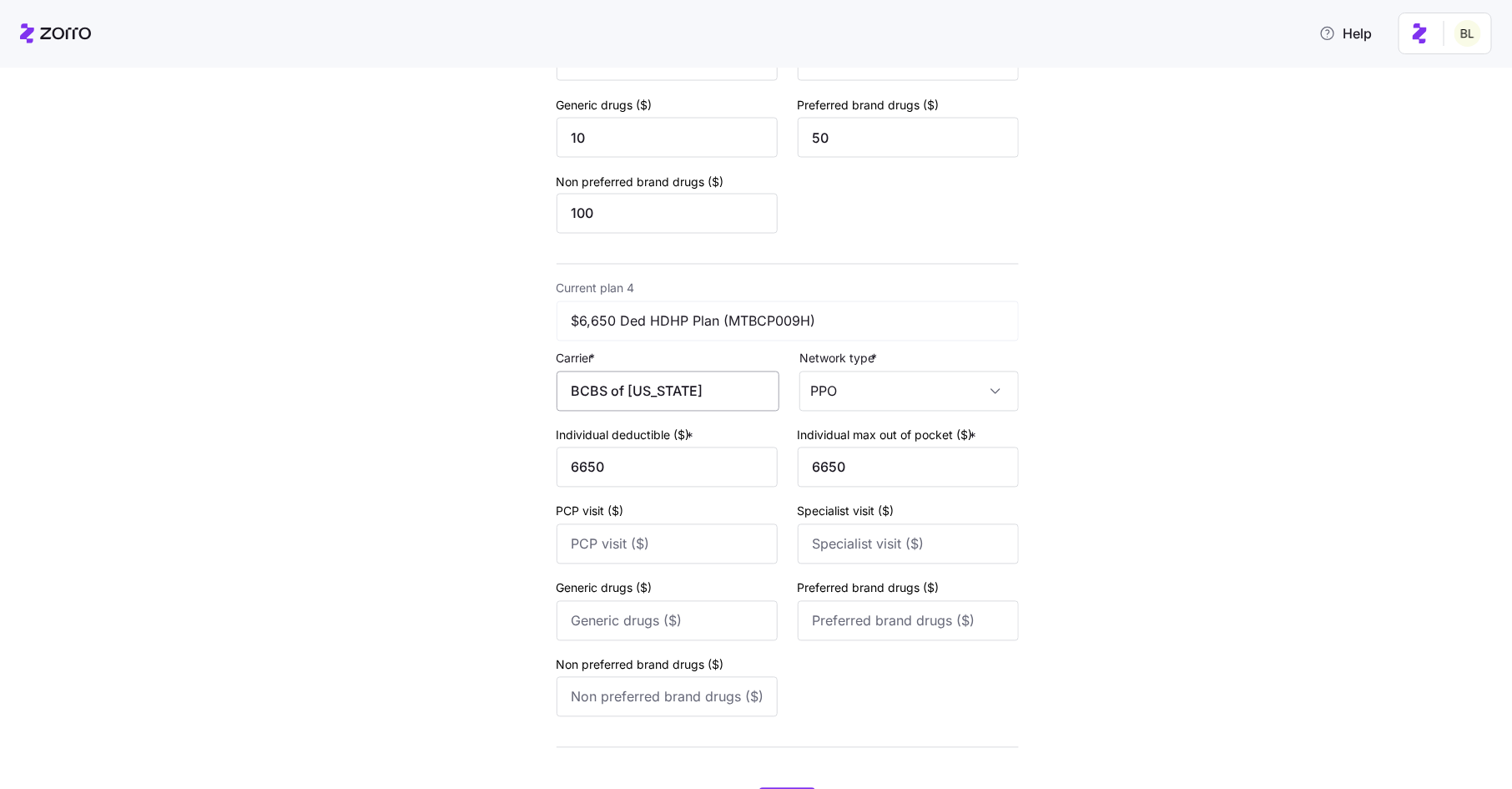
type input "Blue Cross and Blue Shield of Texas"
drag, startPoint x: 690, startPoint y: 394, endPoint x: 517, endPoint y: 374, distance: 174.2
click at [619, 446] on span "Blue Cross and Blue Shield of Texas" at bounding box center [674, 458] width 180 height 42
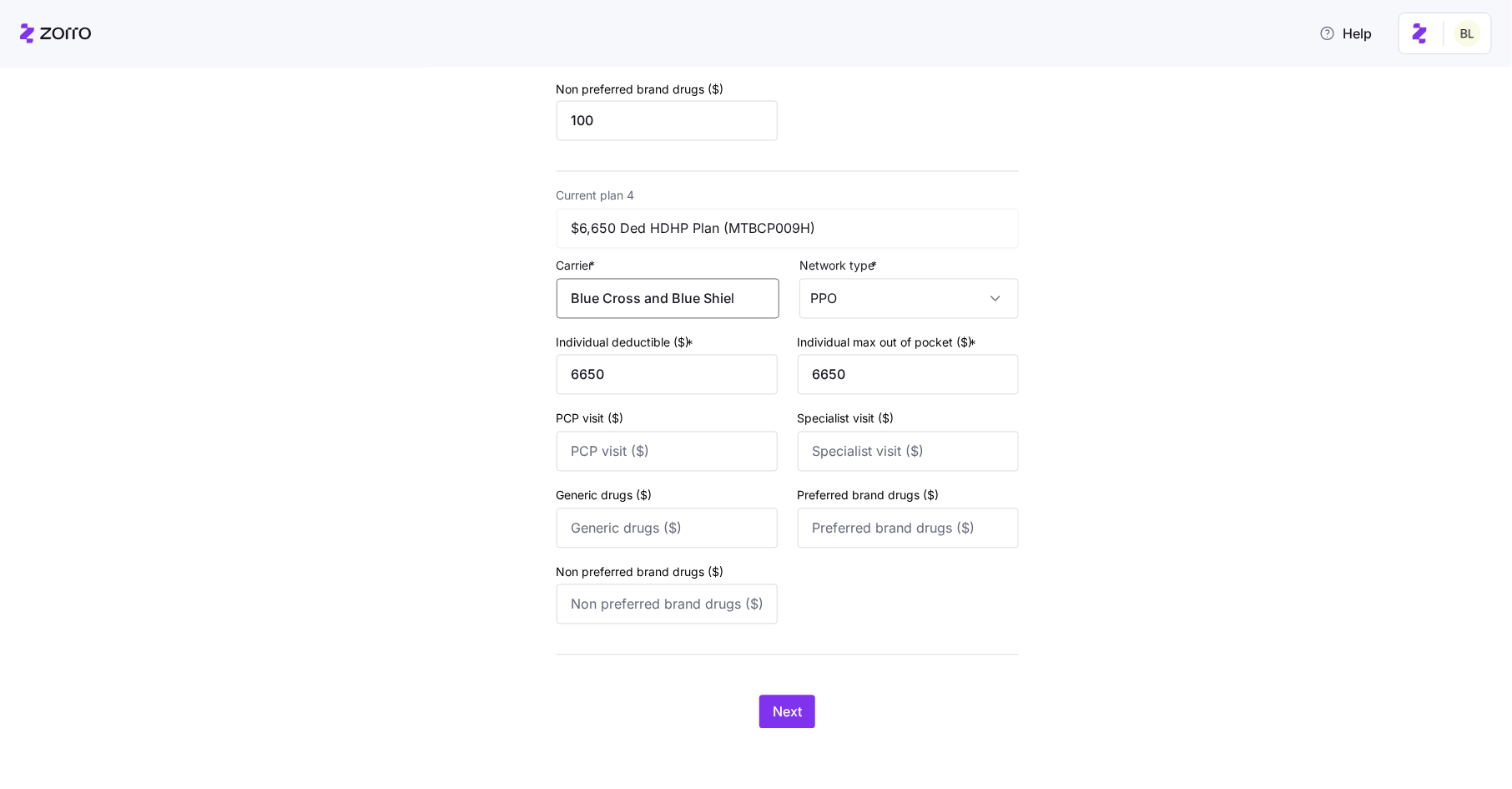
type input "Blue Cross and Blue Shield of Texas"
click at [791, 707] on span "Next" at bounding box center [787, 711] width 29 height 20
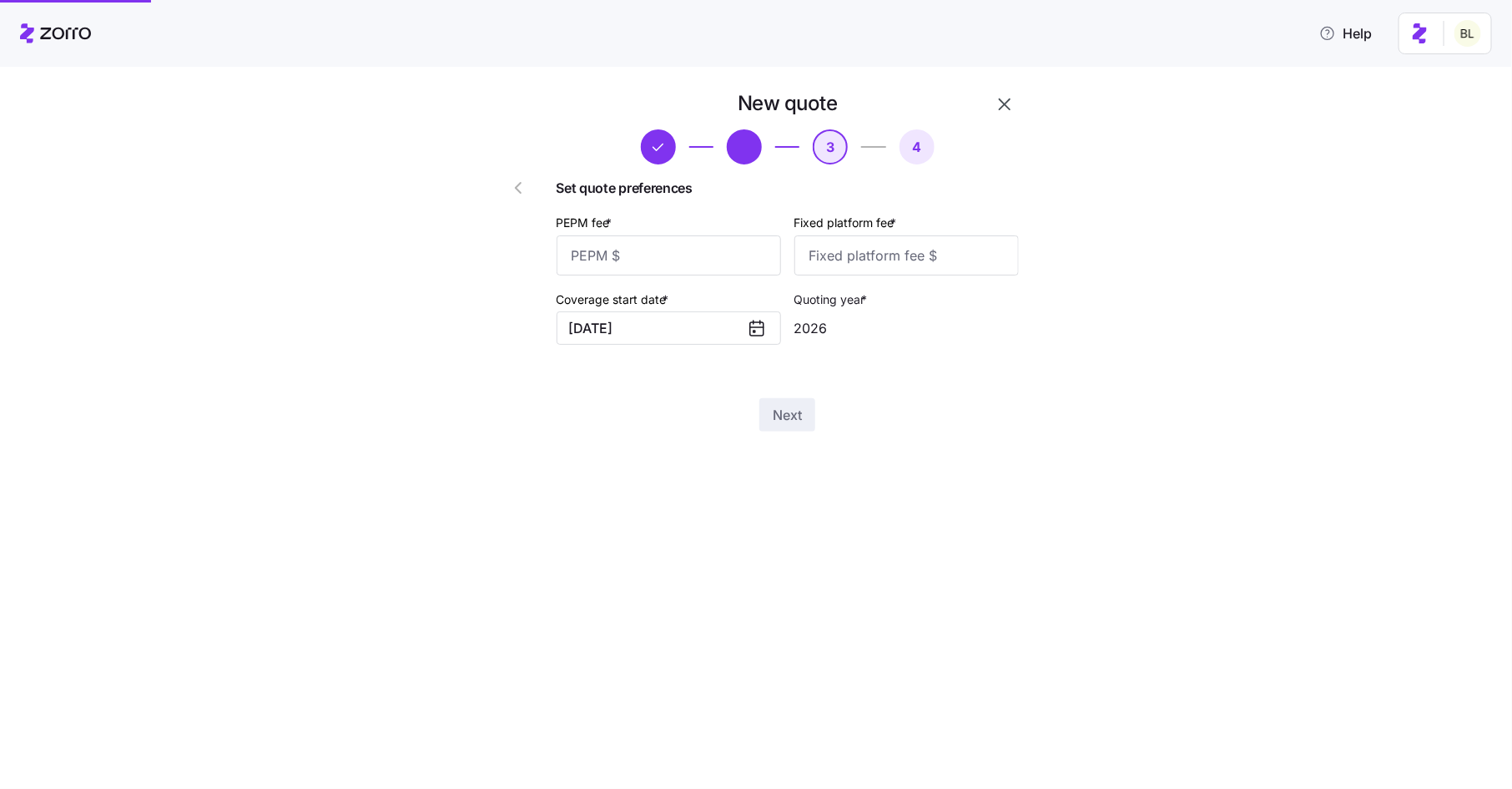
scroll to position [0, 0]
click at [724, 253] on input "PEPM fee *" at bounding box center [668, 255] width 225 height 40
type input "50"
type input "100"
click at [776, 405] on button "Next" at bounding box center [787, 415] width 56 height 33
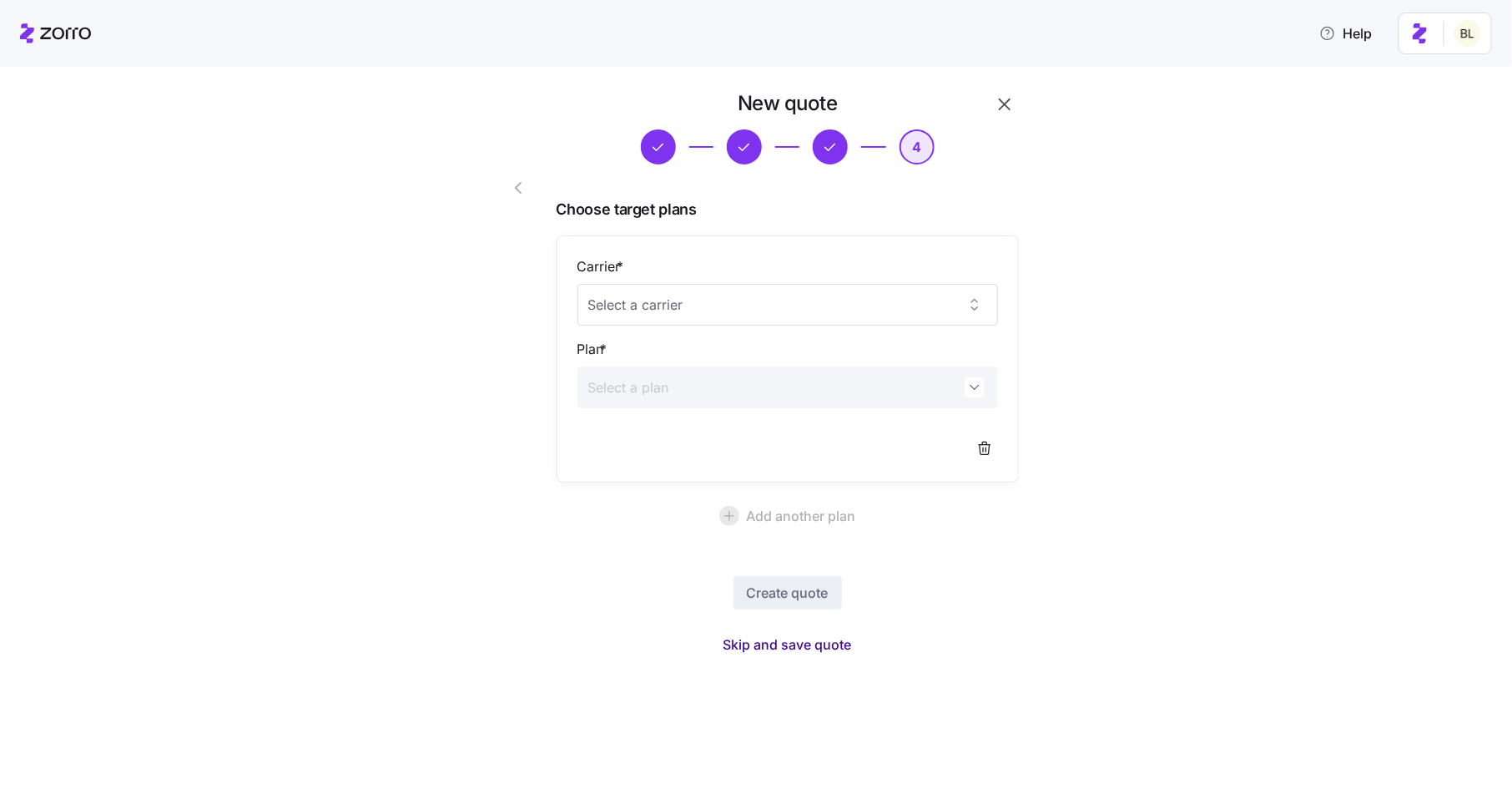
click at [783, 643] on span "Skip and save quote" at bounding box center [788, 644] width 128 height 20
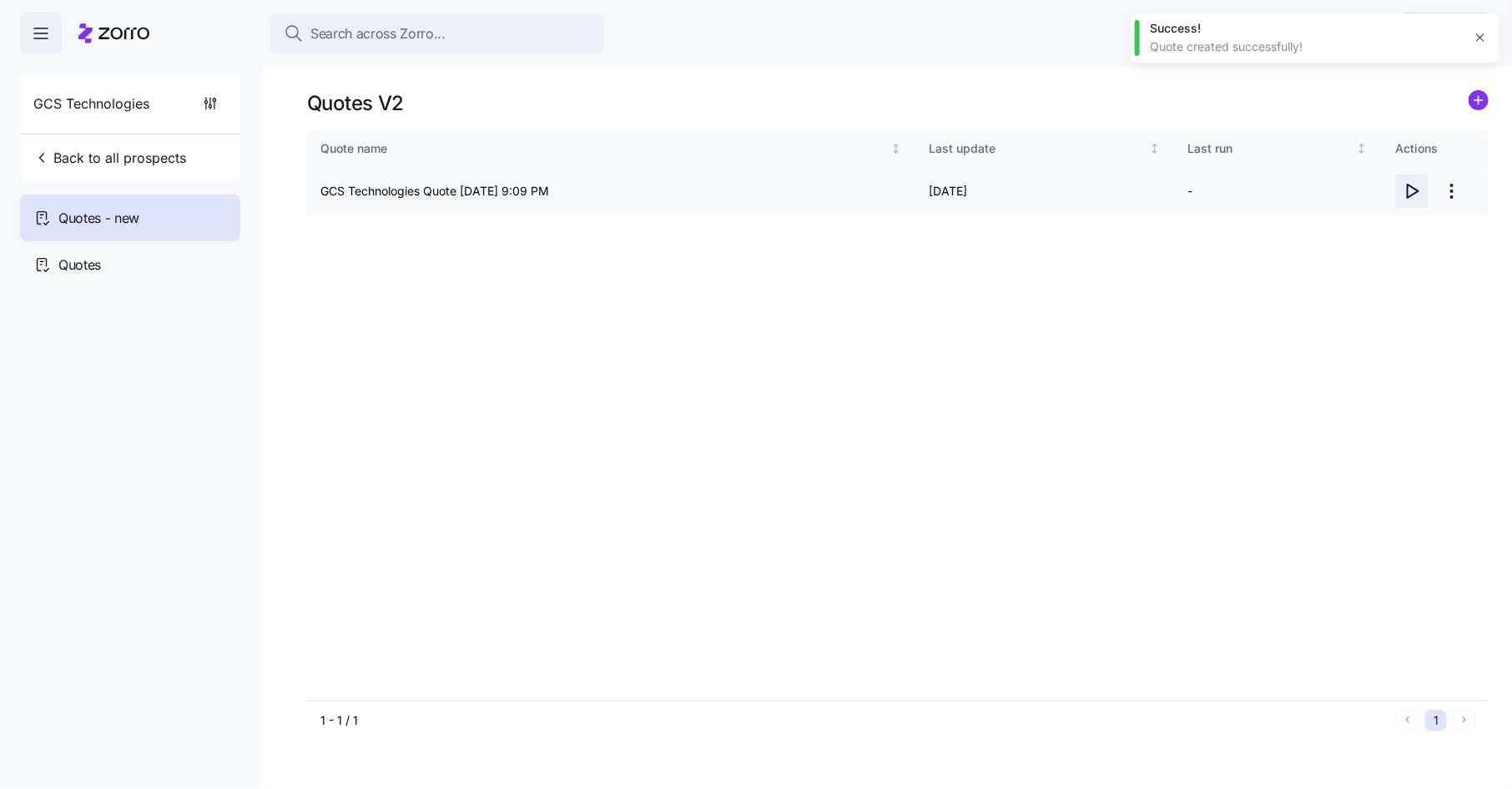
click at [1410, 191] on icon "button" at bounding box center [1411, 191] width 20 height 20
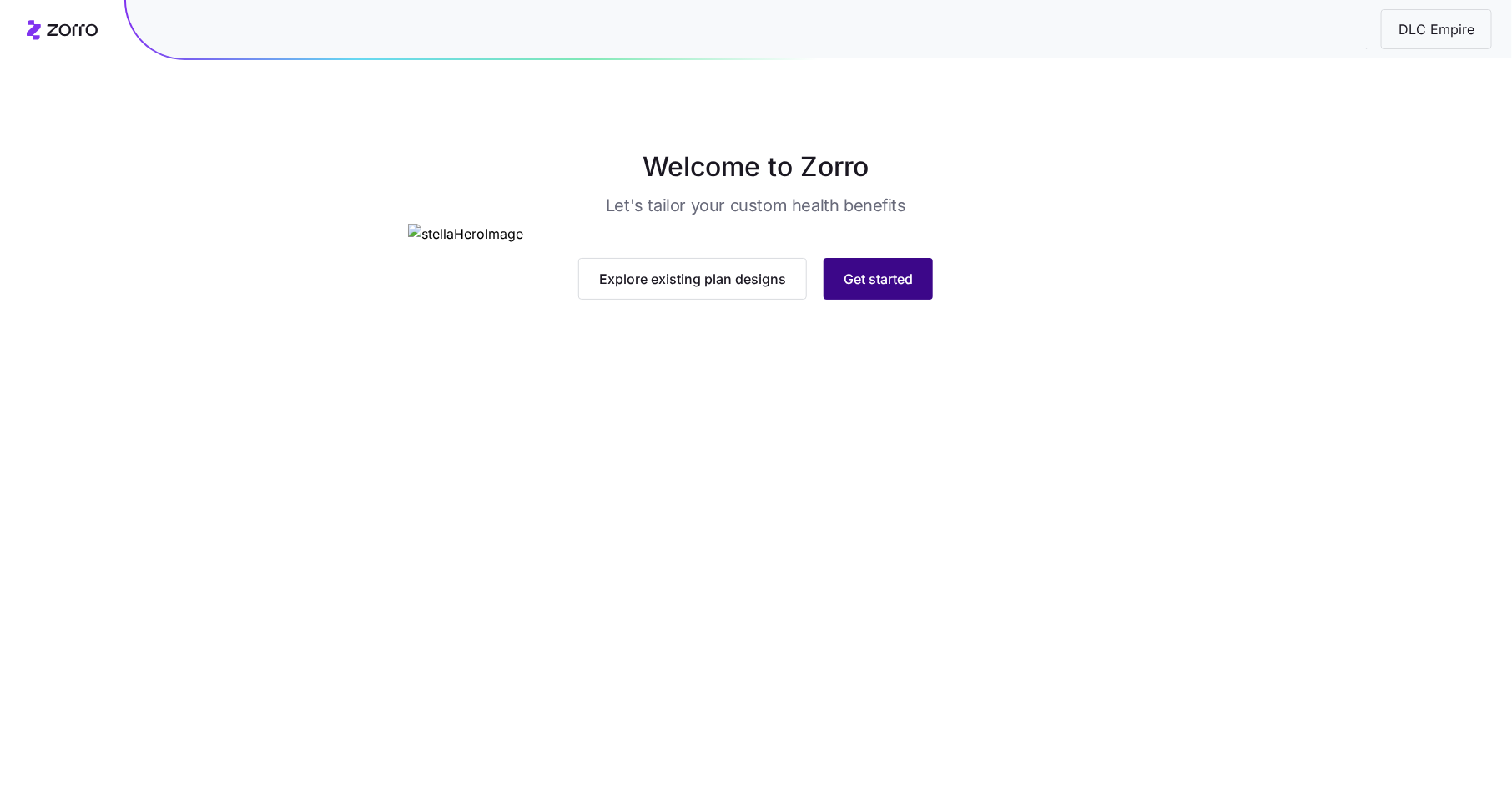
click at [869, 289] on span "Get started" at bounding box center [878, 278] width 69 height 20
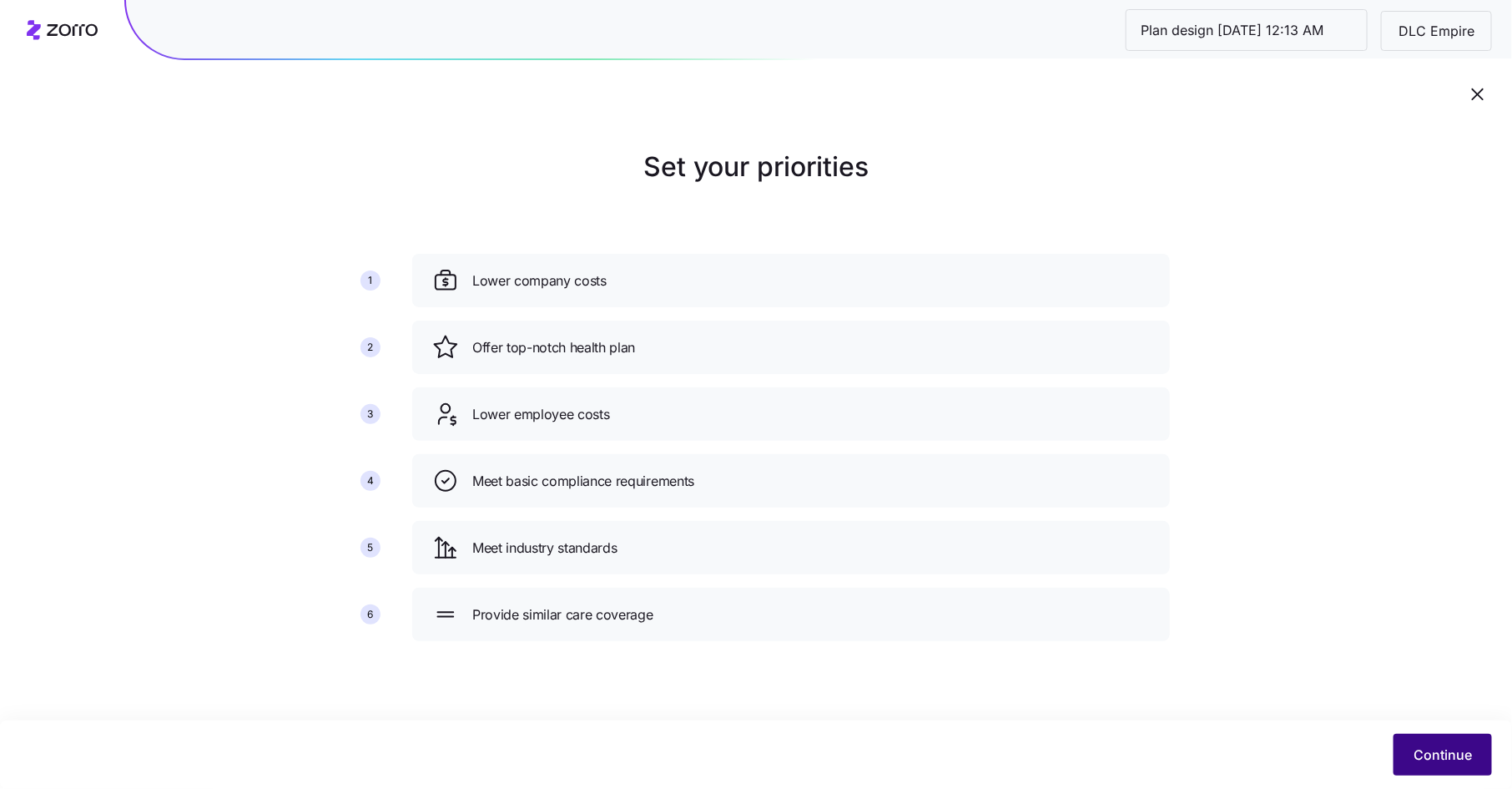
click at [1423, 745] on span "Continue" at bounding box center [1443, 754] width 58 height 20
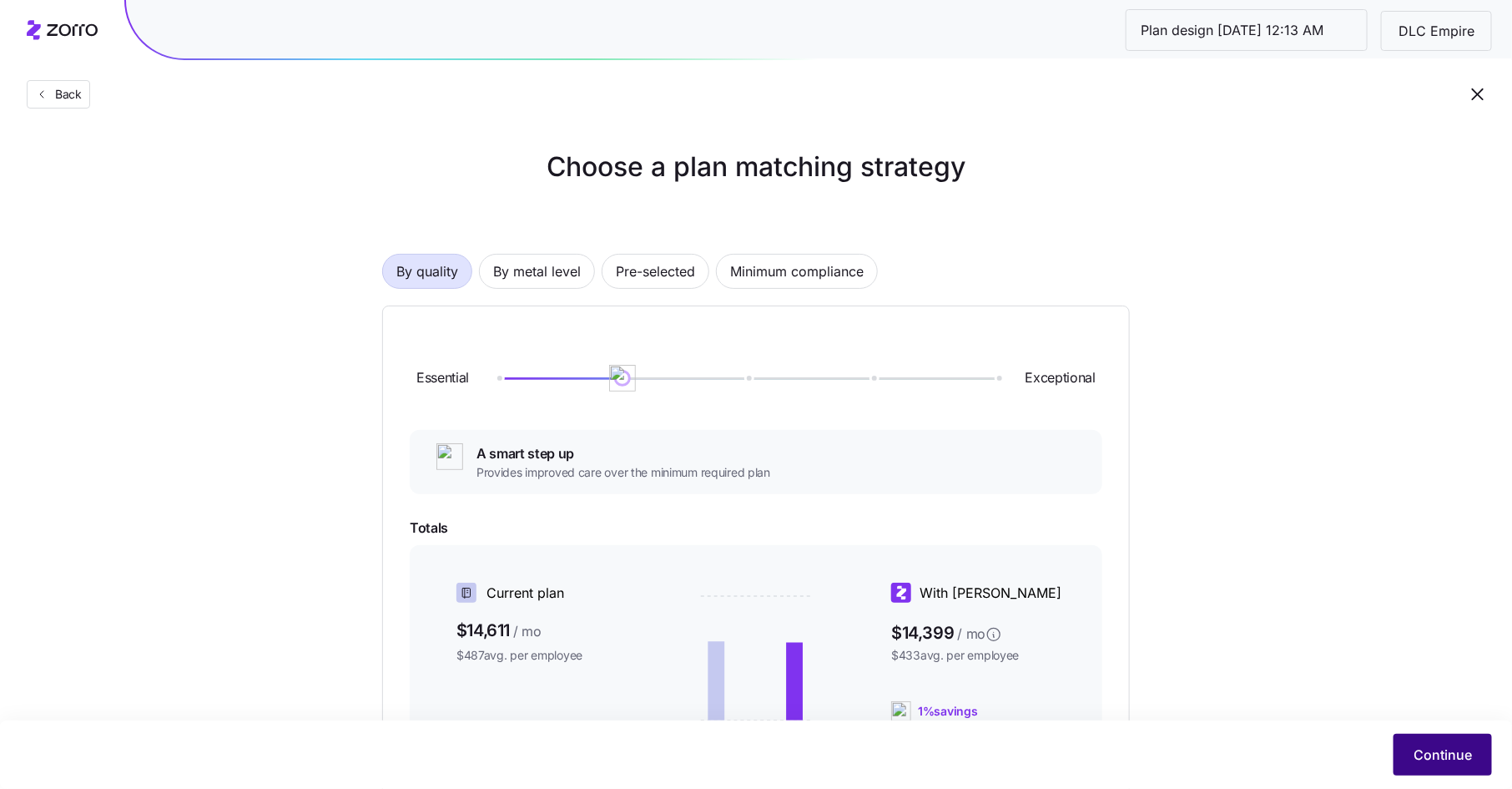
click at [1427, 742] on button "Continue" at bounding box center [1443, 754] width 98 height 42
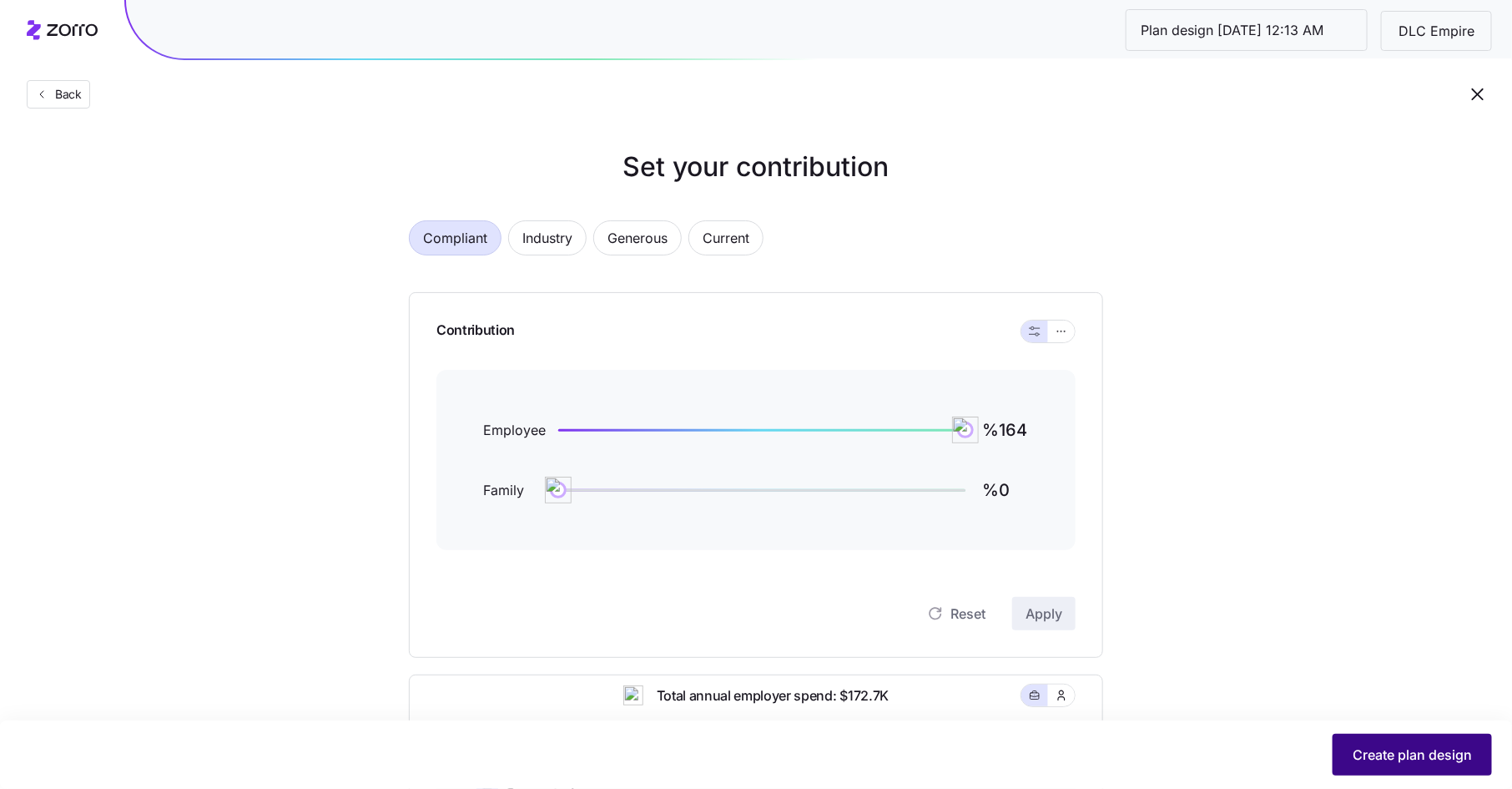
click at [1438, 752] on span "Create plan design" at bounding box center [1413, 754] width 120 height 20
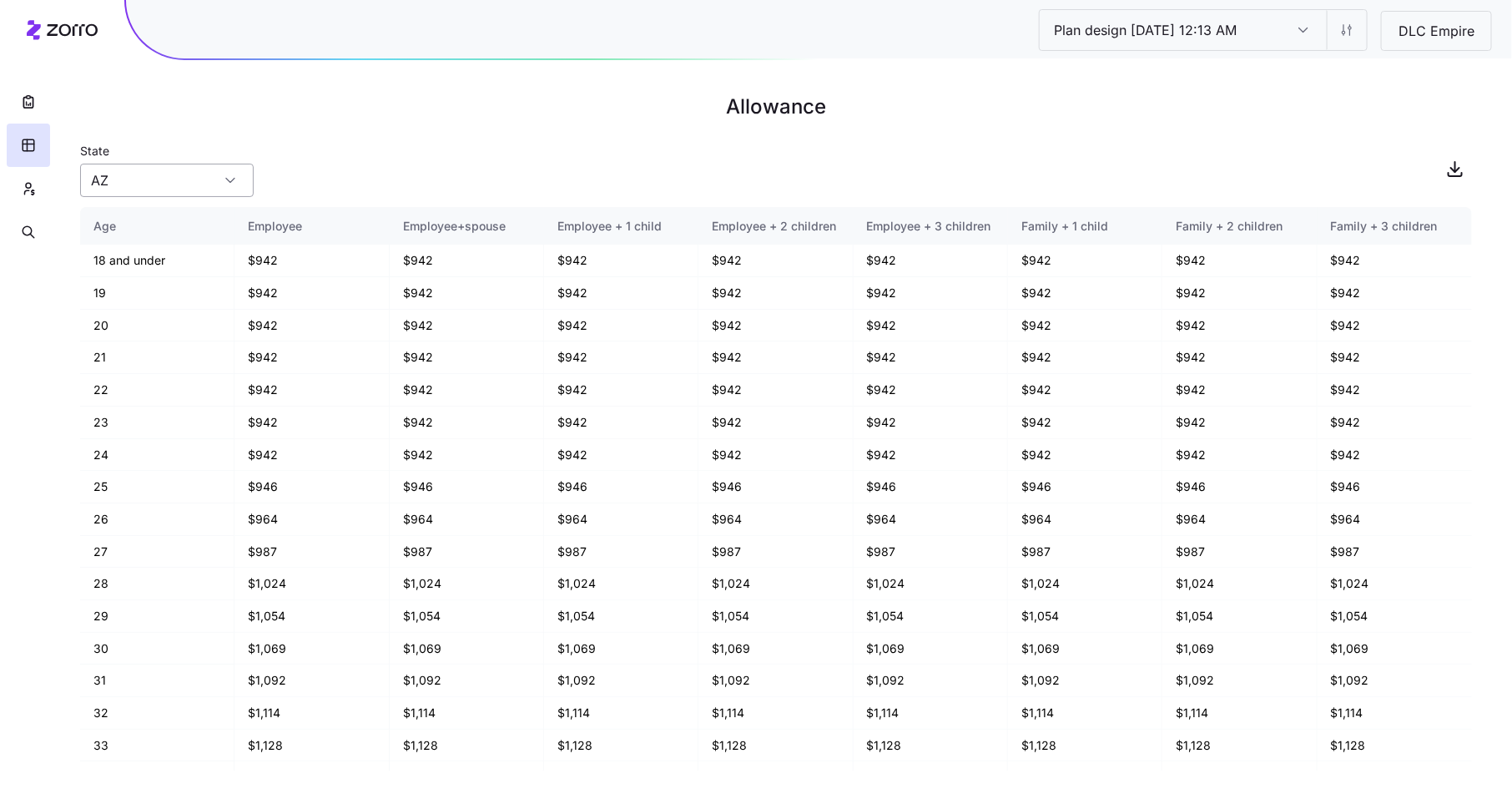
click at [161, 178] on input "AZ" at bounding box center [167, 180] width 174 height 33
click at [30, 192] on icon "button" at bounding box center [28, 189] width 15 height 17
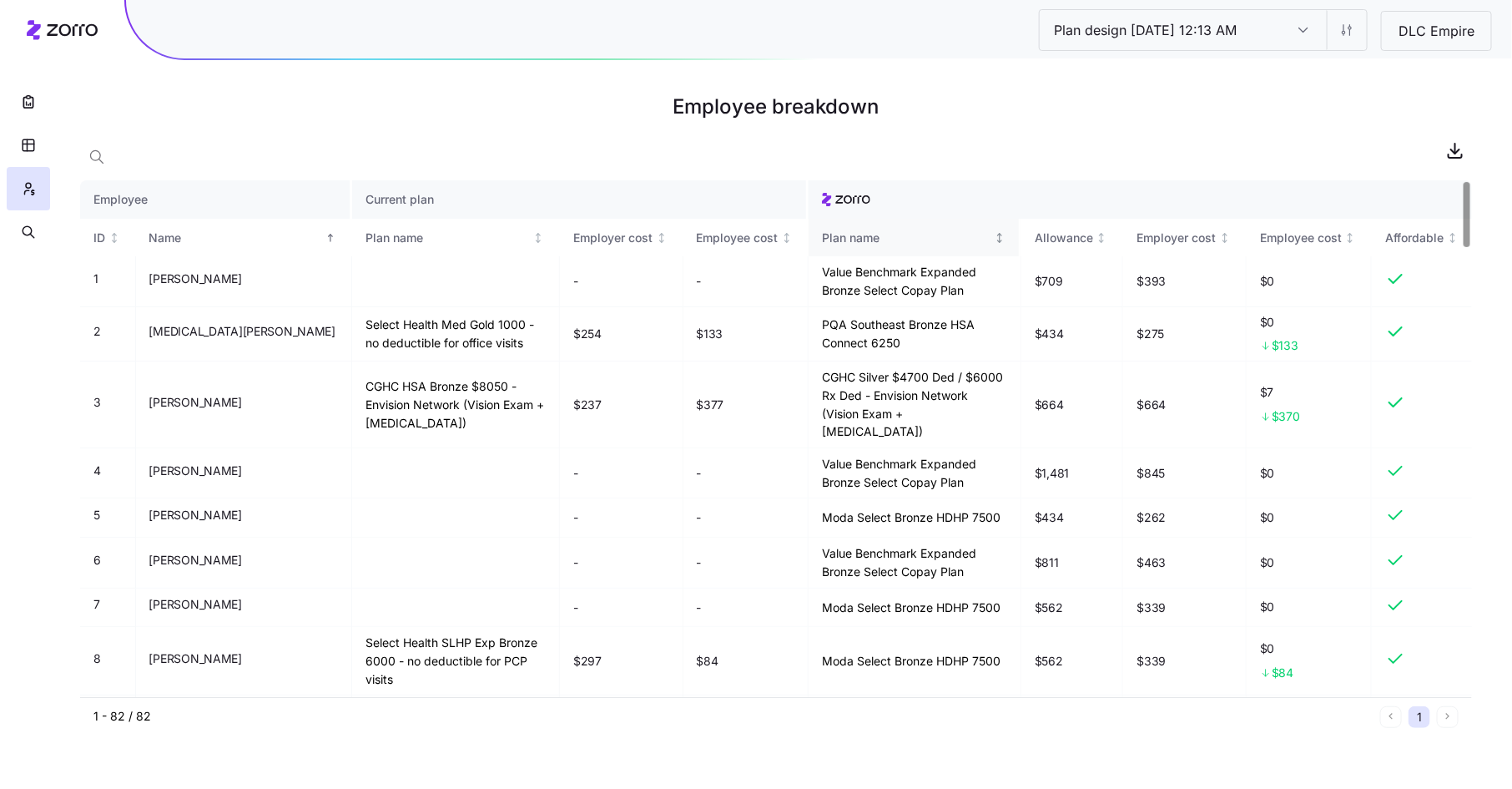
click at [938, 233] on div "Plan name" at bounding box center [906, 238] width 168 height 18
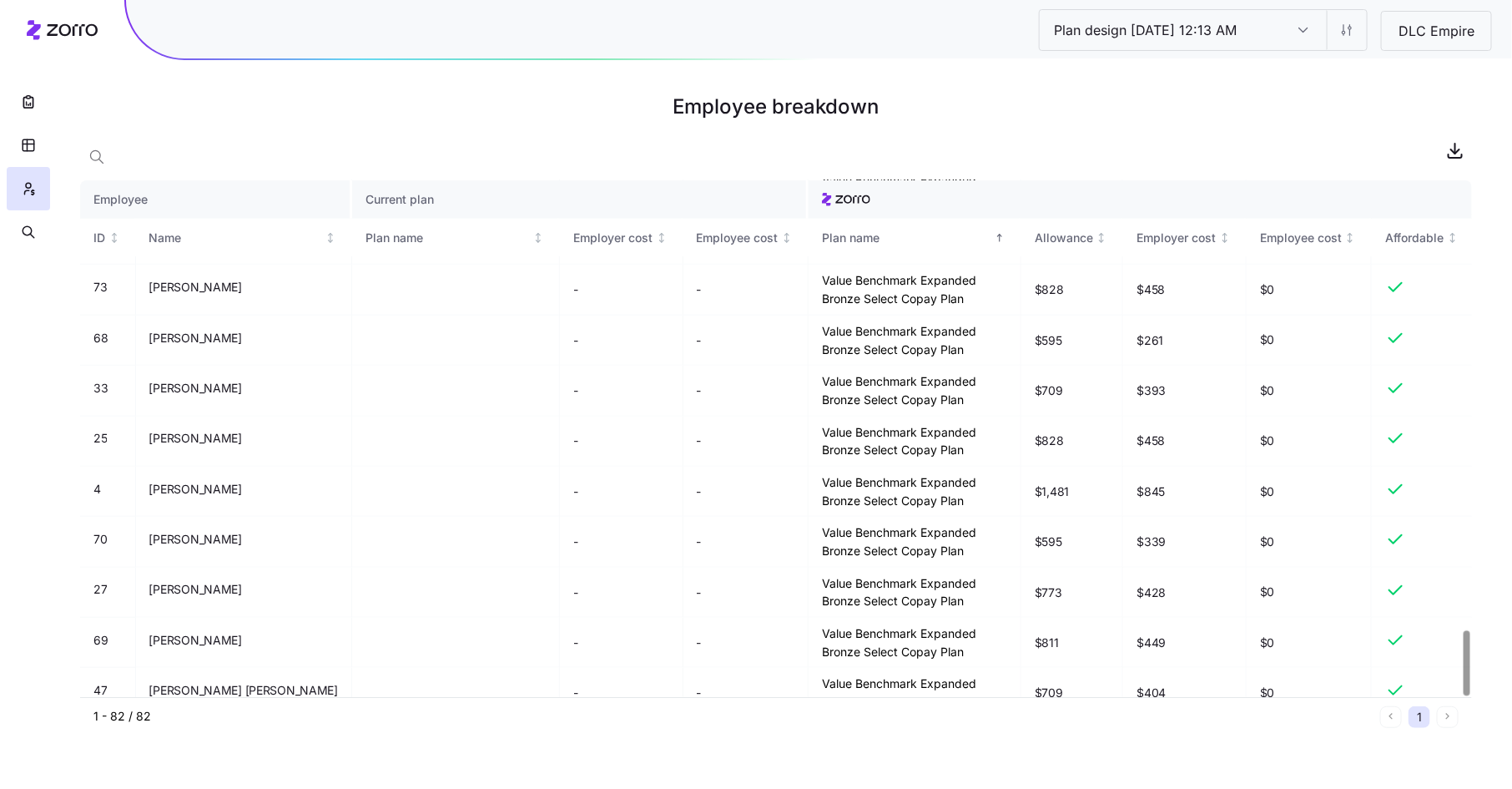
scroll to position [3585, 0]
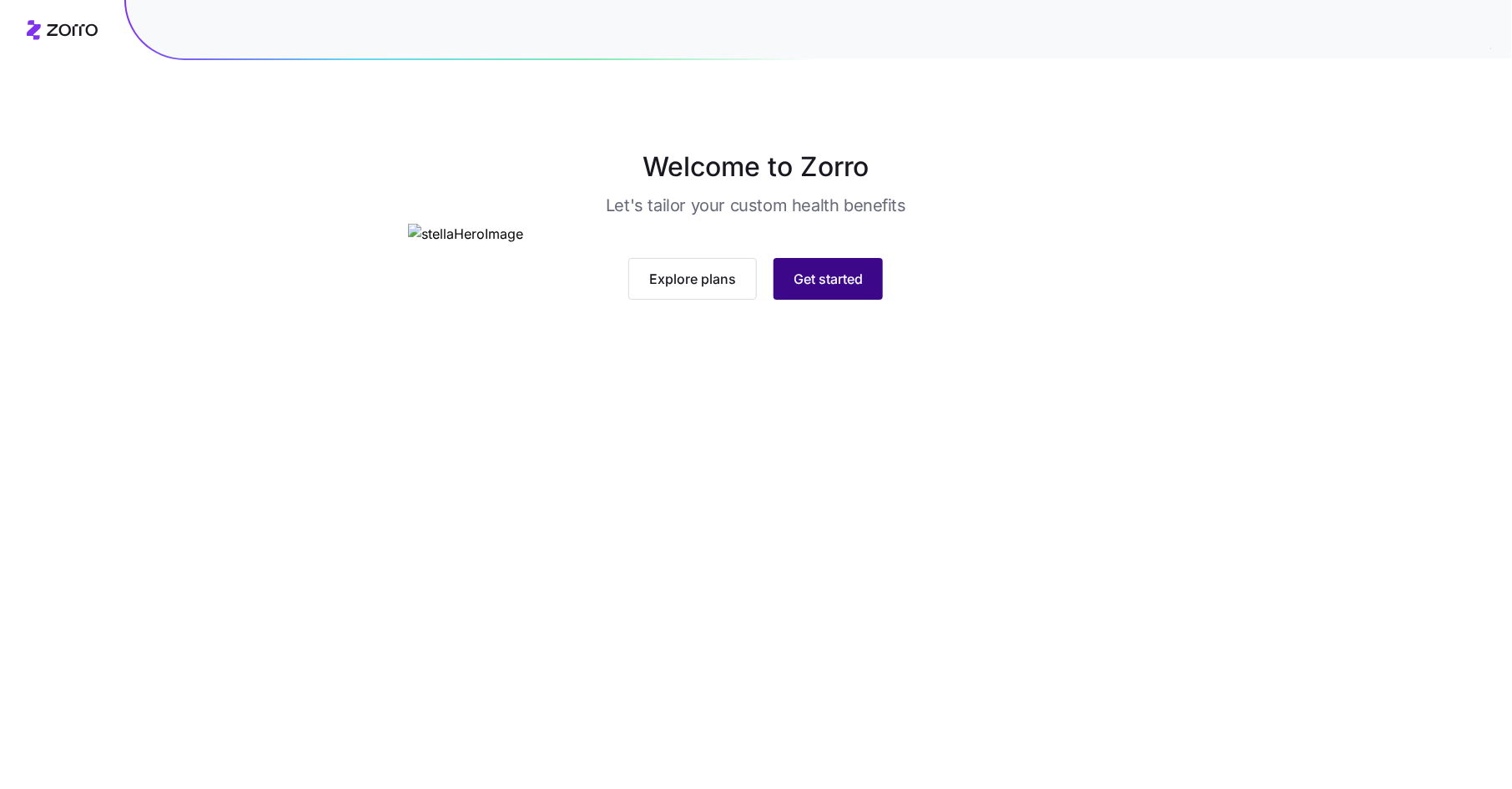
click at [823, 289] on span "Get started" at bounding box center [828, 278] width 69 height 20
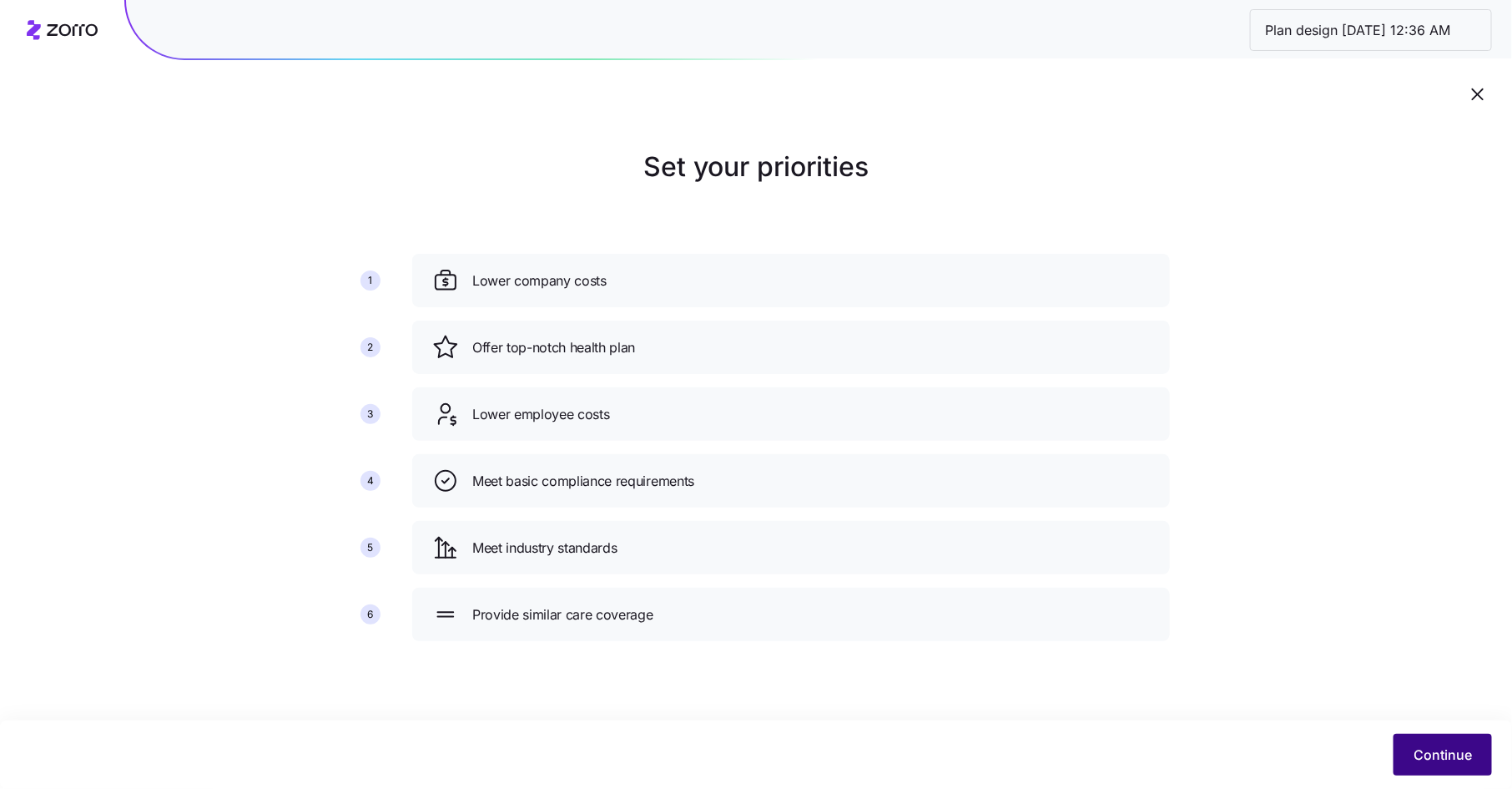
click at [1425, 741] on button "Continue" at bounding box center [1443, 754] width 98 height 42
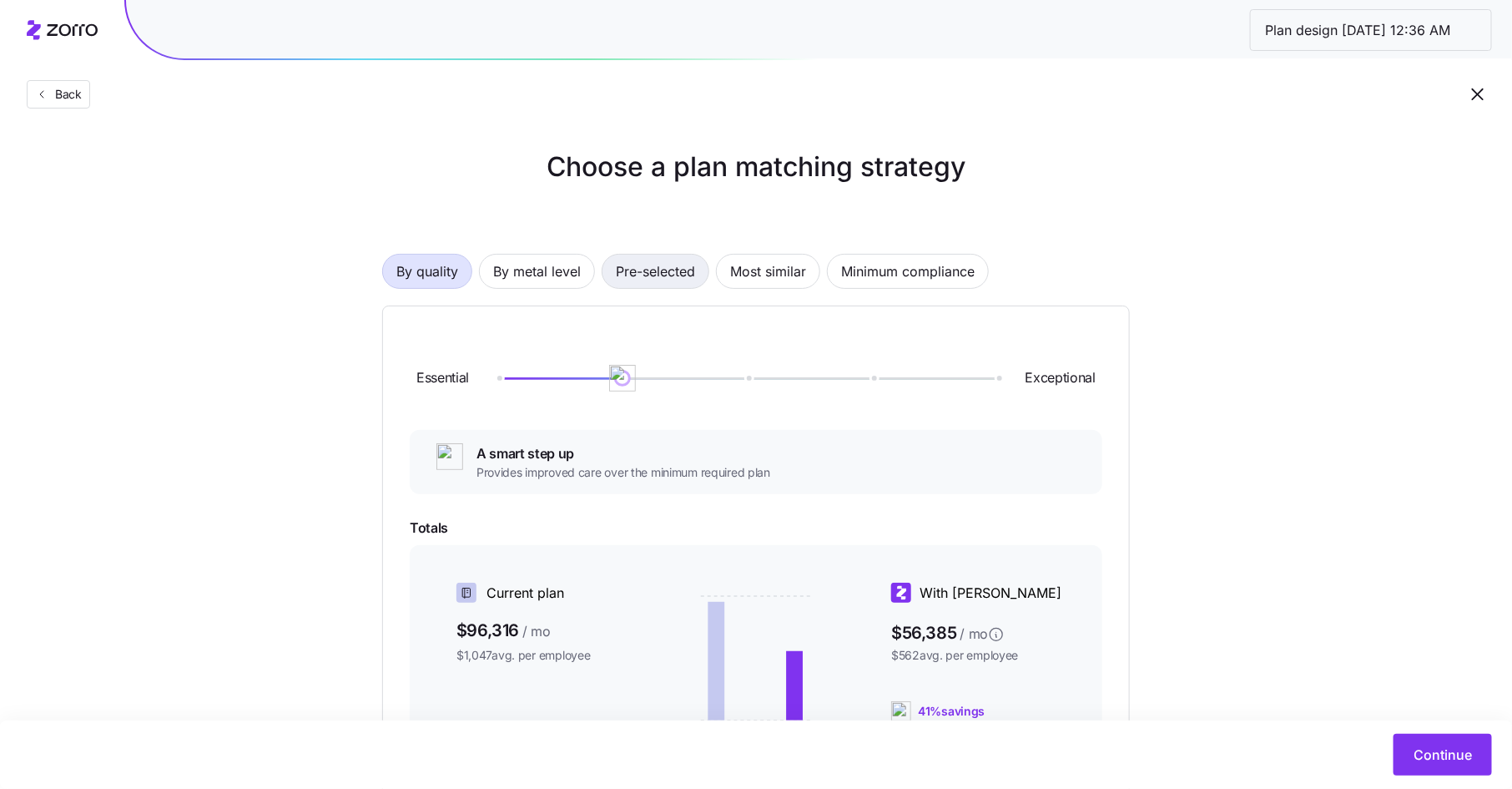
click at [650, 267] on span "Pre-selected" at bounding box center [656, 271] width 79 height 33
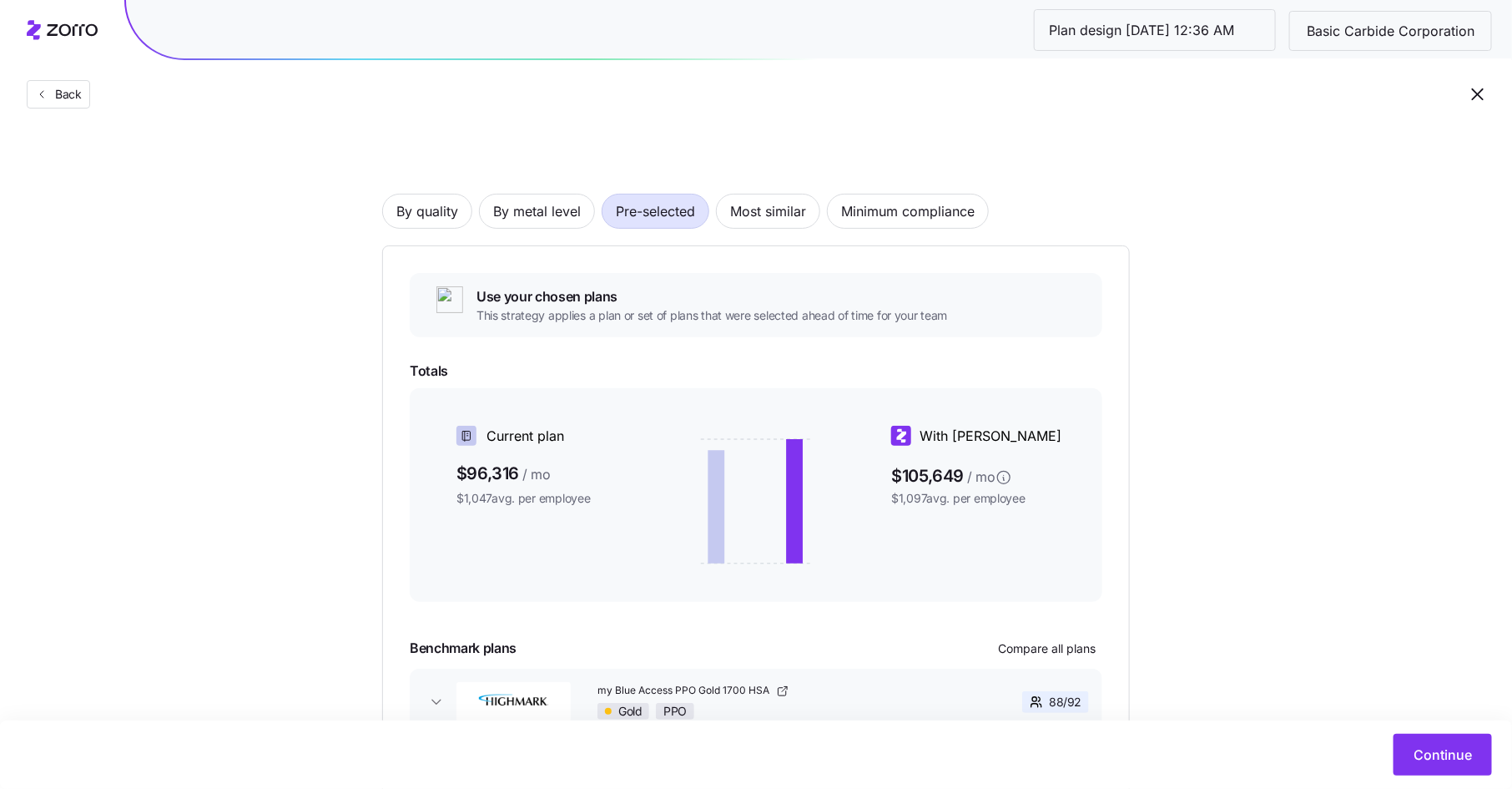
scroll to position [174, 0]
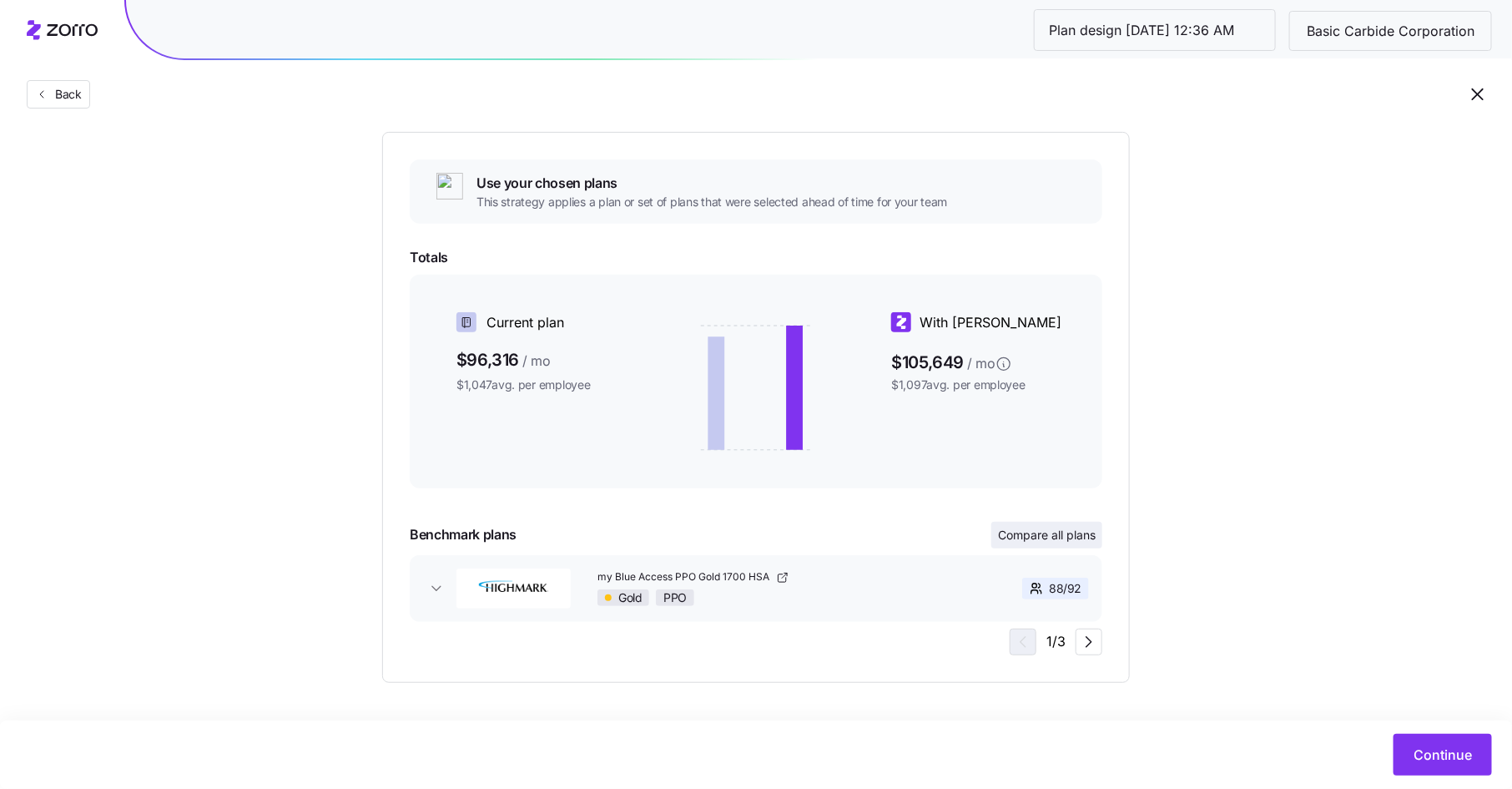
click at [1049, 533] on span "Compare all plans" at bounding box center [1047, 535] width 97 height 17
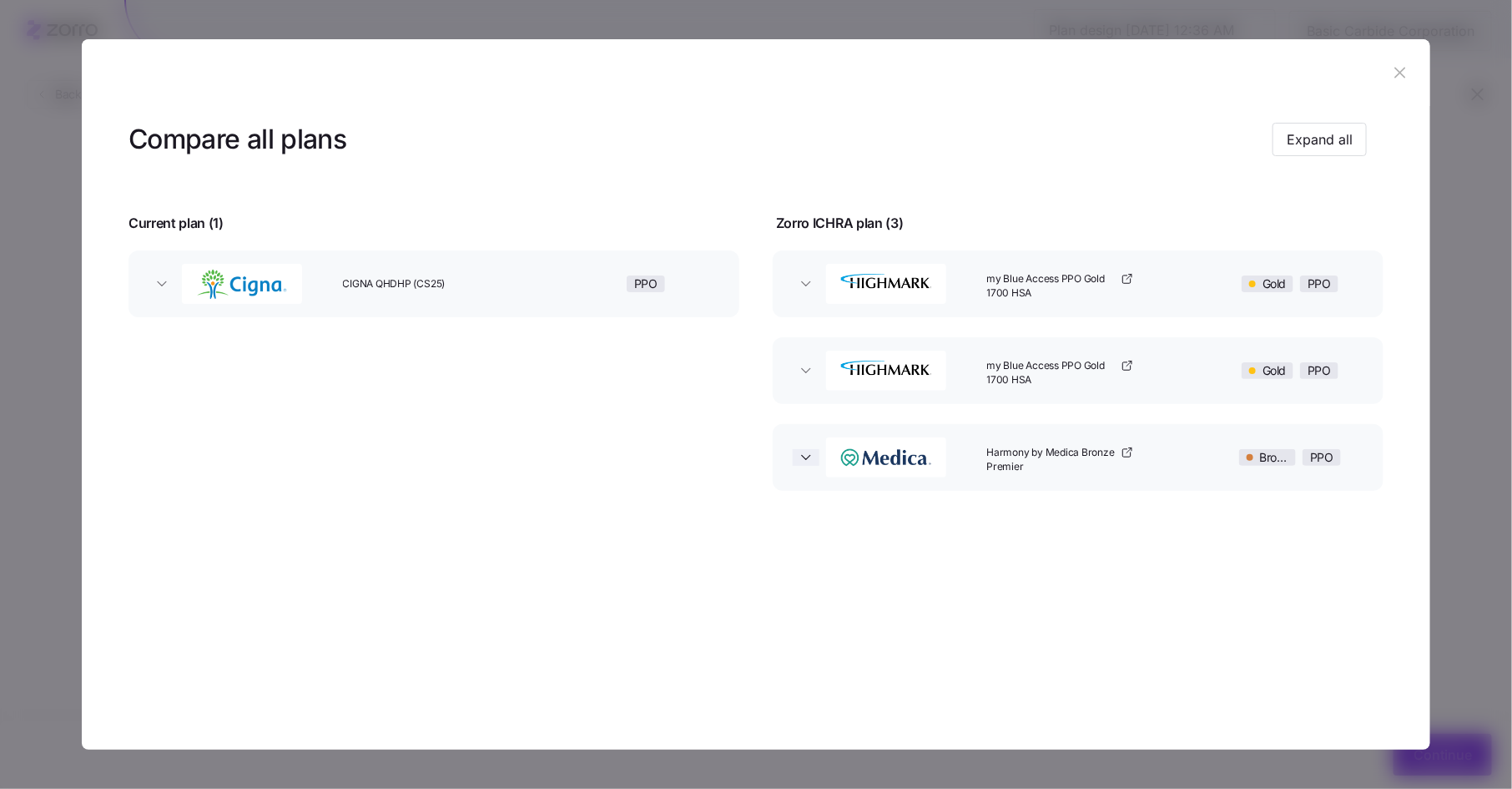
click at [797, 460] on span "button" at bounding box center [806, 457] width 26 height 17
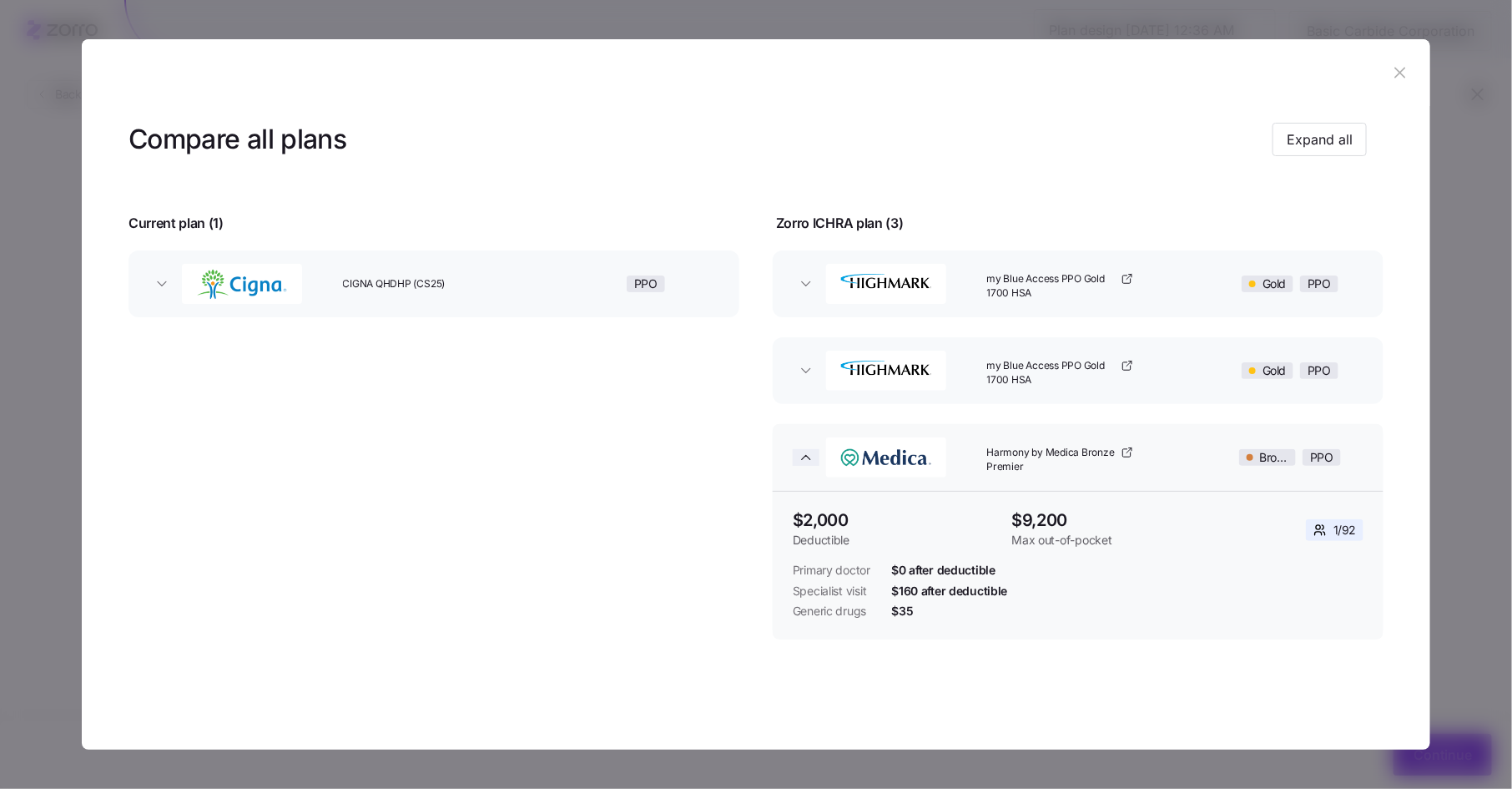
click at [802, 460] on icon "button" at bounding box center [806, 457] width 17 height 17
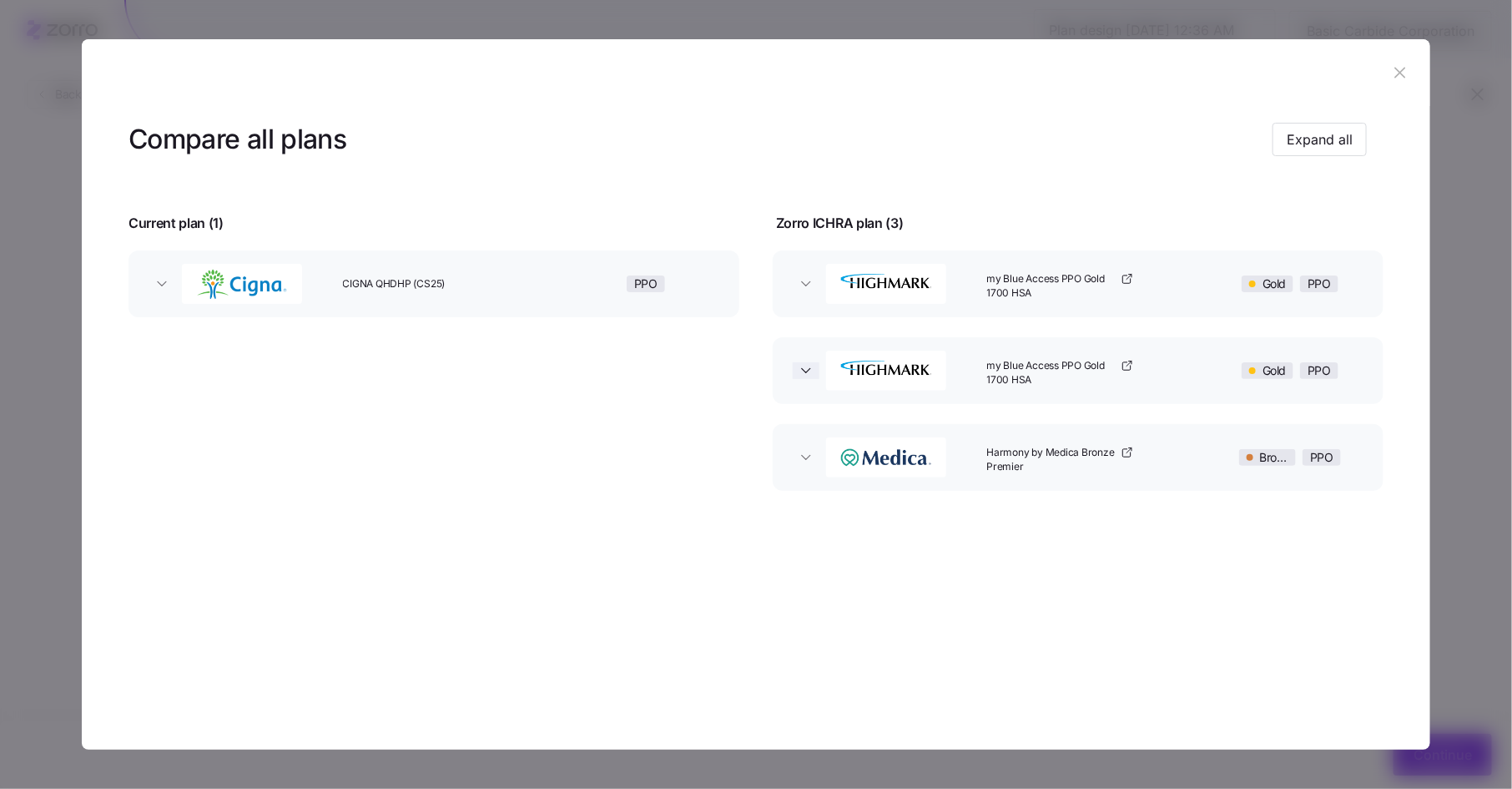
click at [809, 374] on icon "button" at bounding box center [806, 371] width 17 height 17
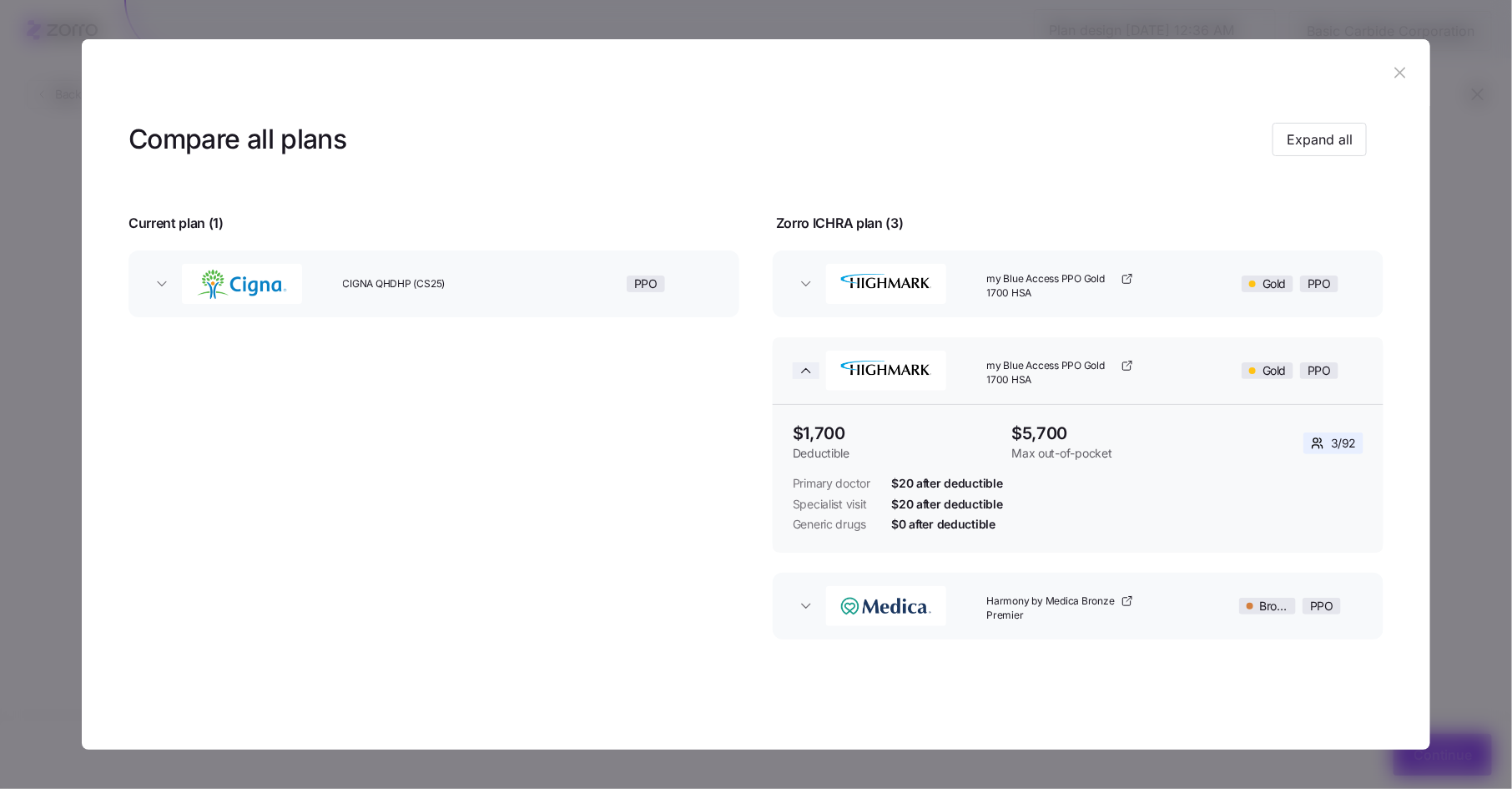
click at [808, 378] on icon "button" at bounding box center [806, 371] width 17 height 17
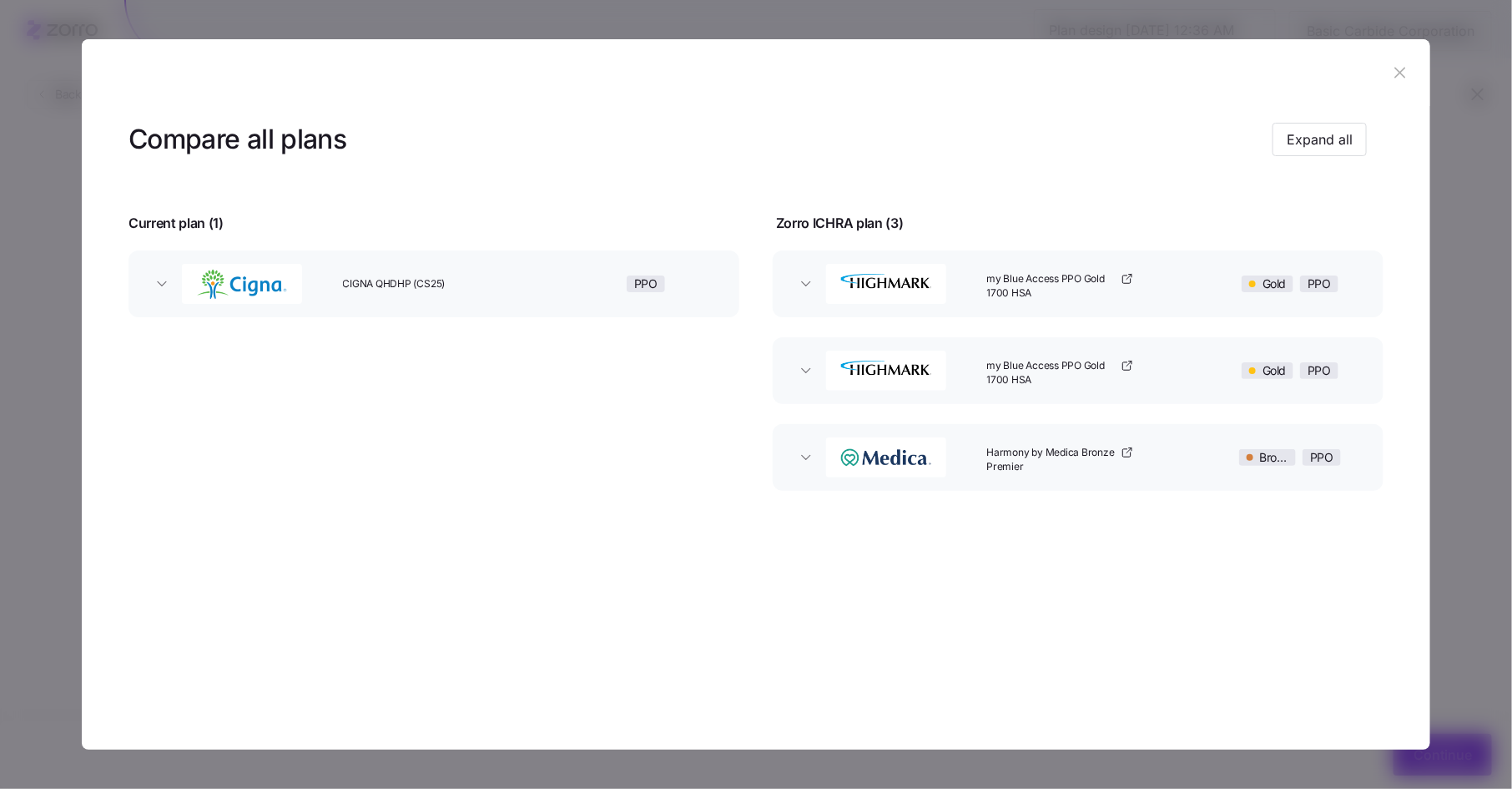
click at [811, 311] on button "my Blue Access PPO Gold 1700 HSA Gold PPO" at bounding box center [1078, 284] width 611 height 67
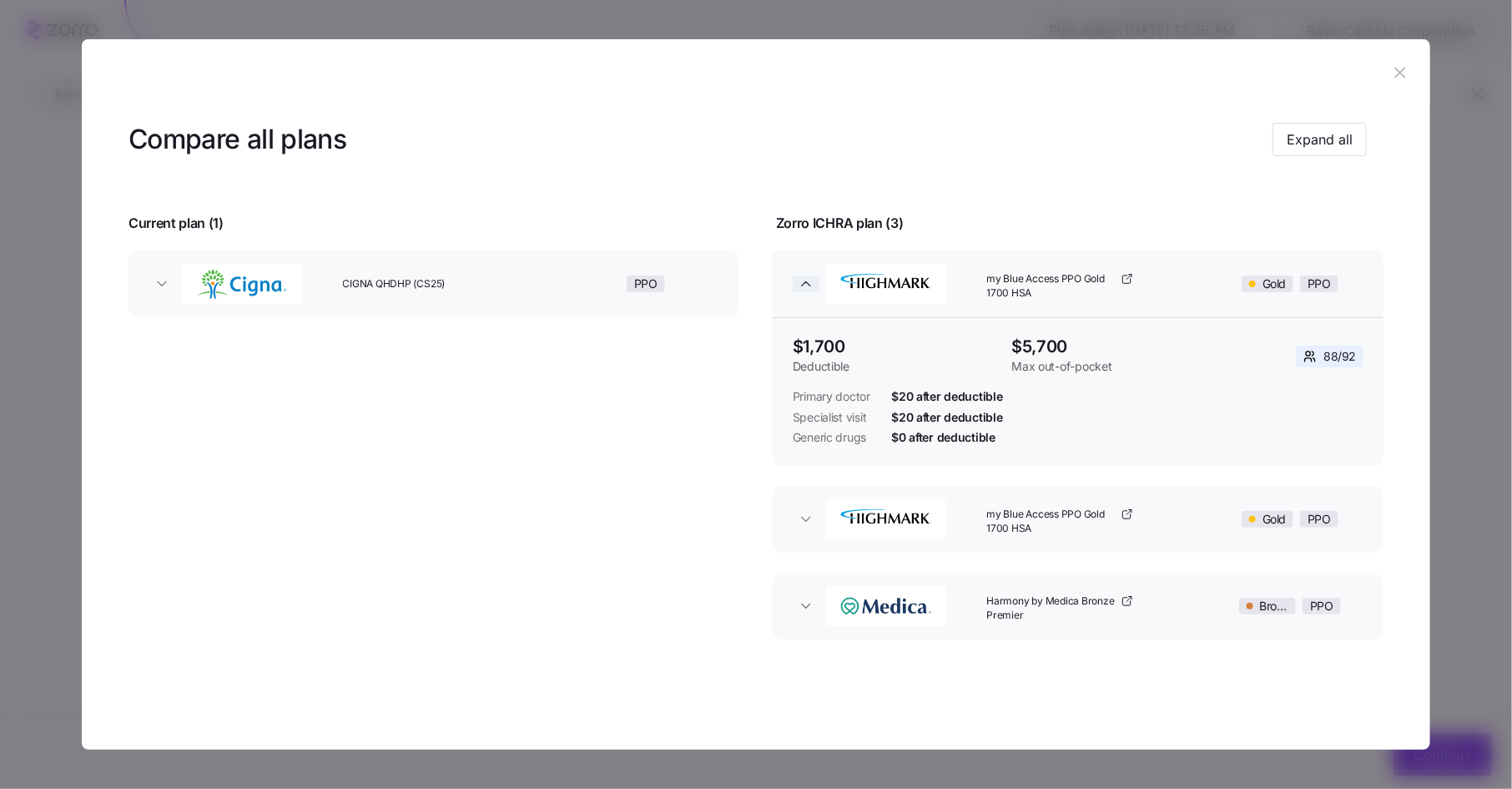
click at [810, 291] on icon "button" at bounding box center [806, 284] width 17 height 17
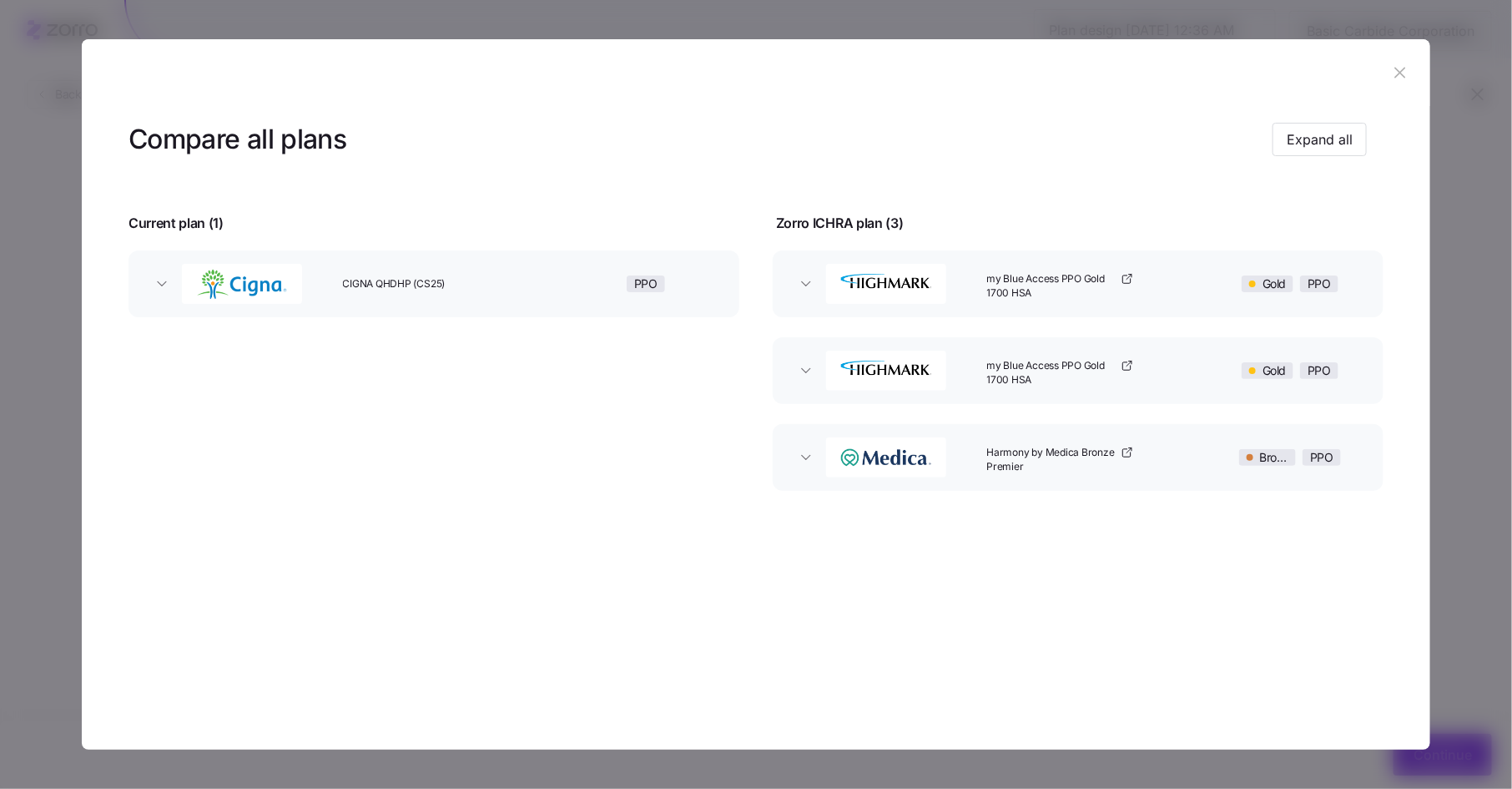
click at [1402, 68] on icon "button" at bounding box center [1400, 72] width 18 height 18
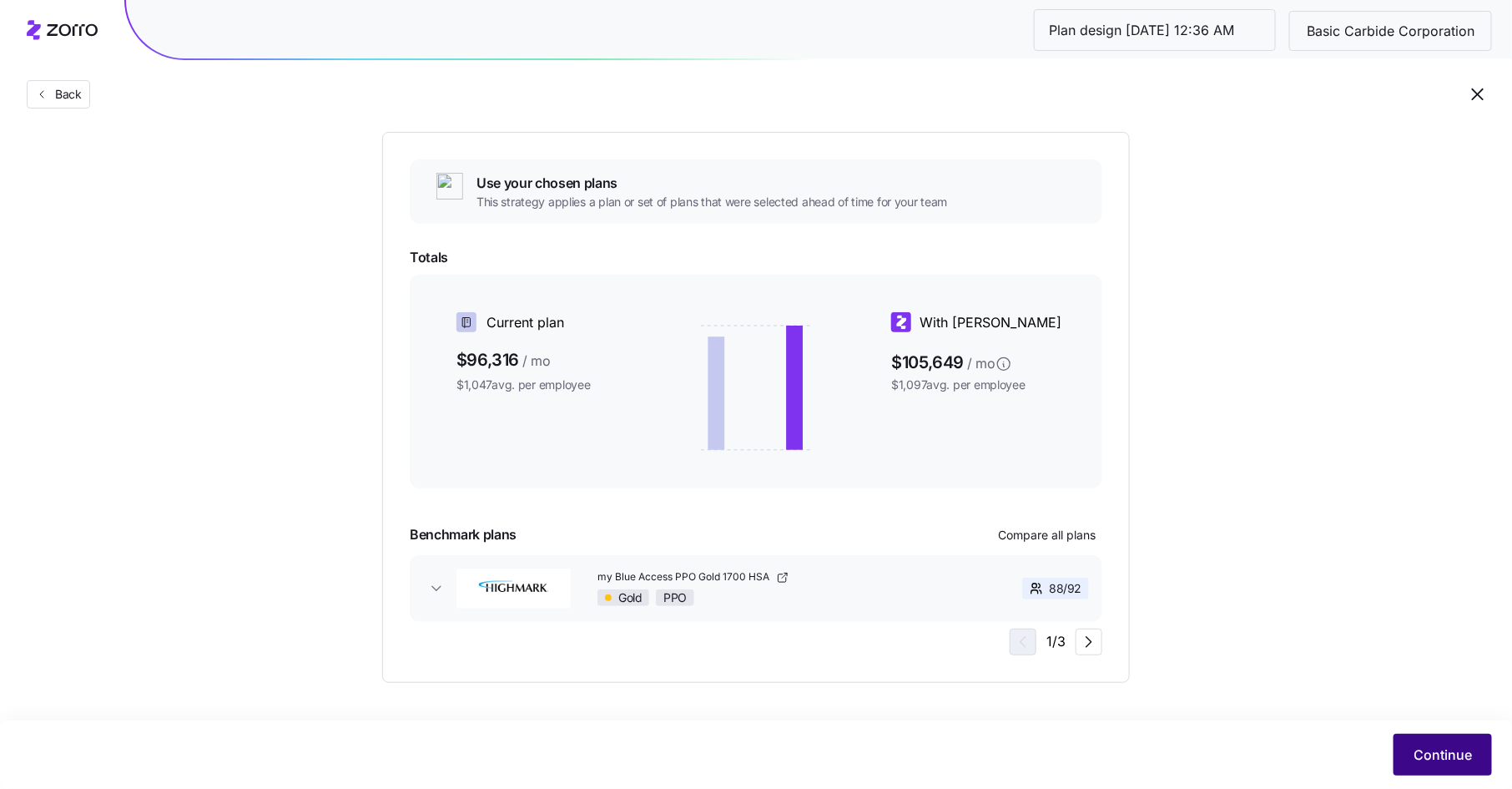
click at [1447, 749] on span "Continue" at bounding box center [1443, 754] width 58 height 20
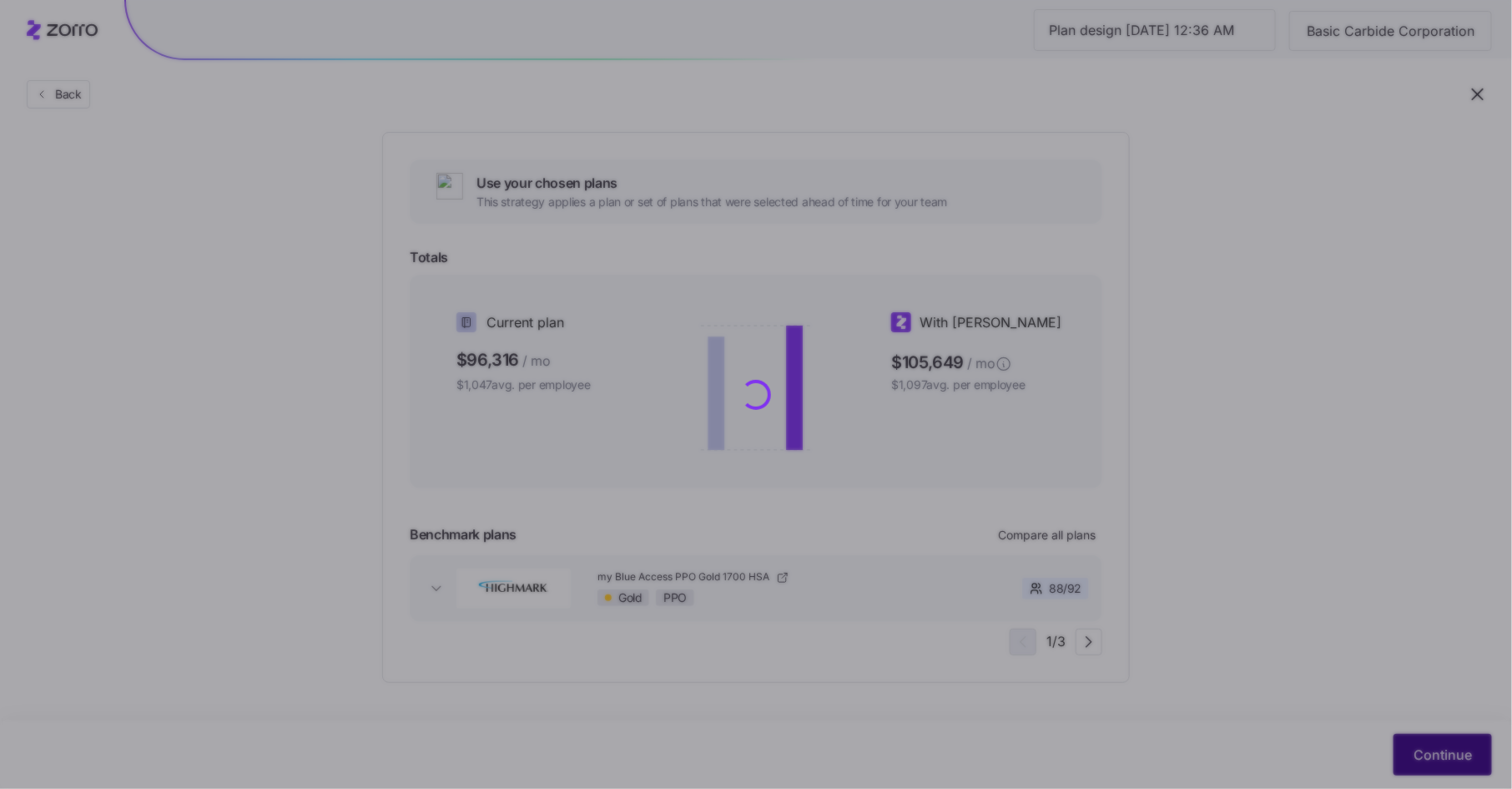
scroll to position [0, 0]
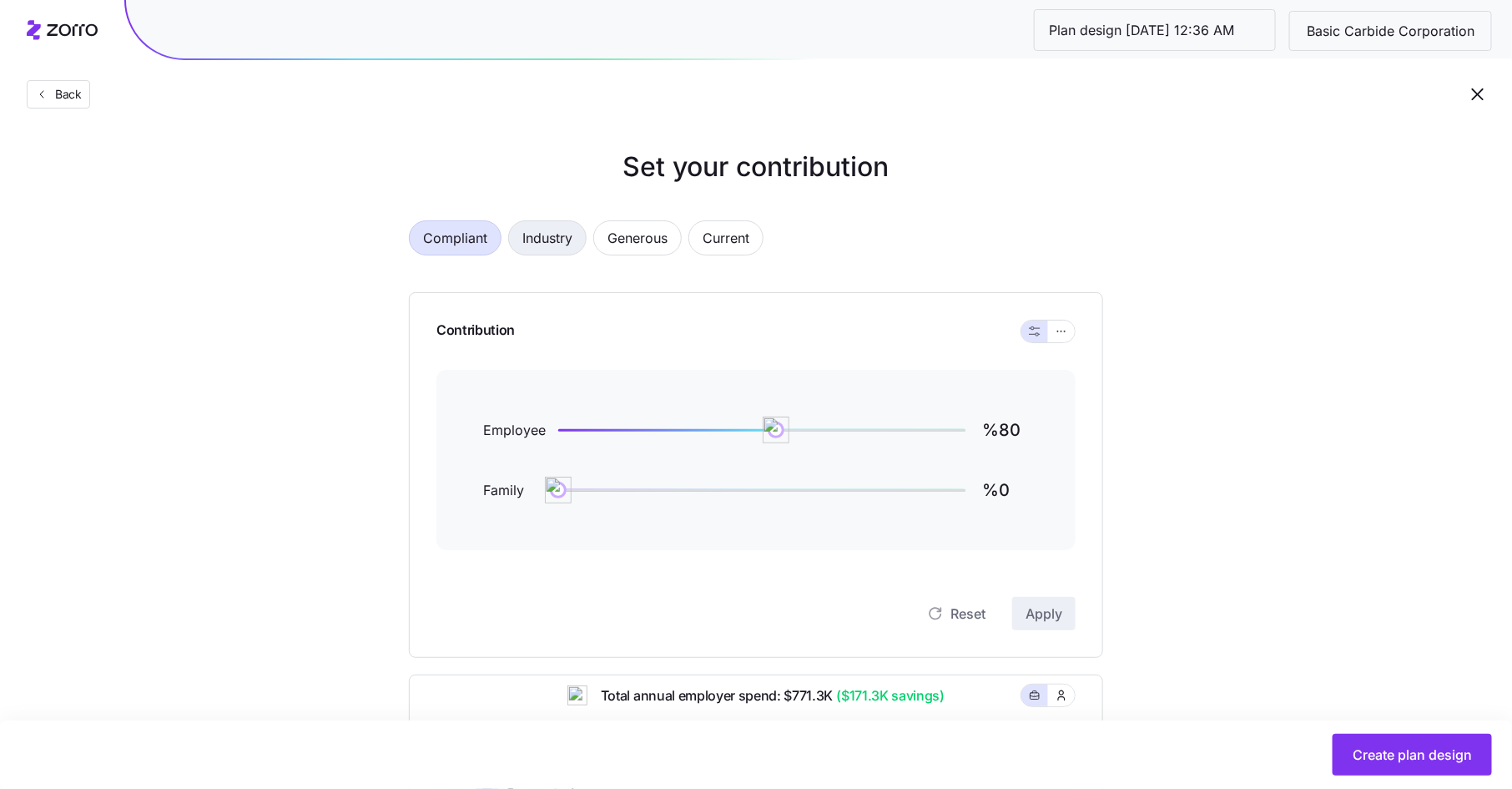
click at [567, 234] on span "Industry" at bounding box center [547, 238] width 50 height 33
click at [658, 235] on span "Generous" at bounding box center [638, 238] width 60 height 33
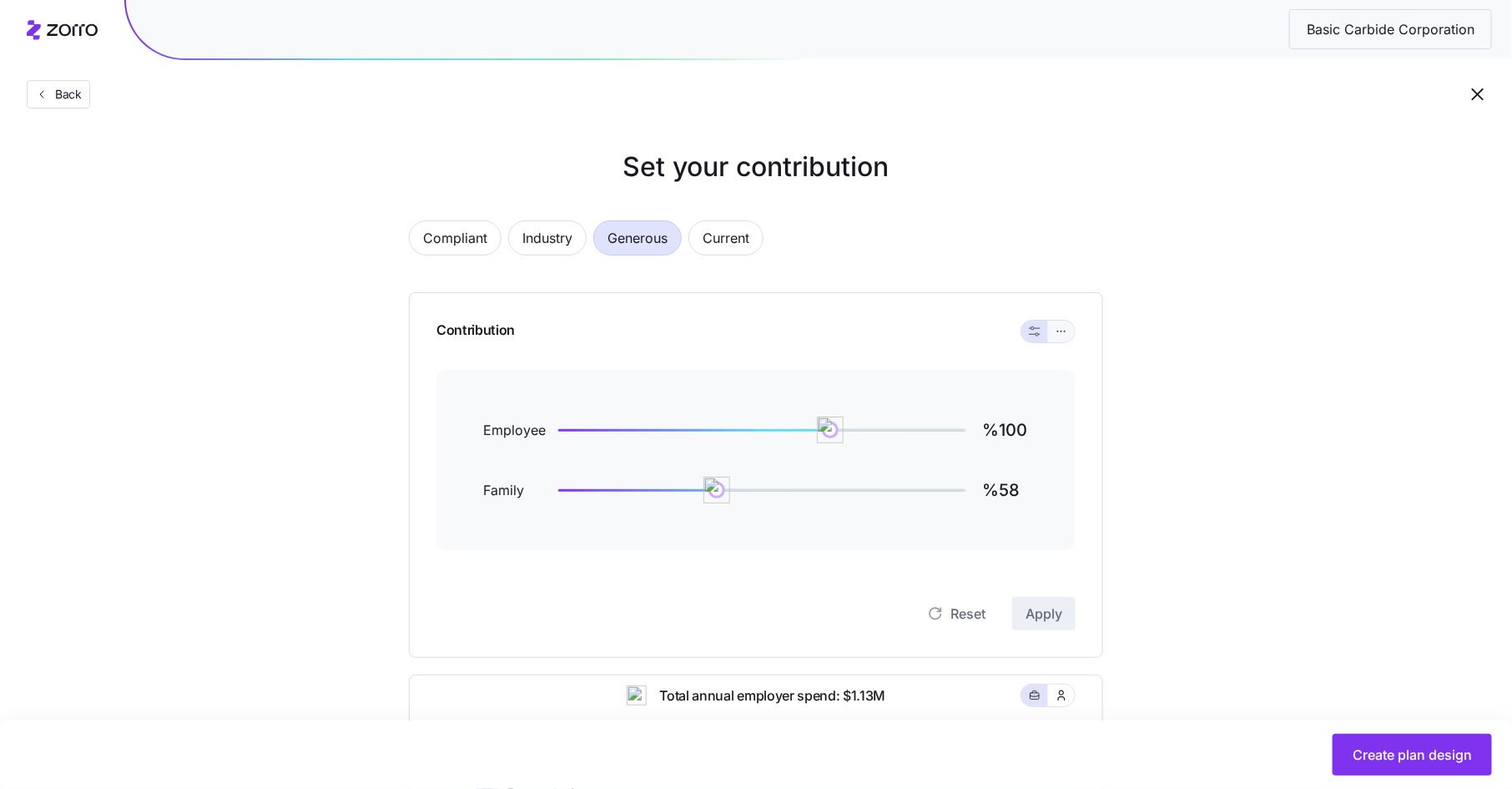
click at [1058, 331] on icon "button" at bounding box center [1057, 331] width 1 height 1
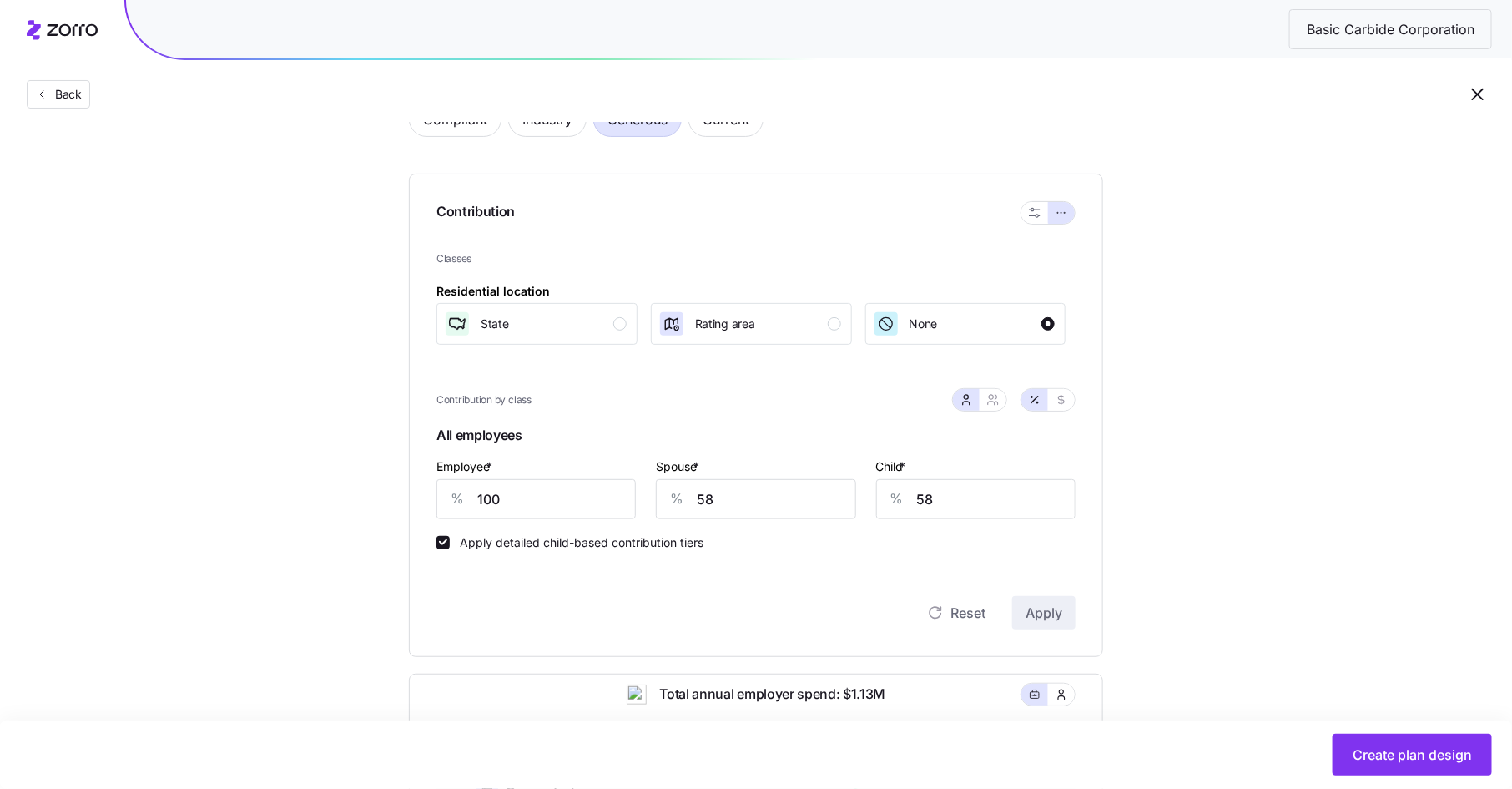
scroll to position [222, 0]
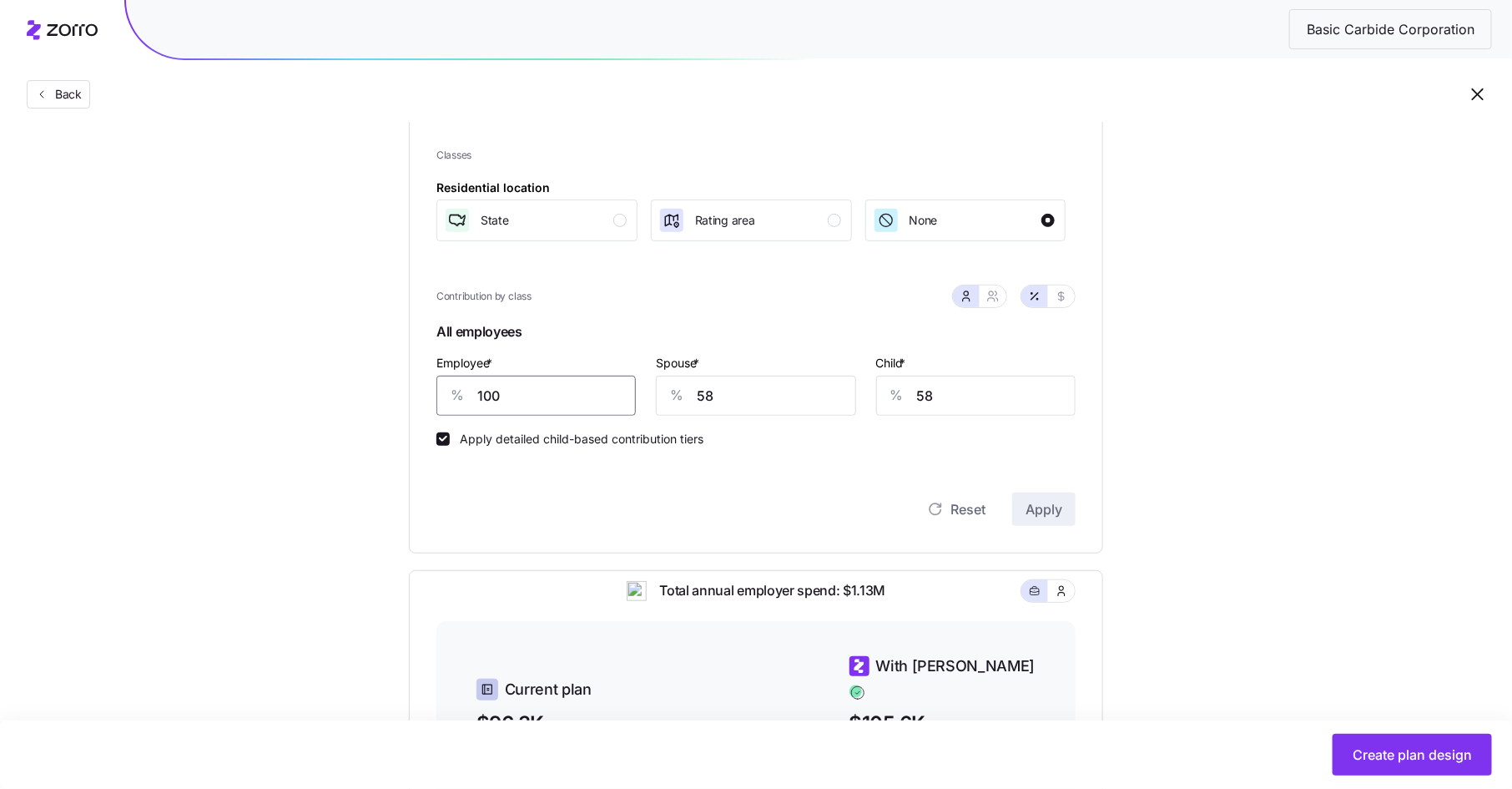
drag, startPoint x: 503, startPoint y: 398, endPoint x: 446, endPoint y: 397, distance: 57.0
click at [446, 397] on div "% 100" at bounding box center [536, 395] width 199 height 40
type input "82"
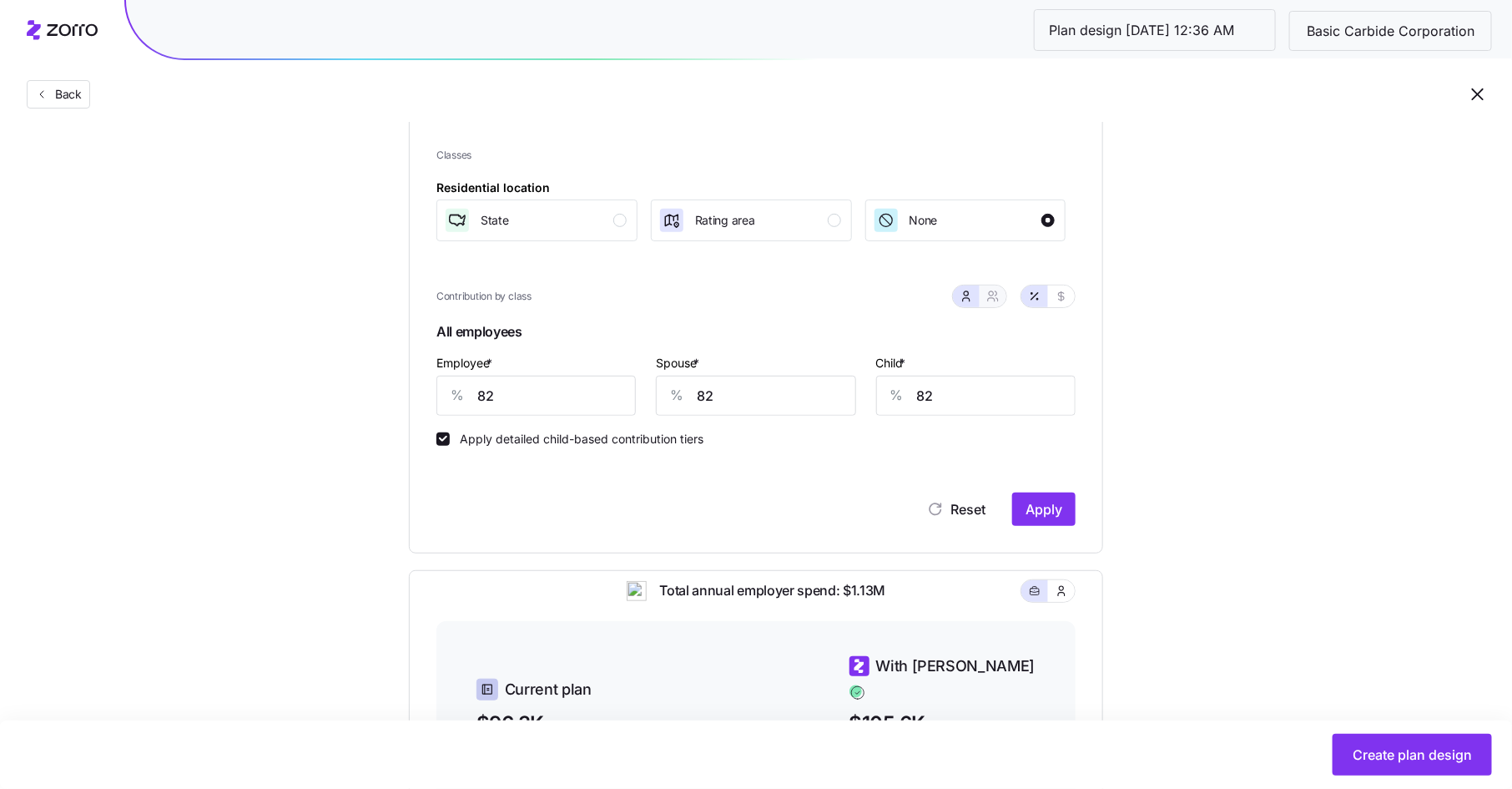
click at [995, 298] on icon "button" at bounding box center [993, 297] width 14 height 14
click at [1038, 509] on span "Apply" at bounding box center [1044, 509] width 37 height 20
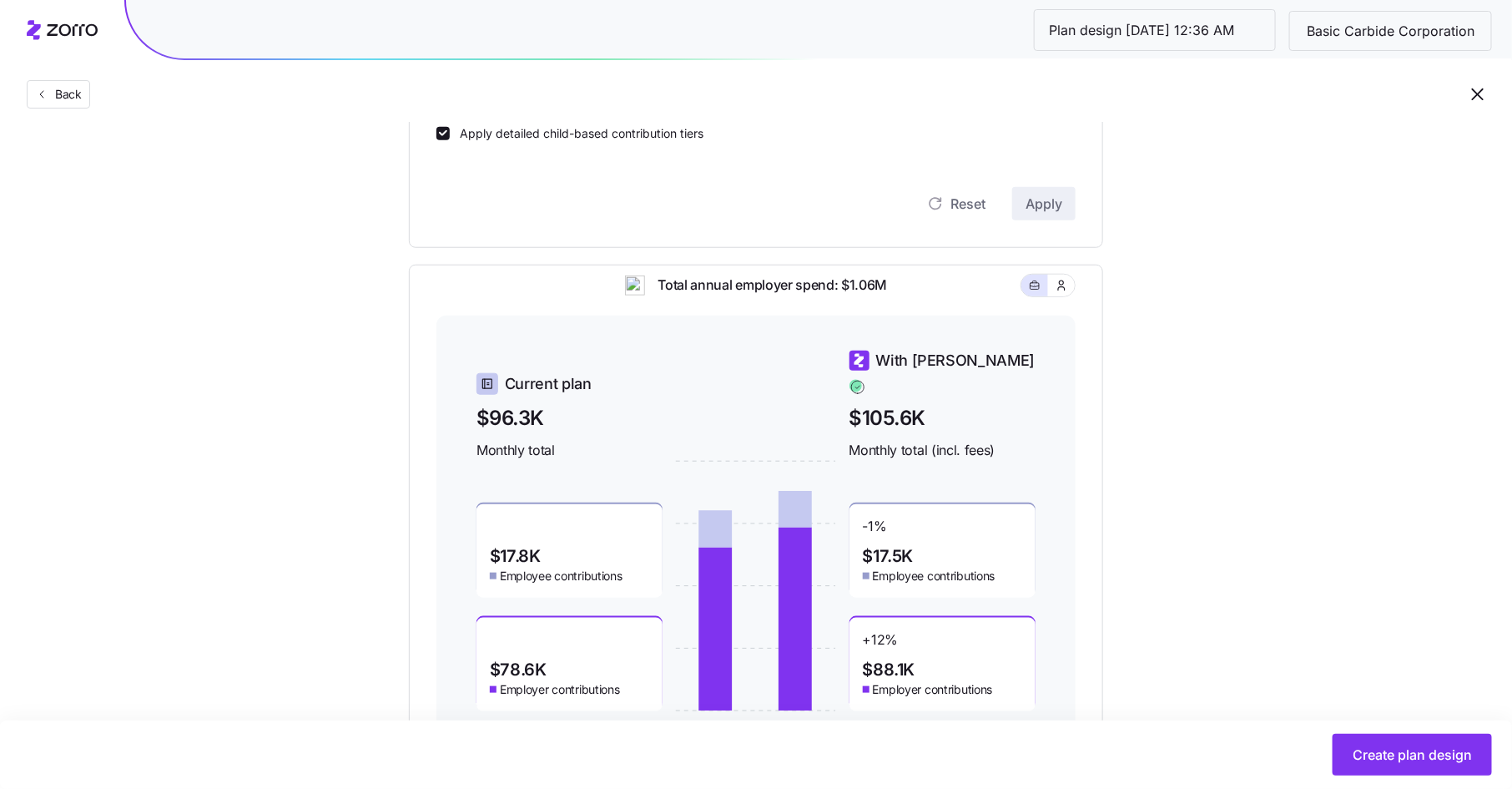
scroll to position [600, 0]
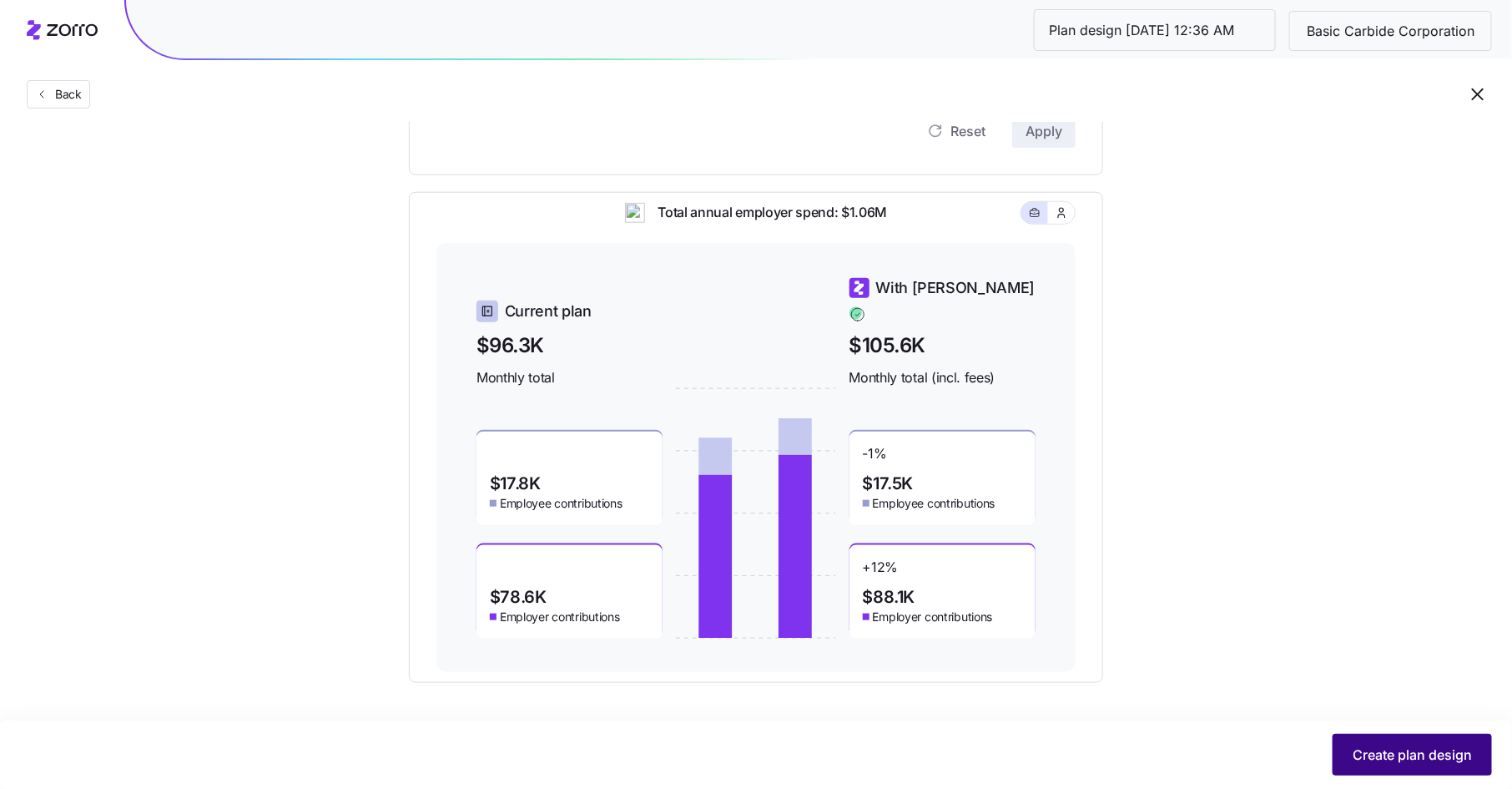
click at [1368, 752] on span "Create plan design" at bounding box center [1413, 754] width 120 height 20
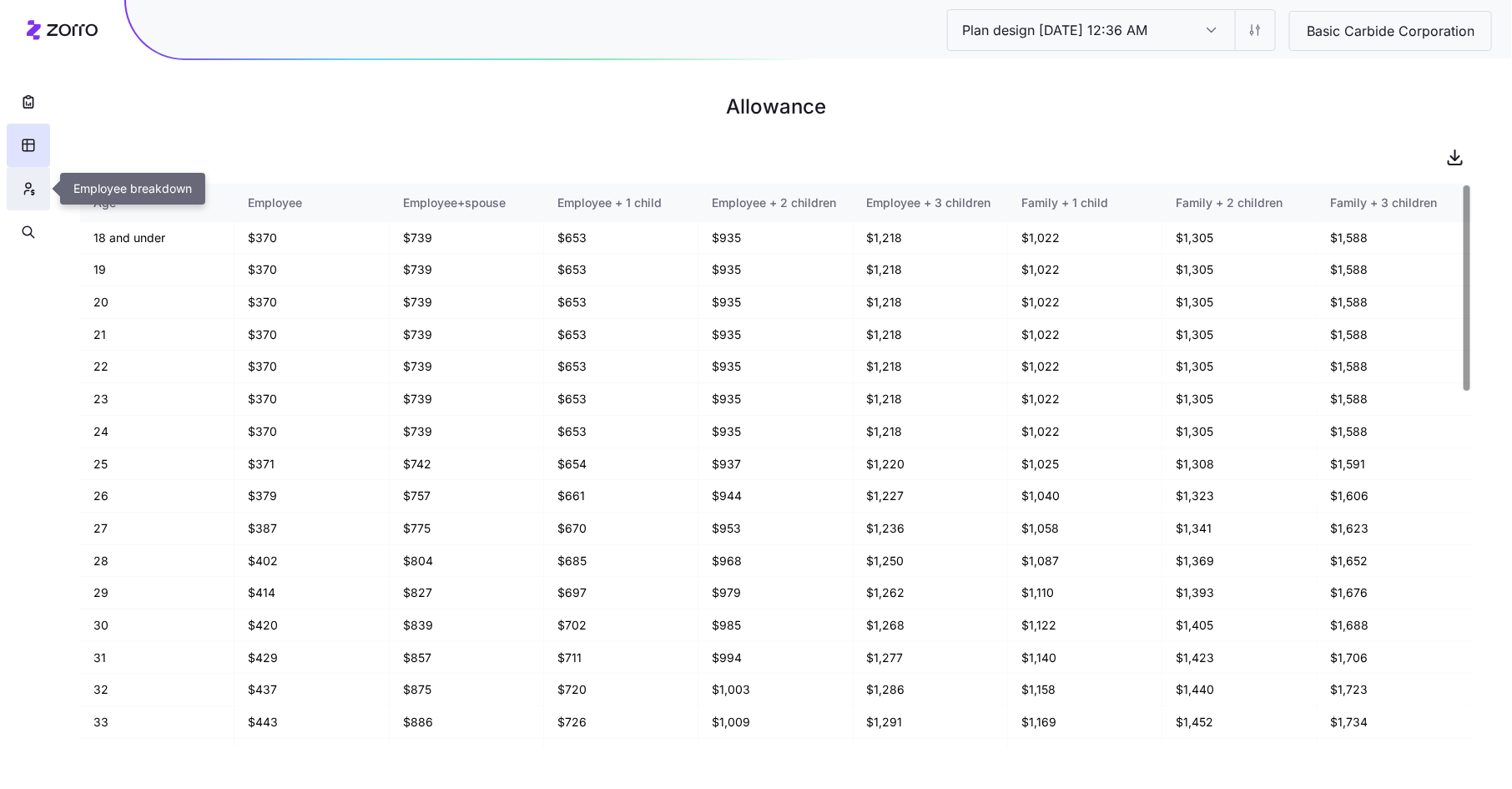
click at [24, 182] on icon "button" at bounding box center [28, 189] width 15 height 17
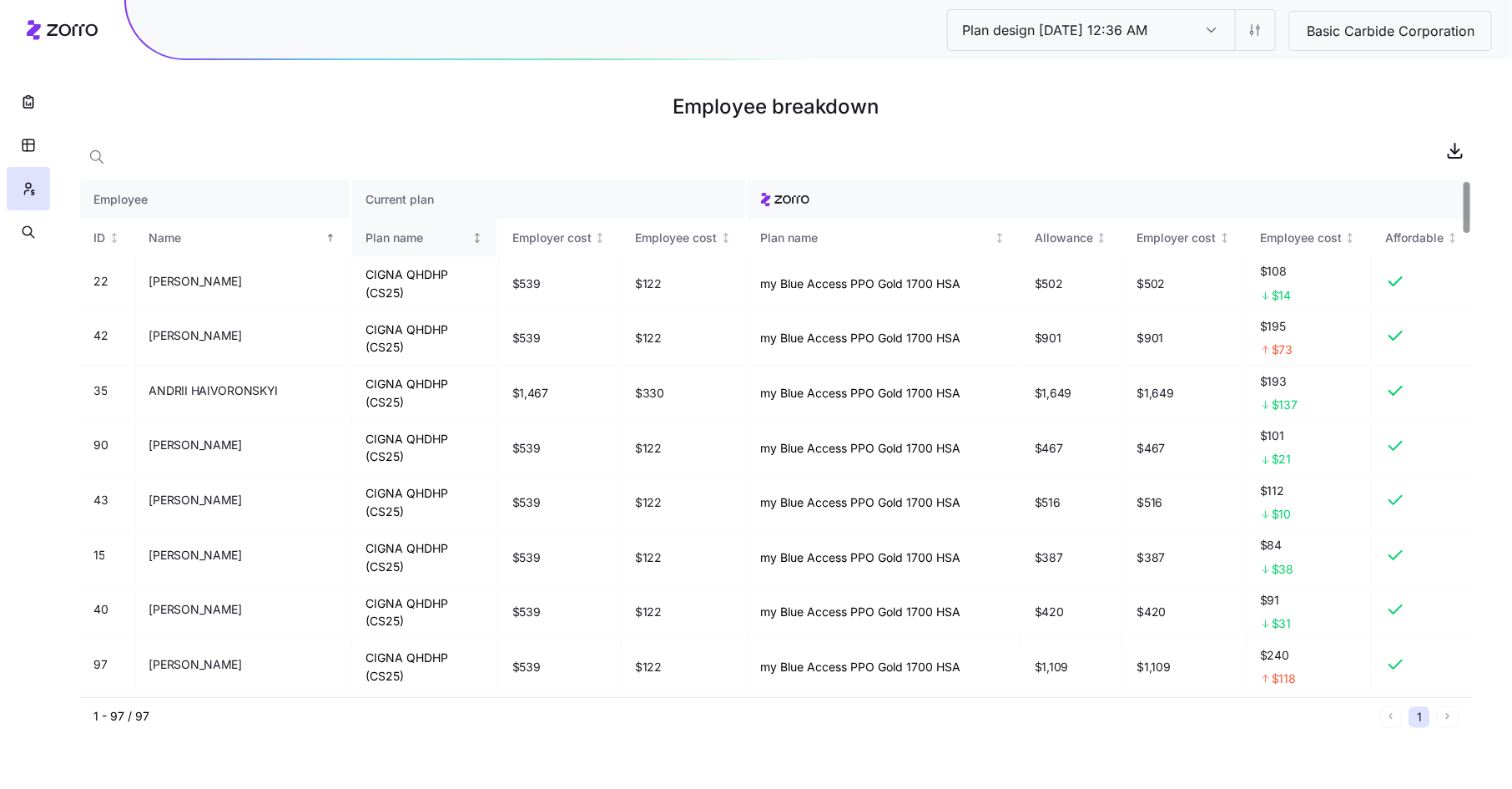
click at [366, 237] on div "Plan name" at bounding box center [417, 238] width 103 height 18
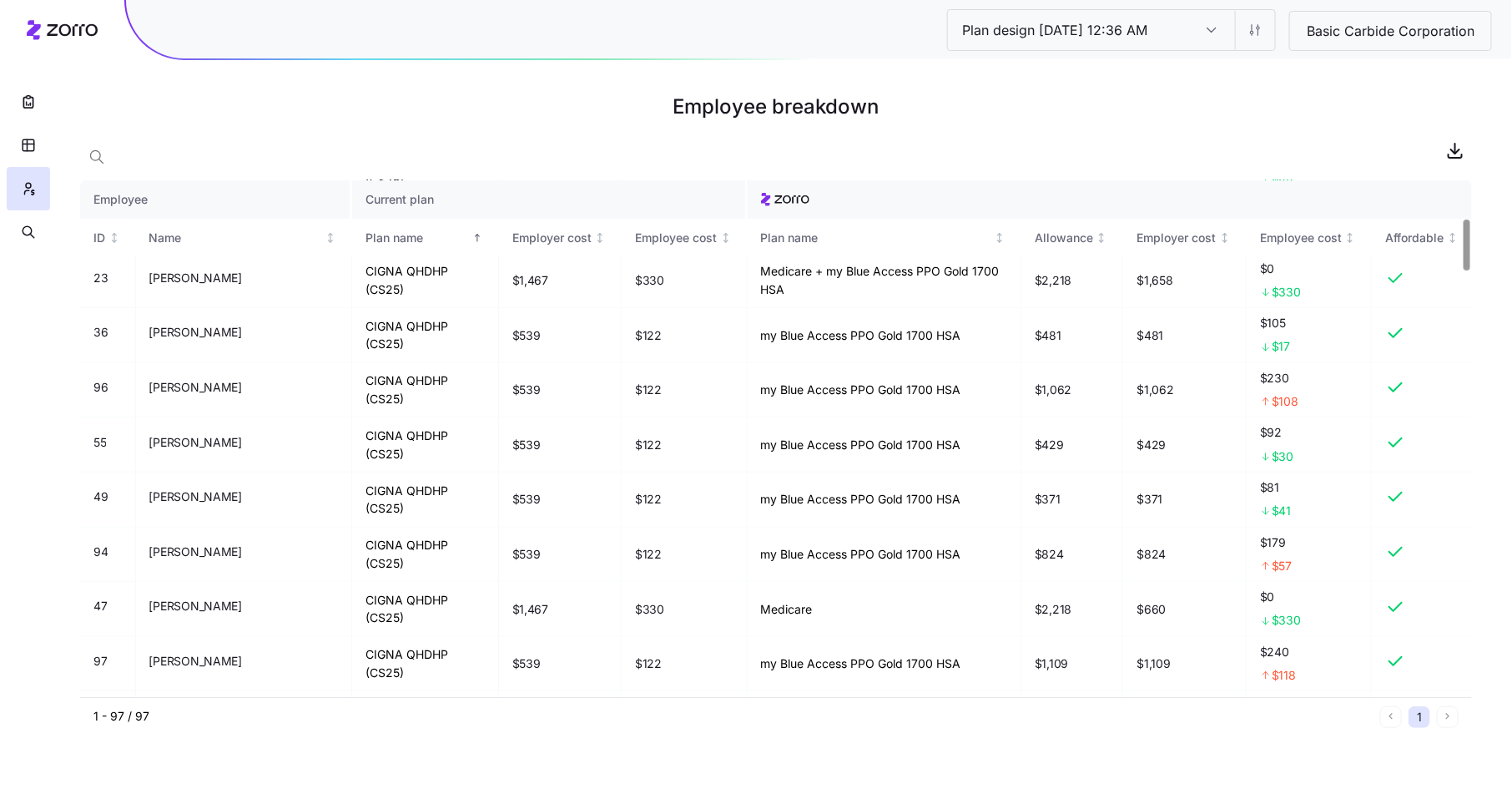
scroll to position [321, 0]
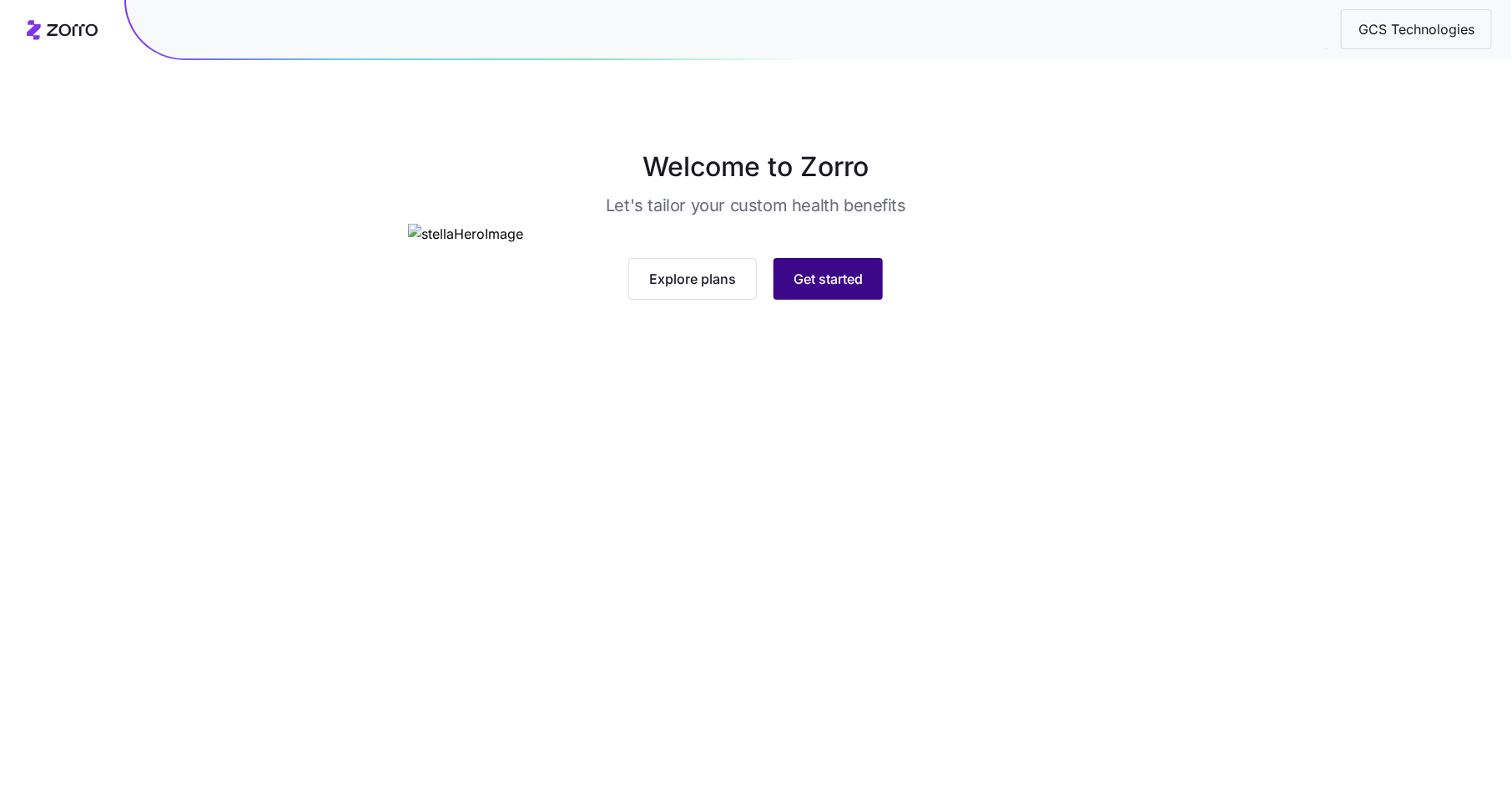
click at [815, 300] on button "Get started" at bounding box center [828, 279] width 109 height 42
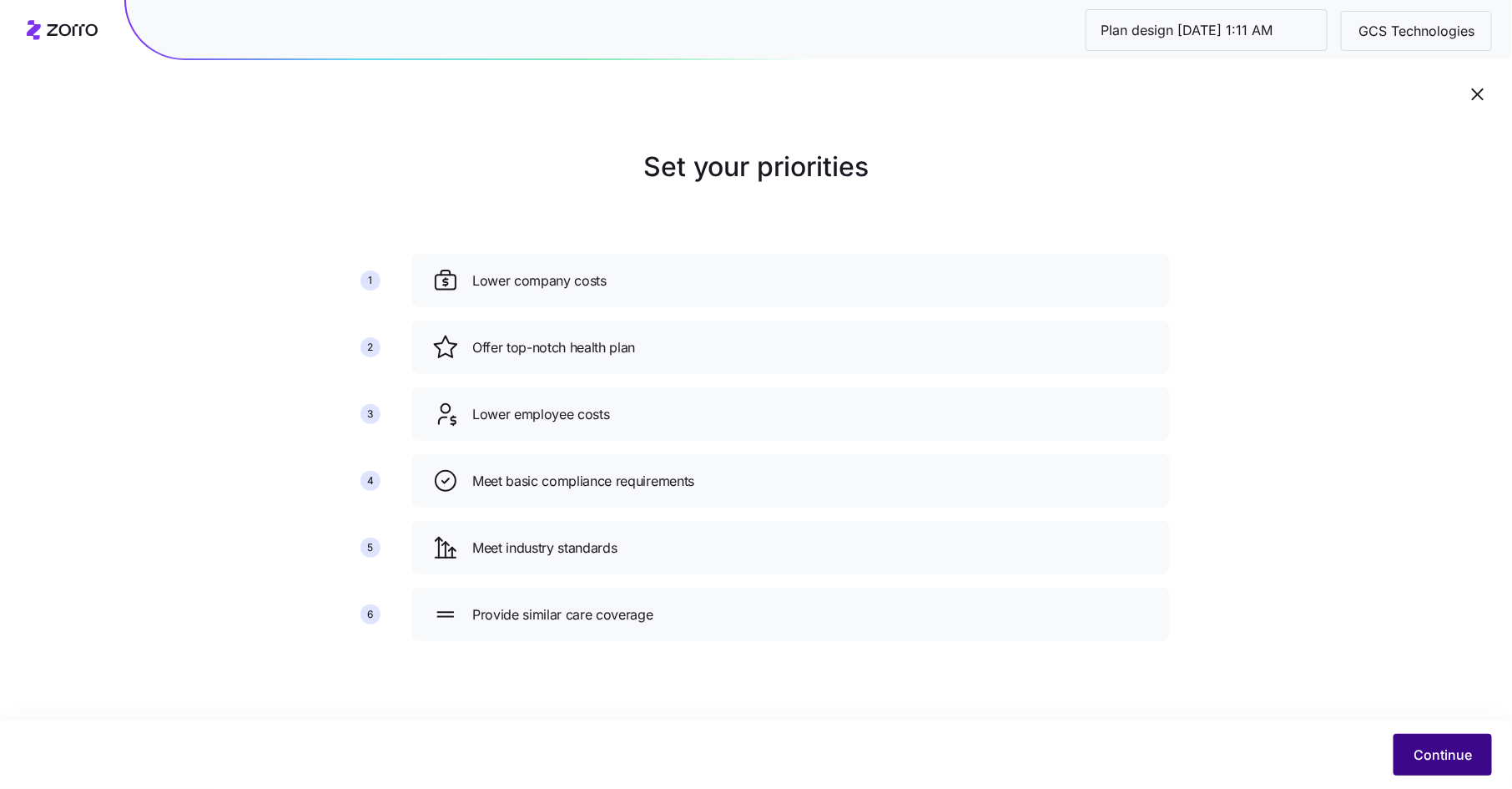
click at [1451, 749] on span "Continue" at bounding box center [1443, 754] width 58 height 20
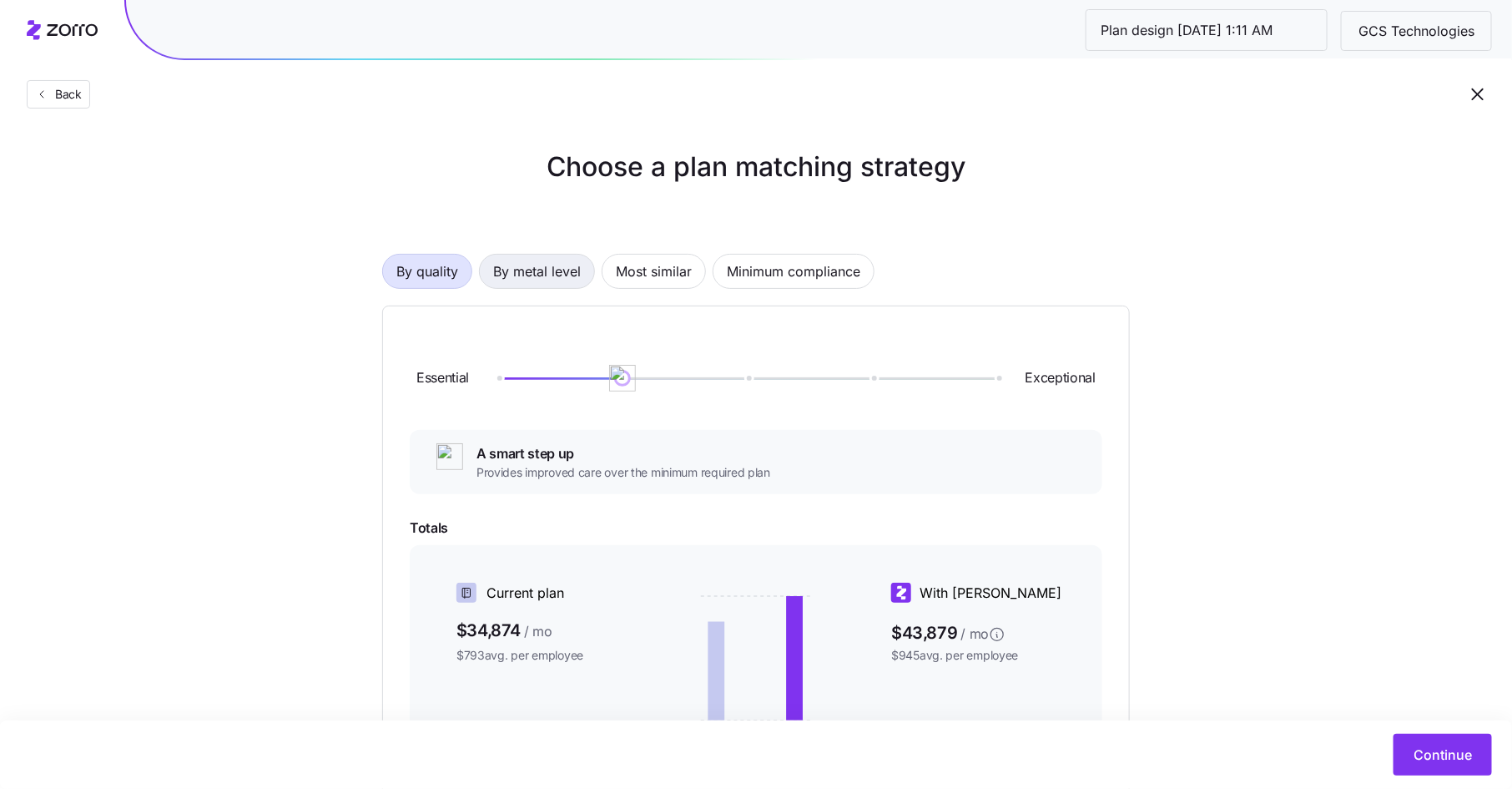
click at [520, 273] on span "By metal level" at bounding box center [537, 271] width 88 height 33
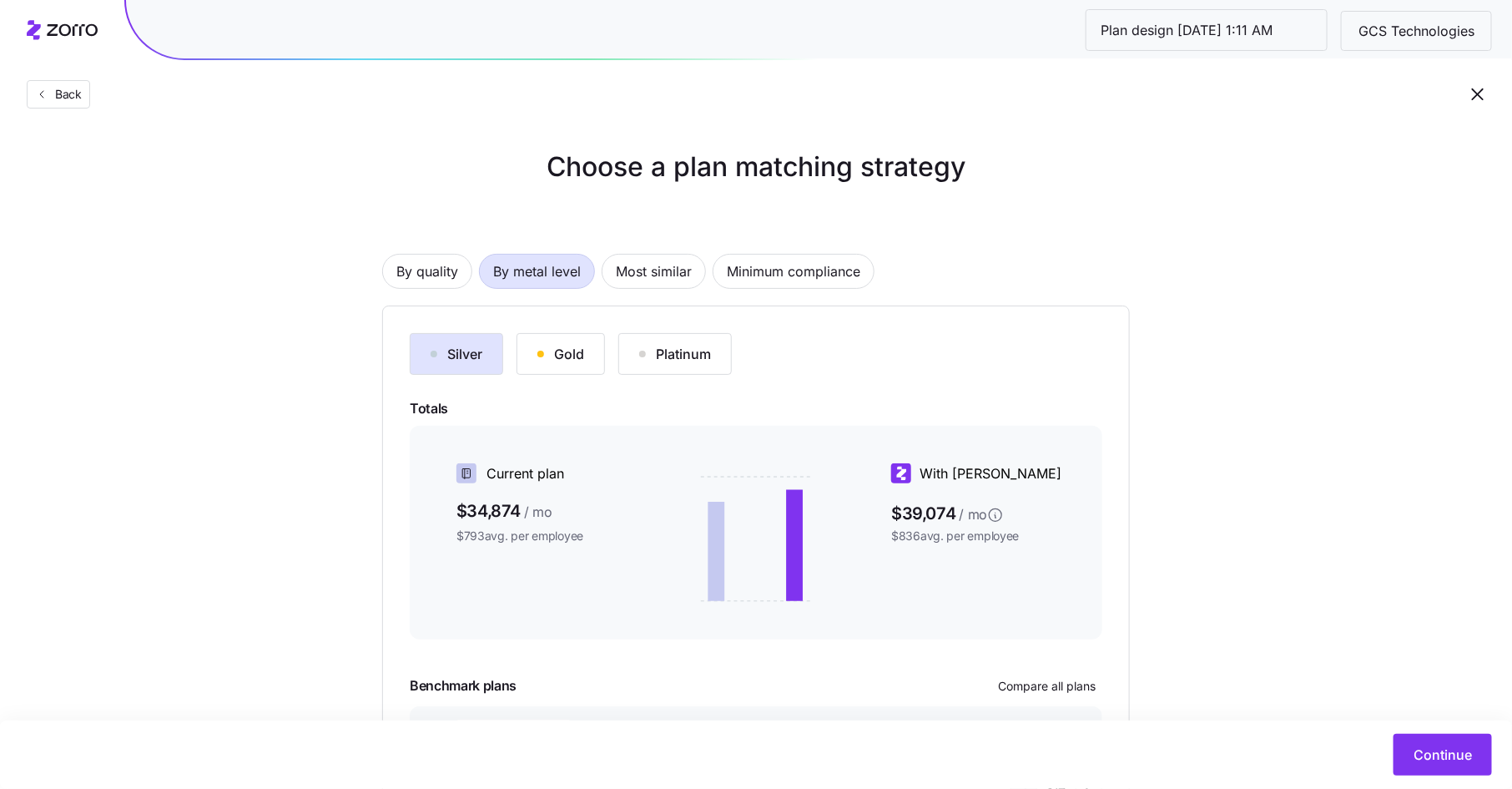
click at [538, 350] on div "Gold" at bounding box center [561, 353] width 47 height 20
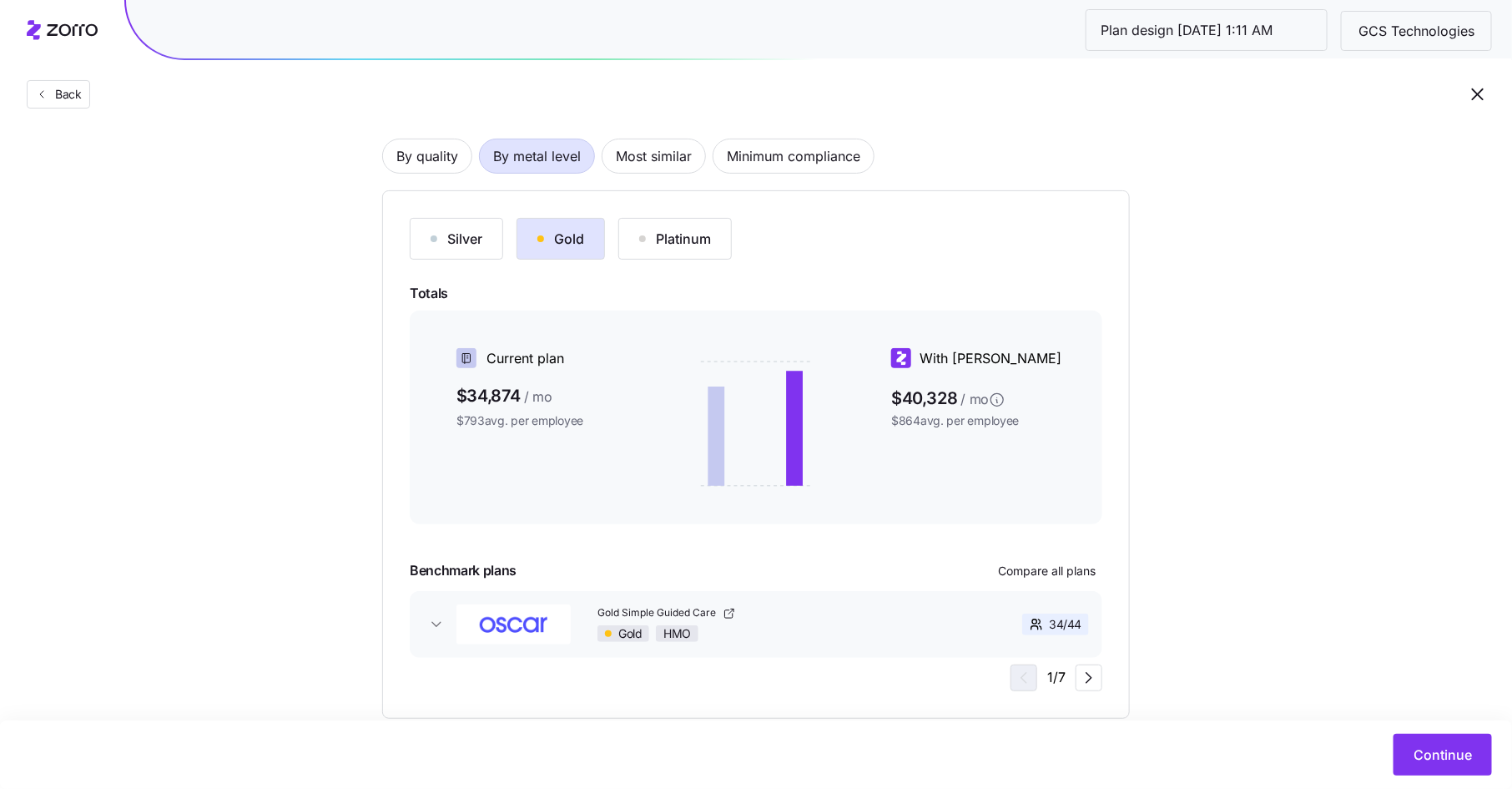
scroll to position [151, 0]
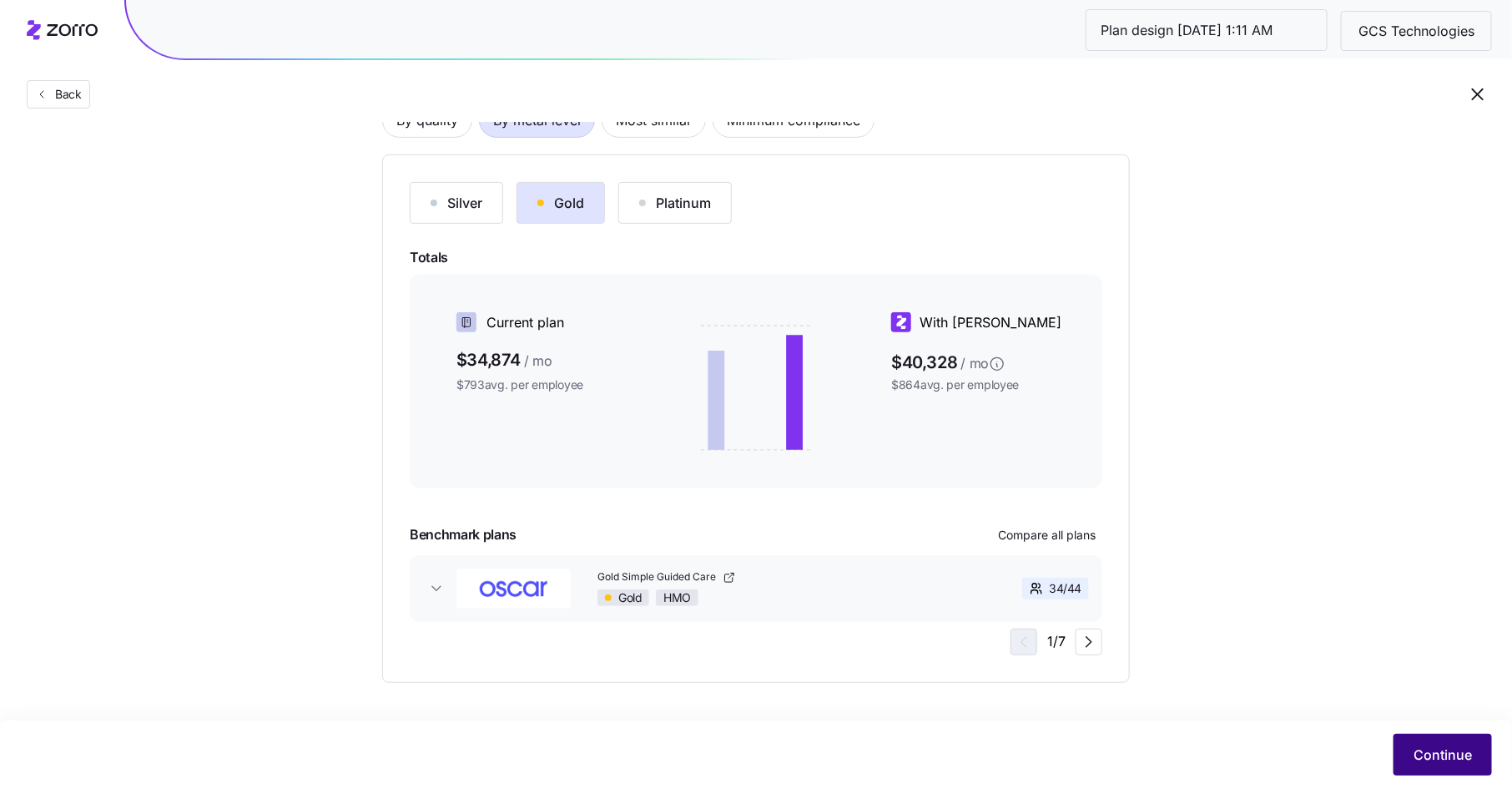
click at [1433, 746] on span "Continue" at bounding box center [1443, 754] width 58 height 20
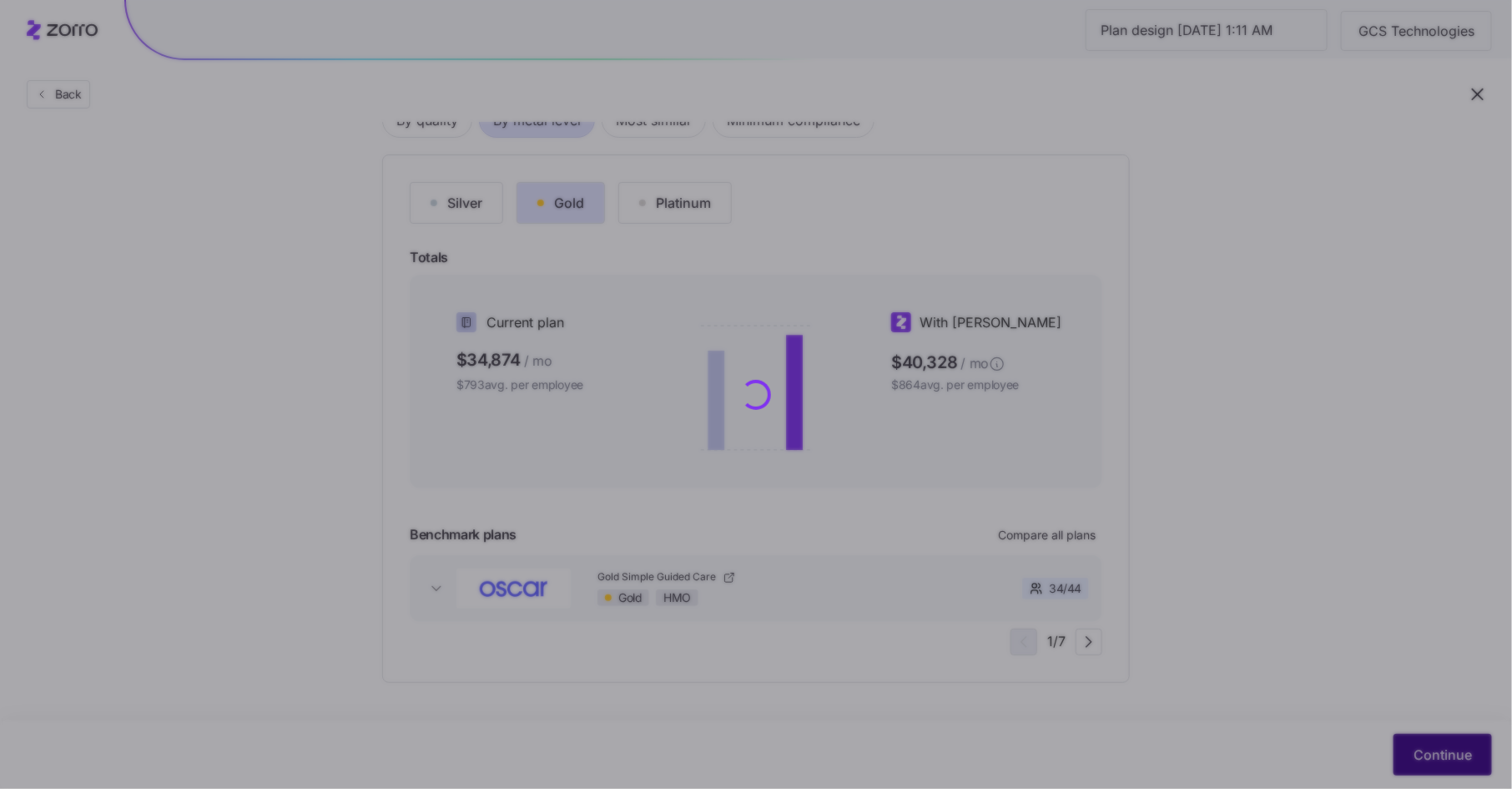
scroll to position [0, 0]
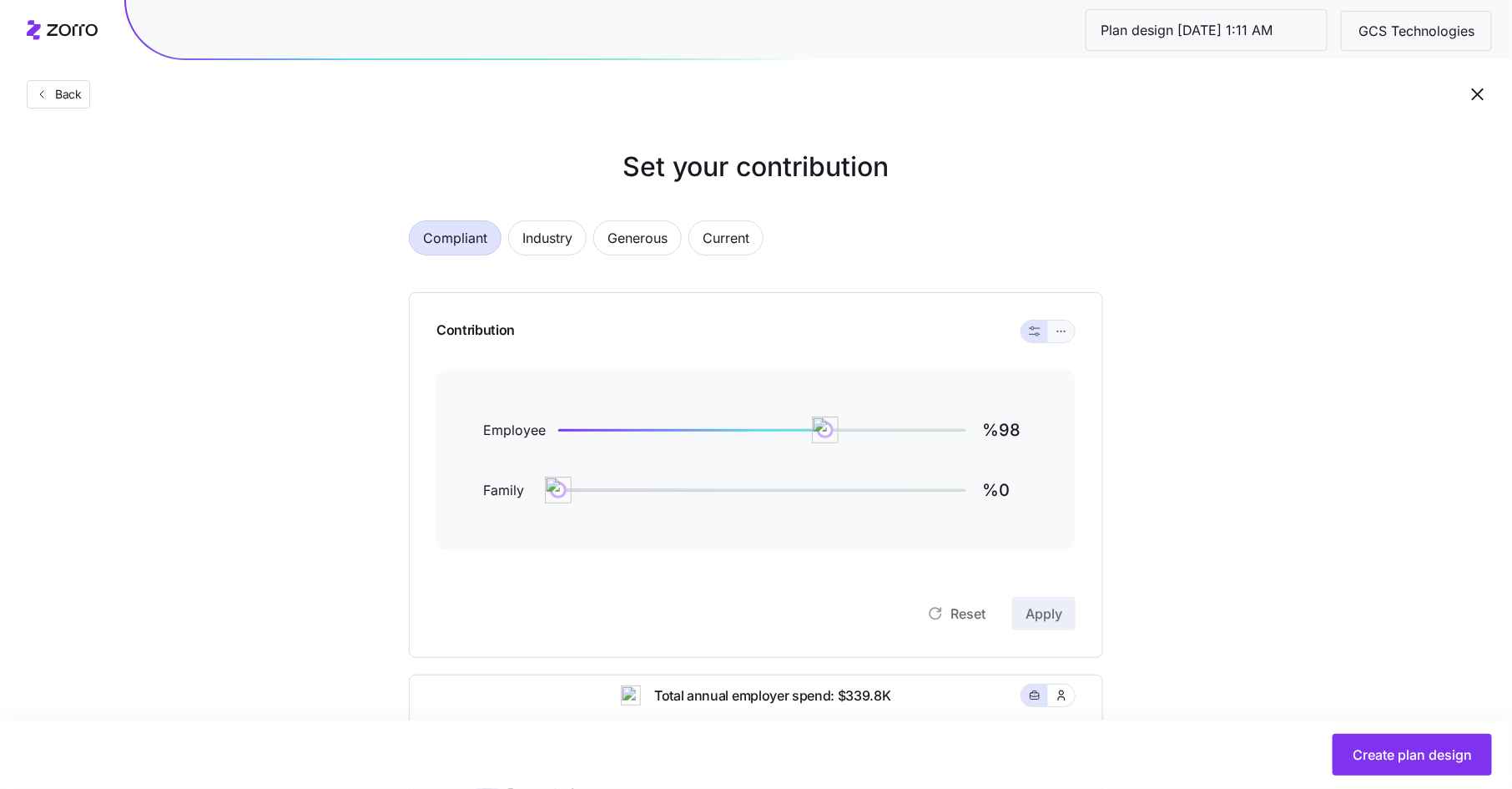
click at [1070, 324] on button "button" at bounding box center [1061, 331] width 26 height 21
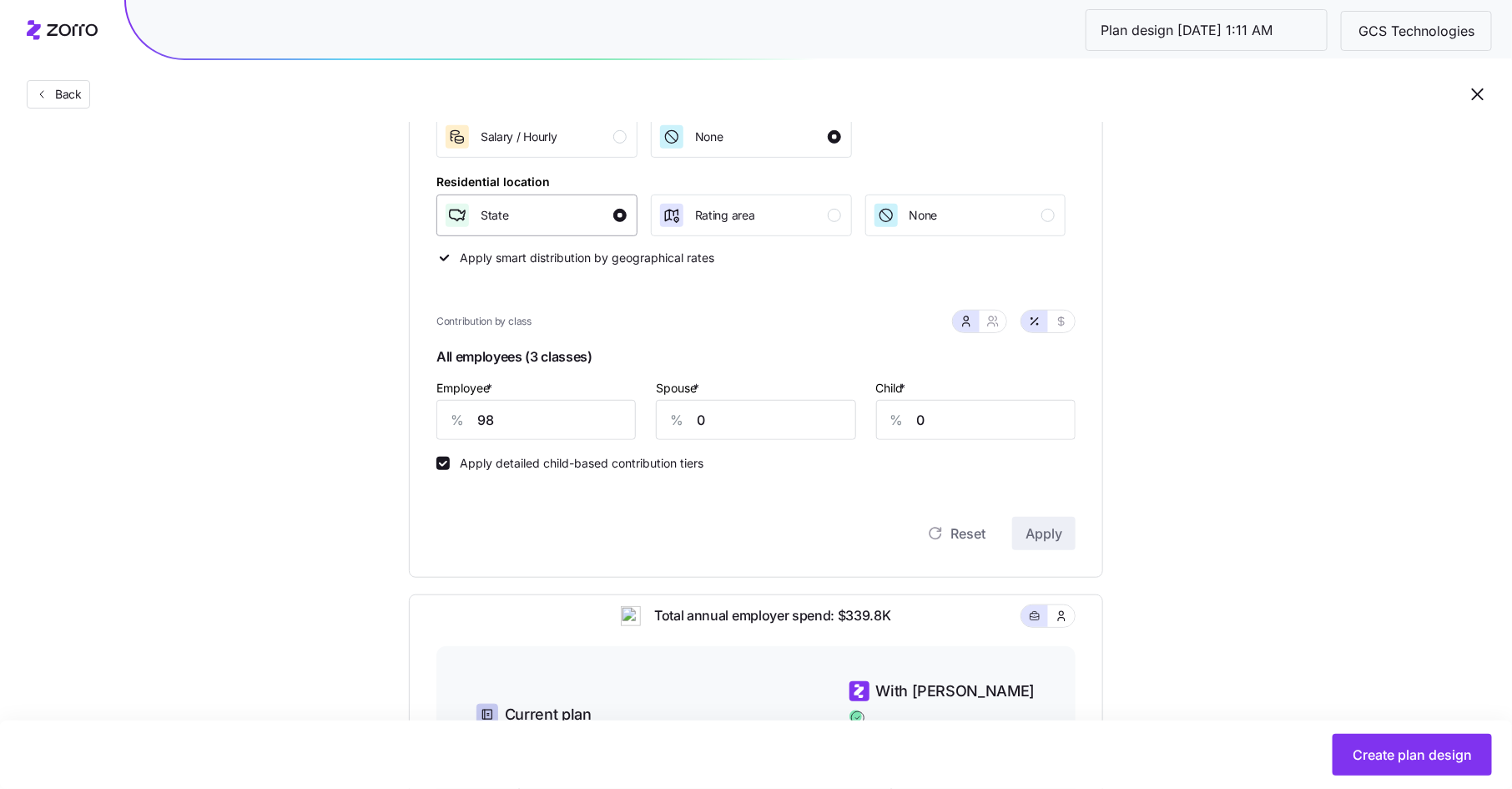
scroll to position [342, 0]
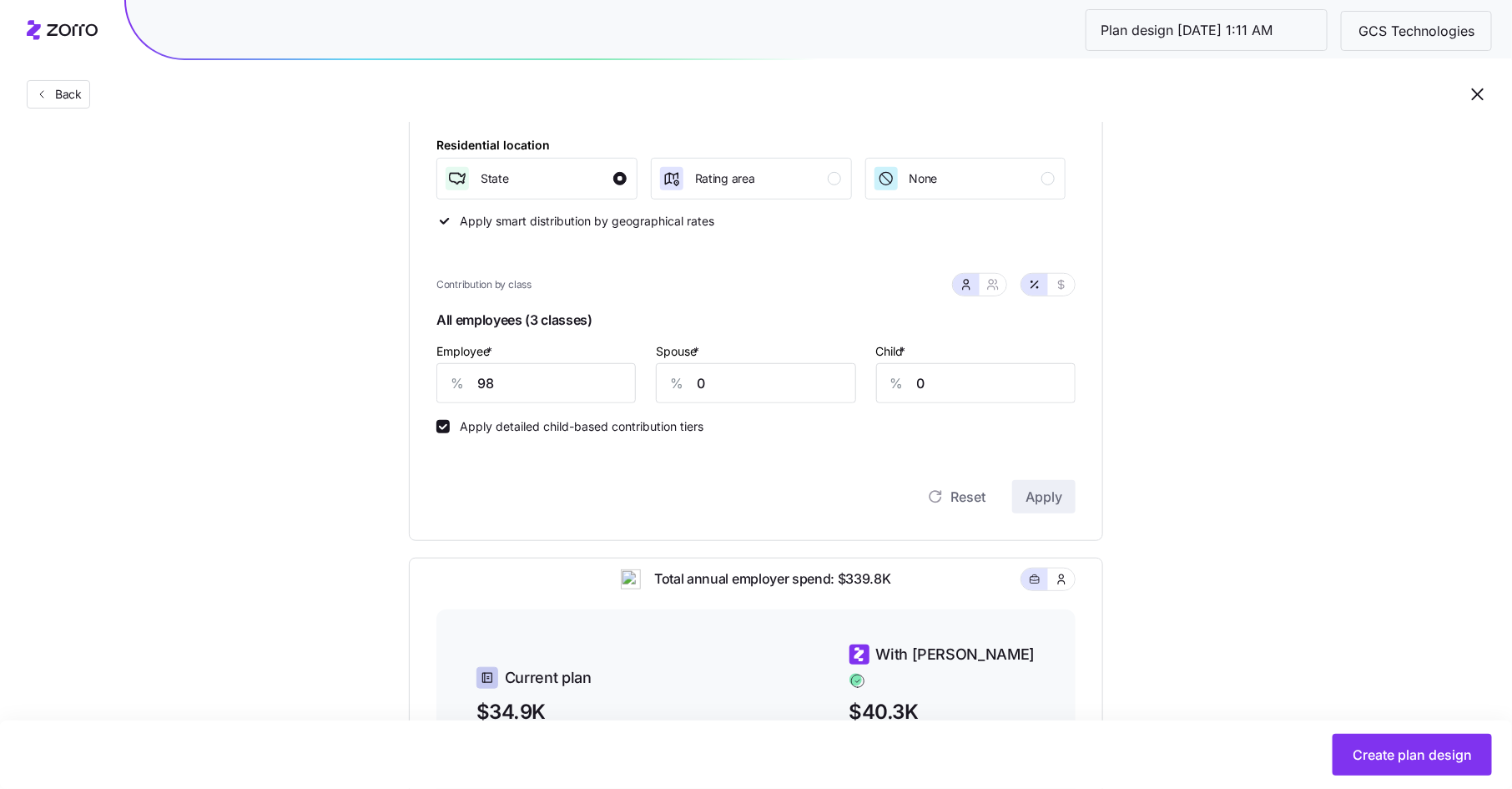
click at [1074, 289] on div at bounding box center [1048, 284] width 53 height 21
click at [1068, 283] on button "button" at bounding box center [1062, 285] width 14 height 14
drag, startPoint x: 515, startPoint y: 387, endPoint x: 433, endPoint y: 387, distance: 82.0
click at [433, 387] on div "Contribution Classes Work status Salary / Hourly None Residential location Stat…" at bounding box center [756, 244] width 694 height 591
click at [1037, 284] on icon "button" at bounding box center [1035, 285] width 14 height 14
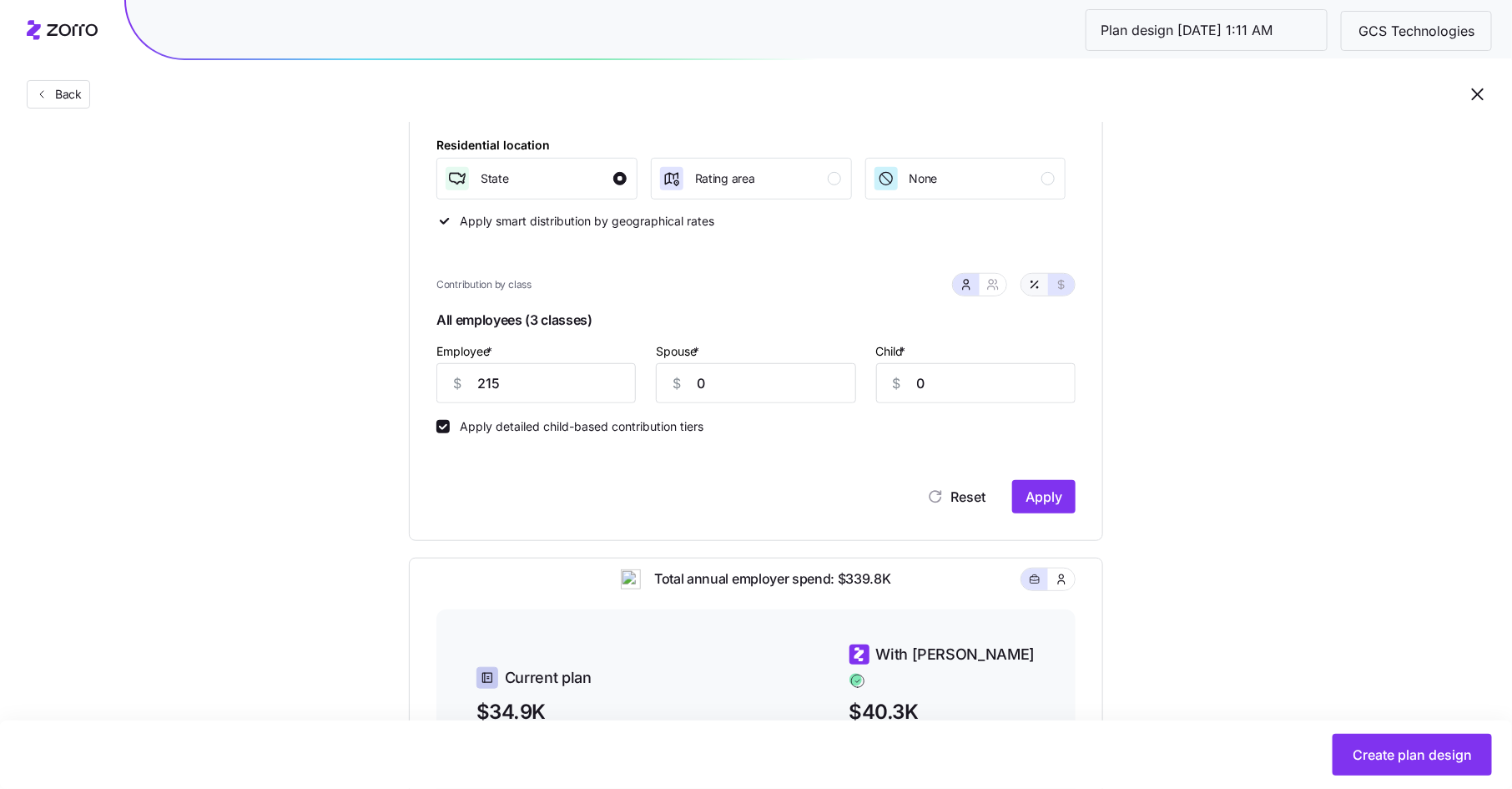
type input "36"
click at [1044, 495] on span "Apply" at bounding box center [1044, 496] width 37 height 20
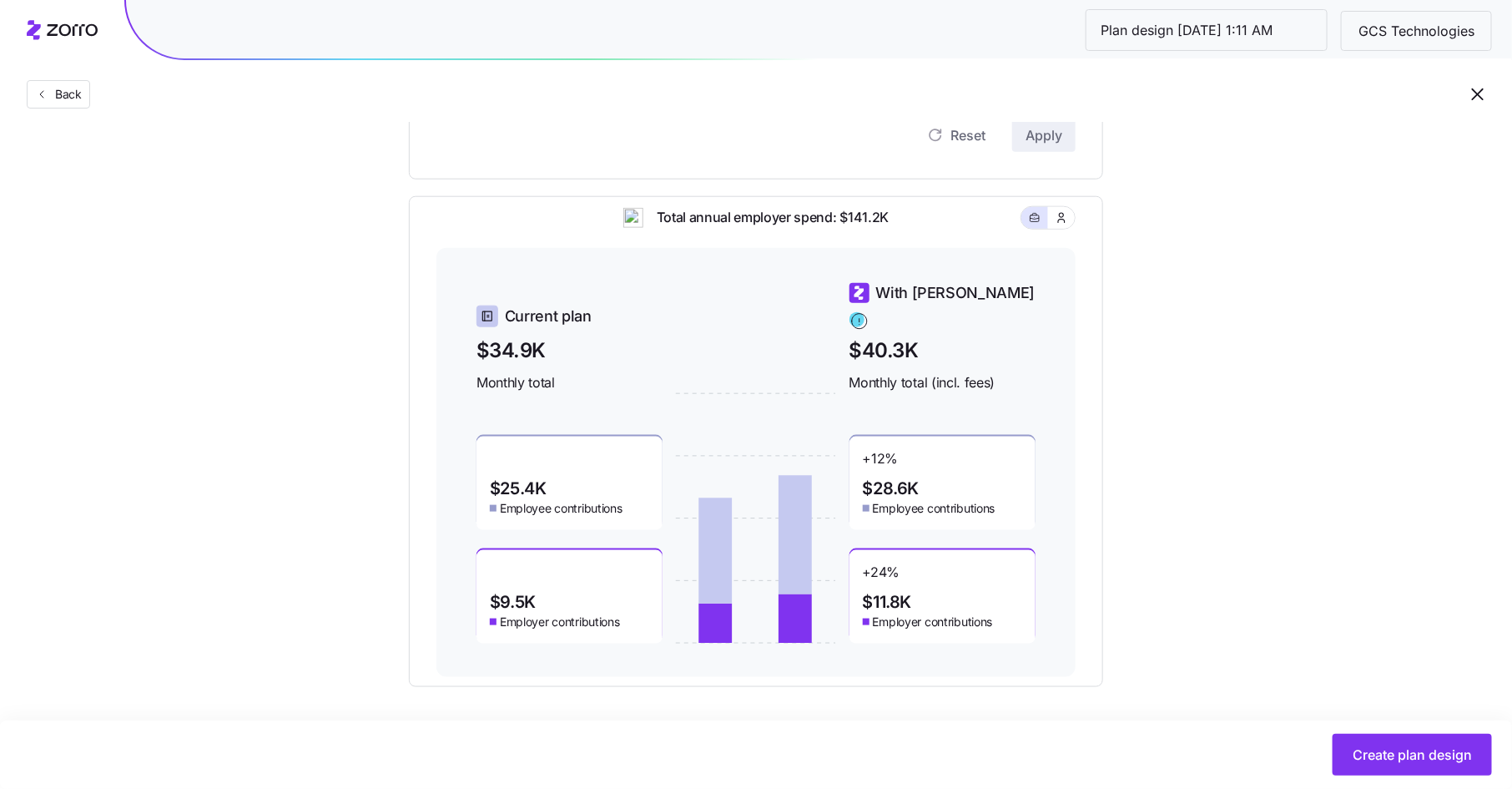
scroll to position [708, 0]
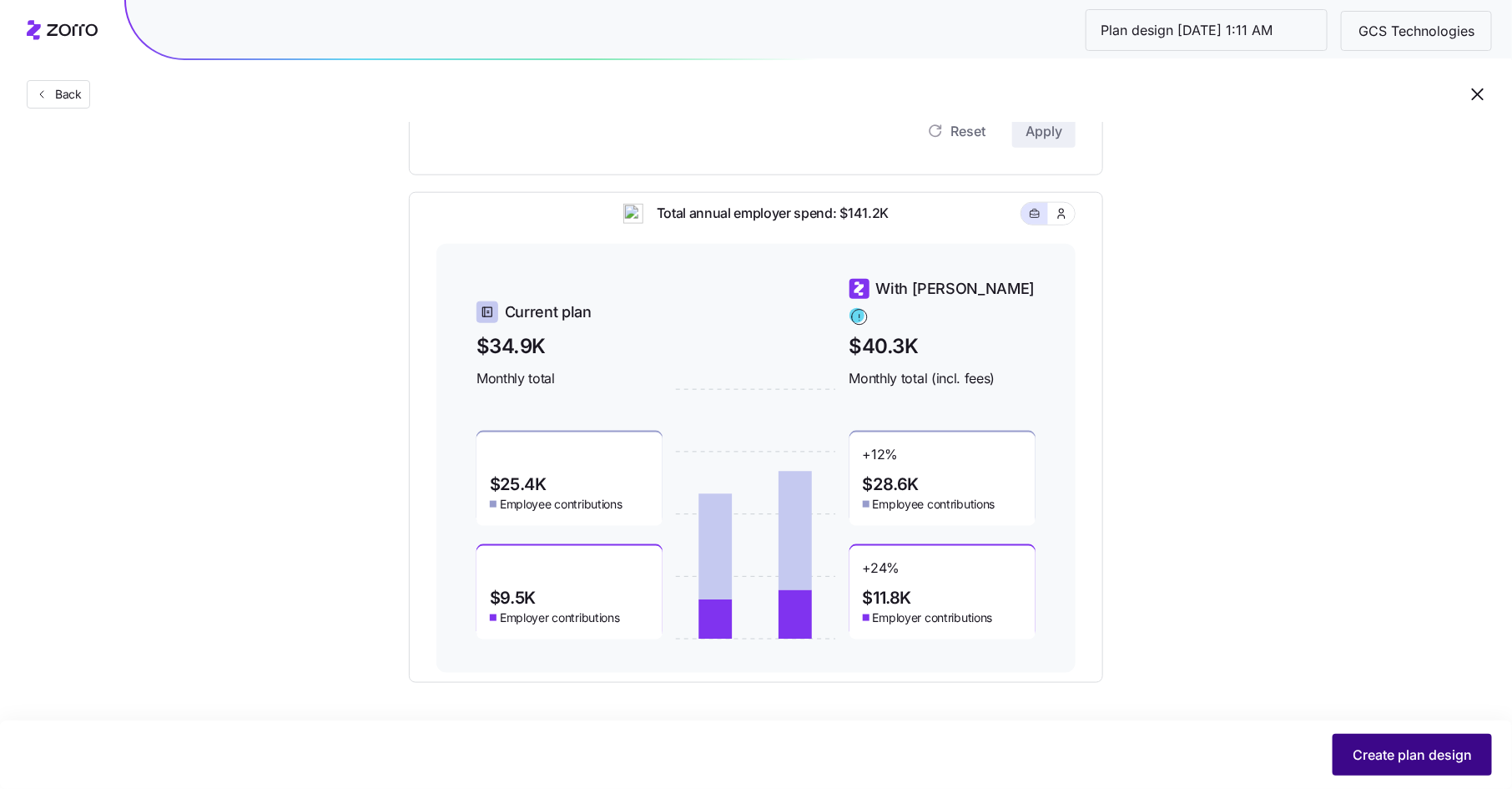
click at [1386, 746] on span "Create plan design" at bounding box center [1413, 754] width 120 height 20
